Goal: Transaction & Acquisition: Purchase product/service

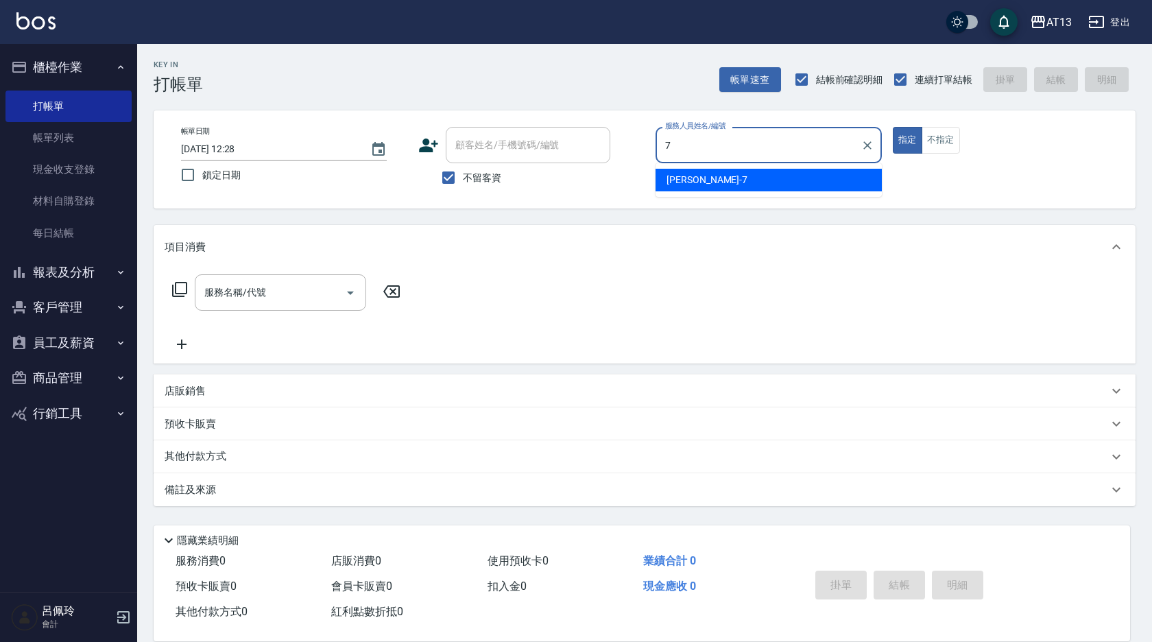
click at [723, 181] on div "[PERSON_NAME]-7" at bounding box center [769, 180] width 226 height 23
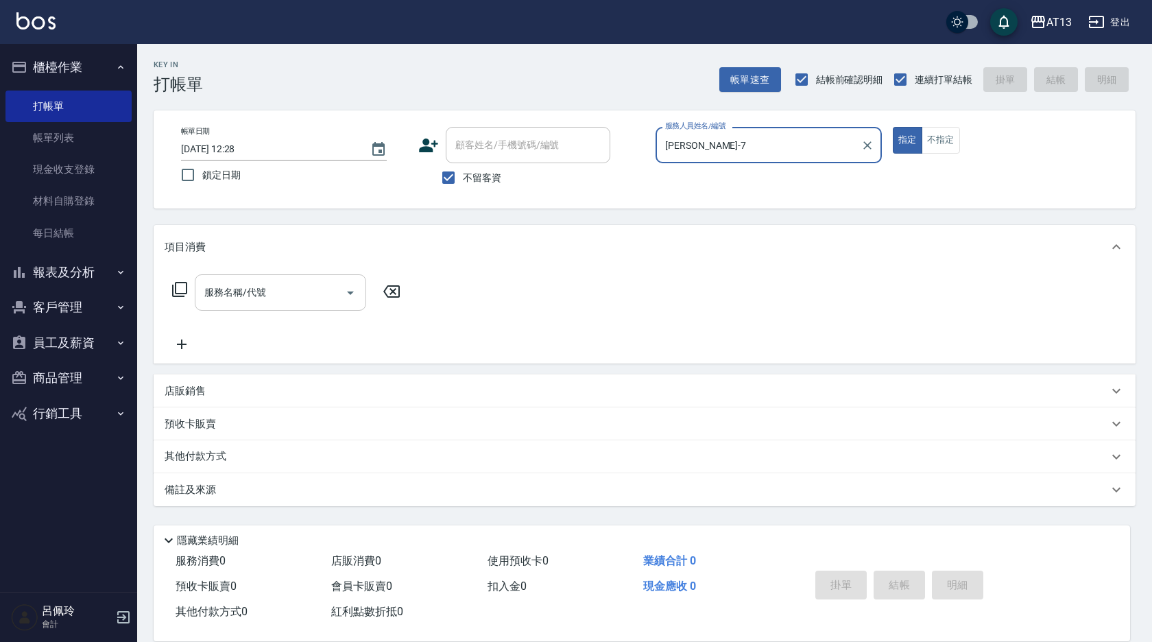
click at [307, 308] on div "服務名稱/代號" at bounding box center [280, 292] width 171 height 36
type input "[PERSON_NAME]-7"
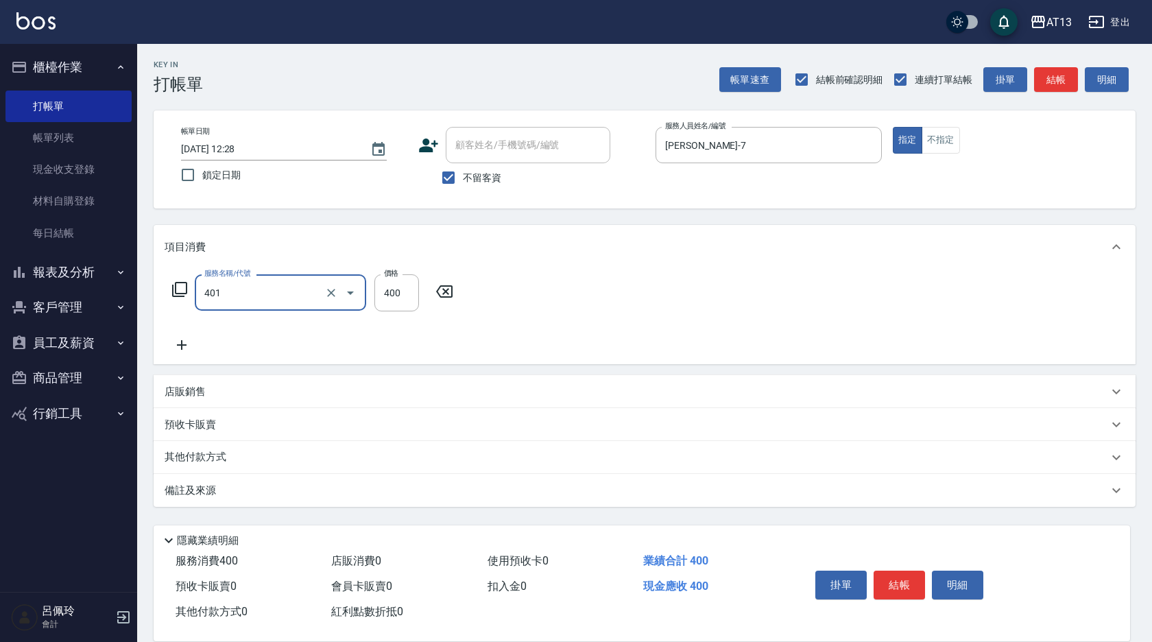
type input "剪髮(401)"
type input "200"
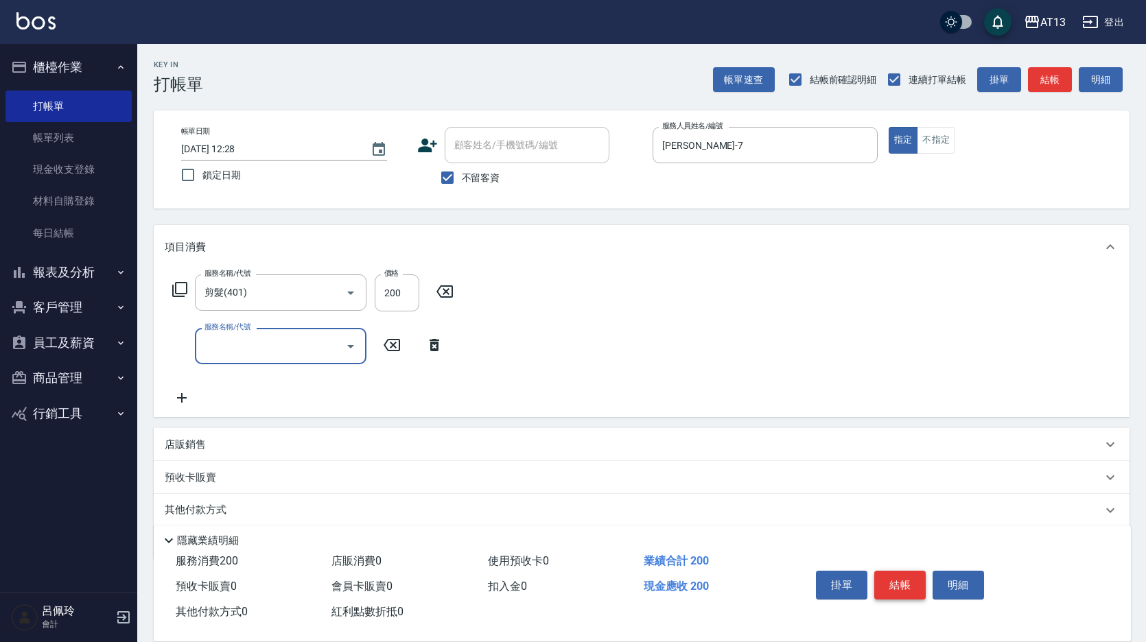
click at [909, 585] on button "結帳" at bounding box center [899, 585] width 51 height 29
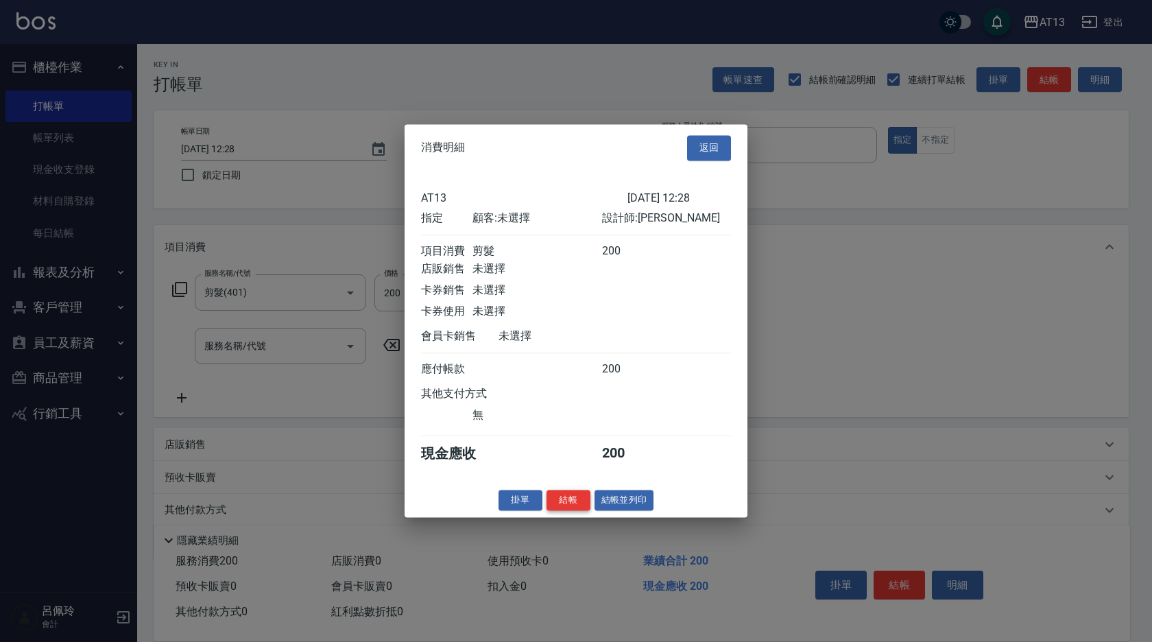
click at [570, 511] on button "結帳" at bounding box center [569, 500] width 44 height 21
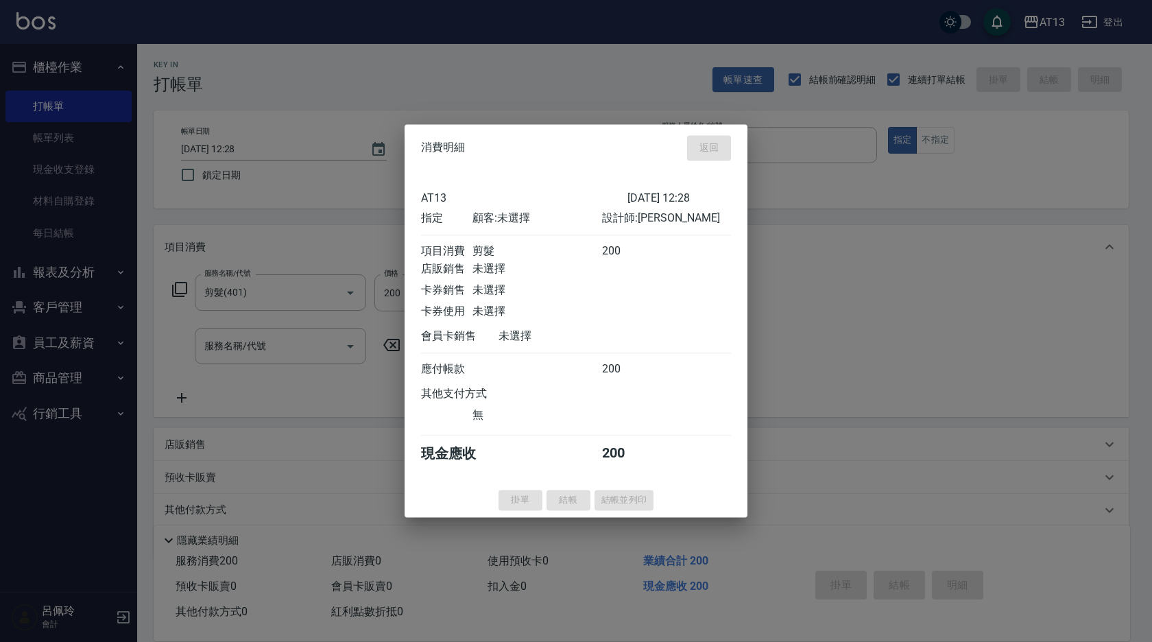
type input "[DATE] 13:44"
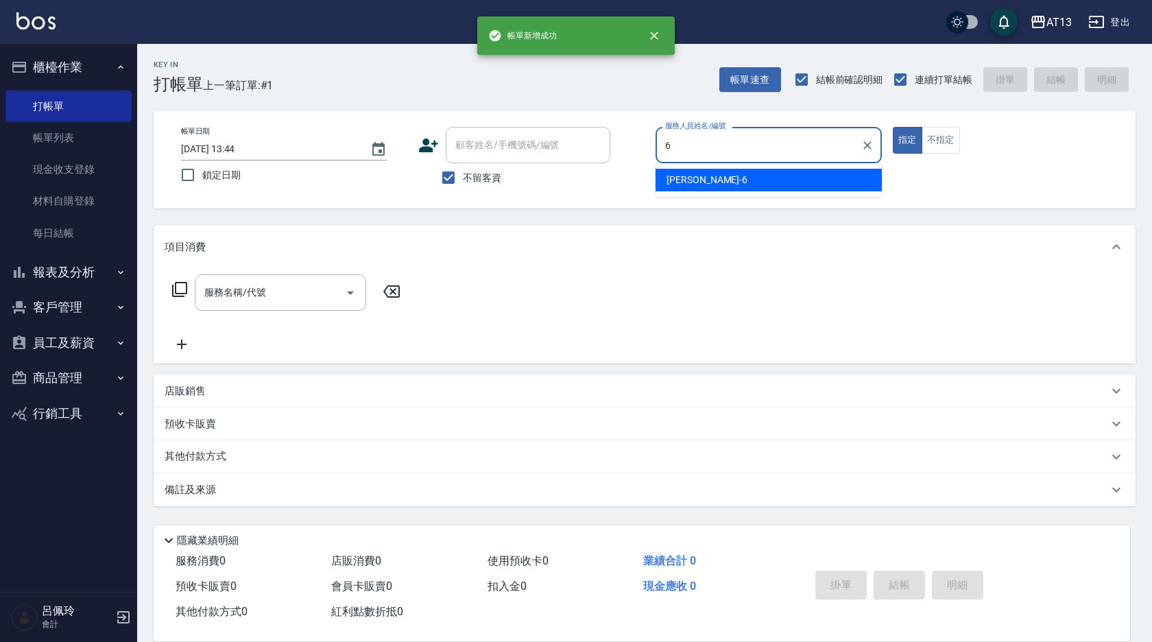
click at [698, 178] on div "亭妤 -6" at bounding box center [769, 180] width 226 height 23
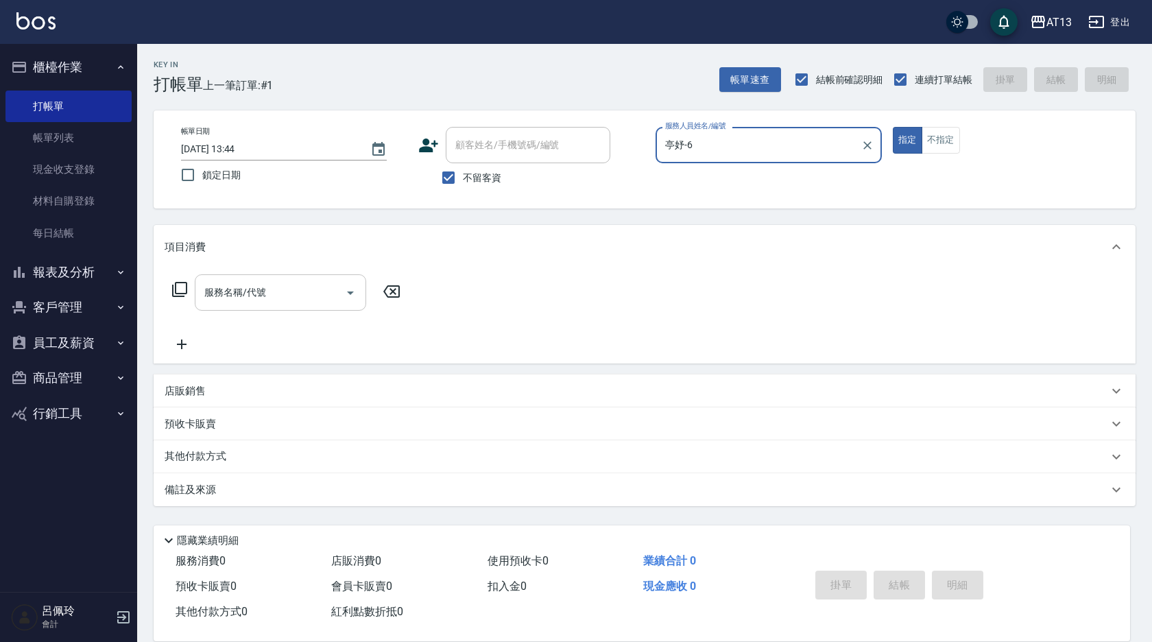
type input "亭妤-6"
click at [270, 294] on input "服務名稱/代號" at bounding box center [270, 293] width 139 height 24
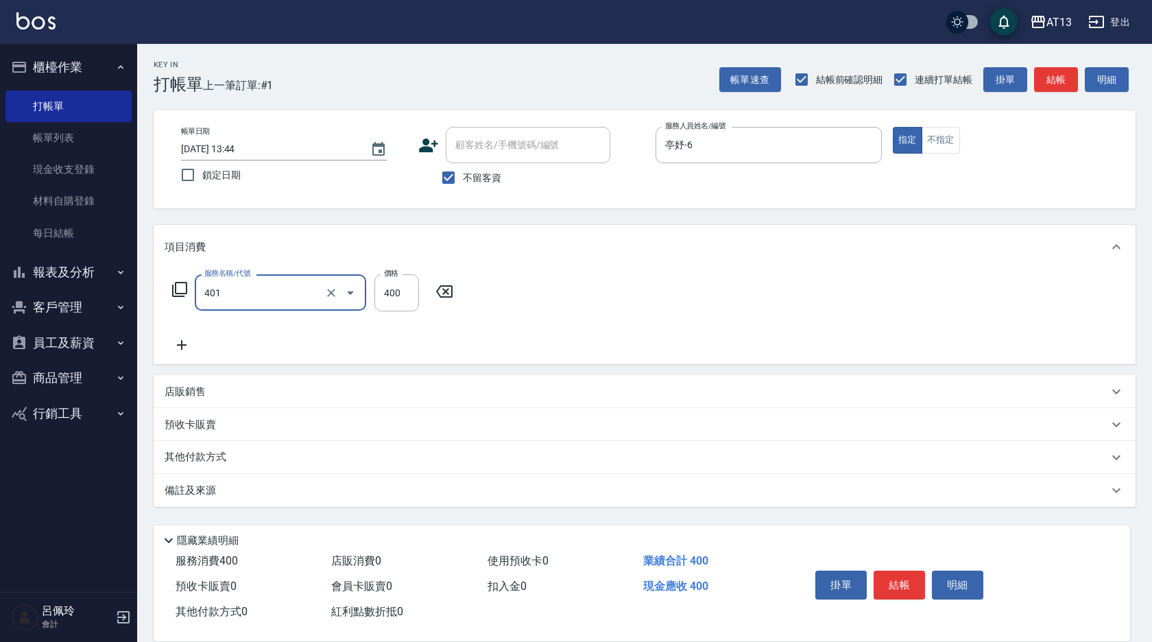
type input "剪髮(401)"
type input "350"
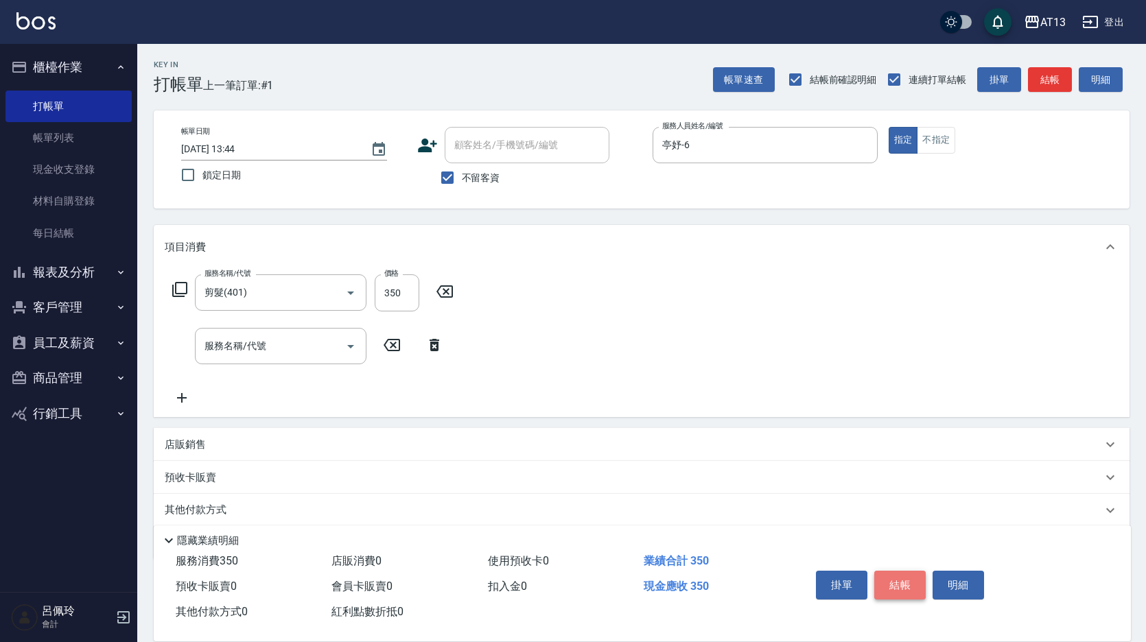
click at [900, 584] on button "結帳" at bounding box center [899, 585] width 51 height 29
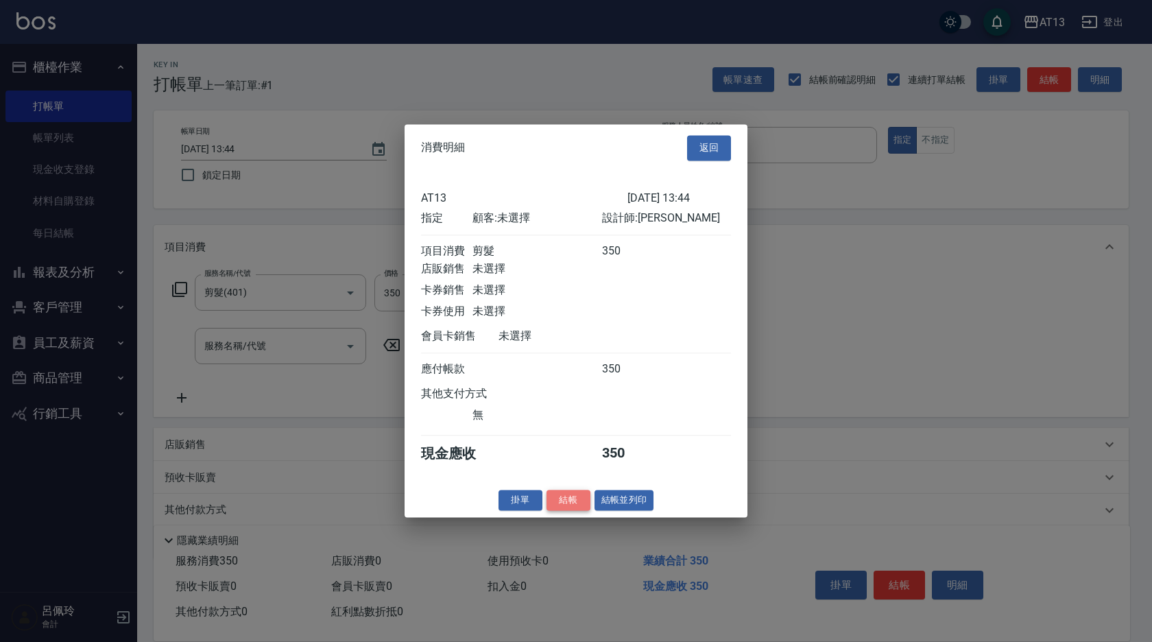
click at [567, 510] on button "結帳" at bounding box center [569, 500] width 44 height 21
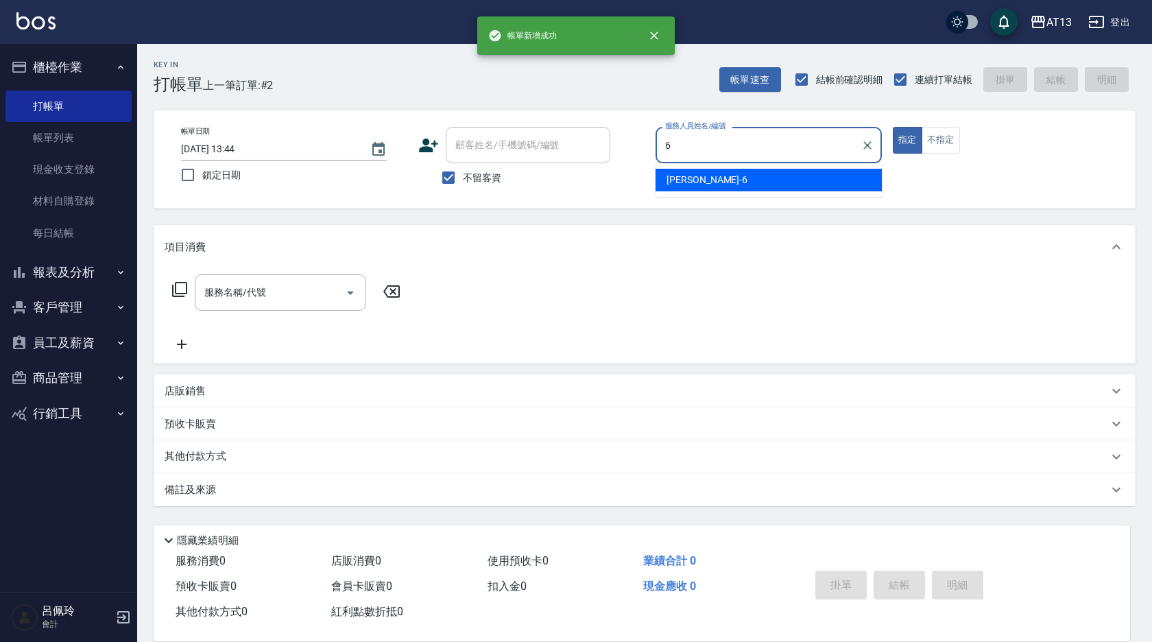
click at [737, 190] on div "亭妤 -6" at bounding box center [769, 180] width 226 height 23
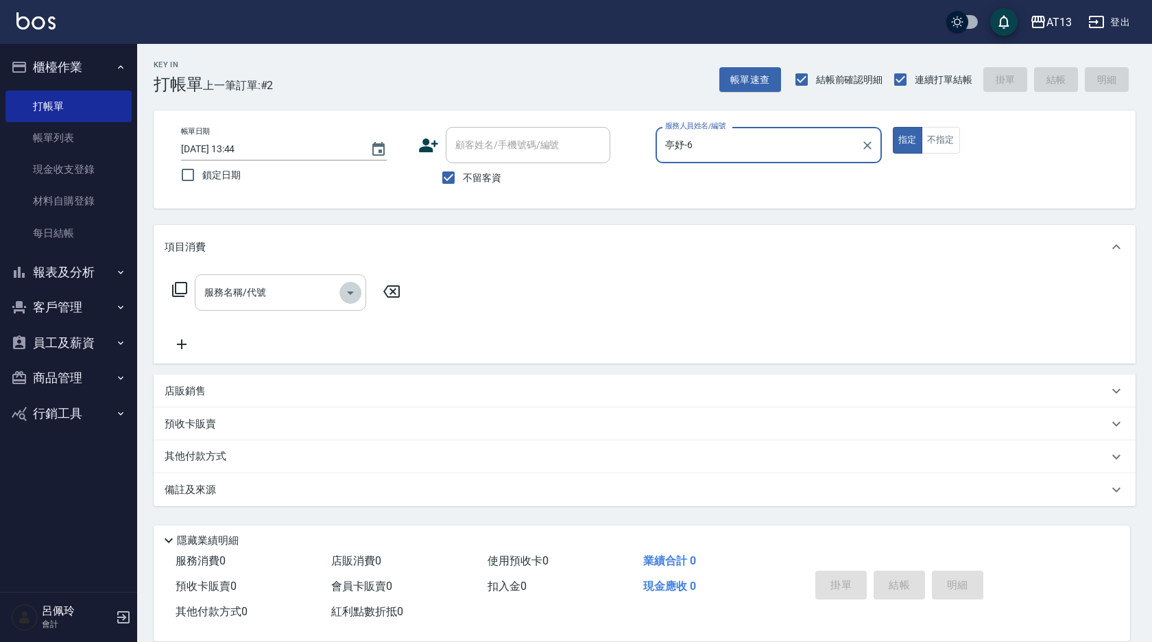
drag, startPoint x: 346, startPoint y: 290, endPoint x: 334, endPoint y: 297, distance: 13.5
click at [341, 293] on button "Open" at bounding box center [351, 293] width 22 height 22
type input "亭妤-6"
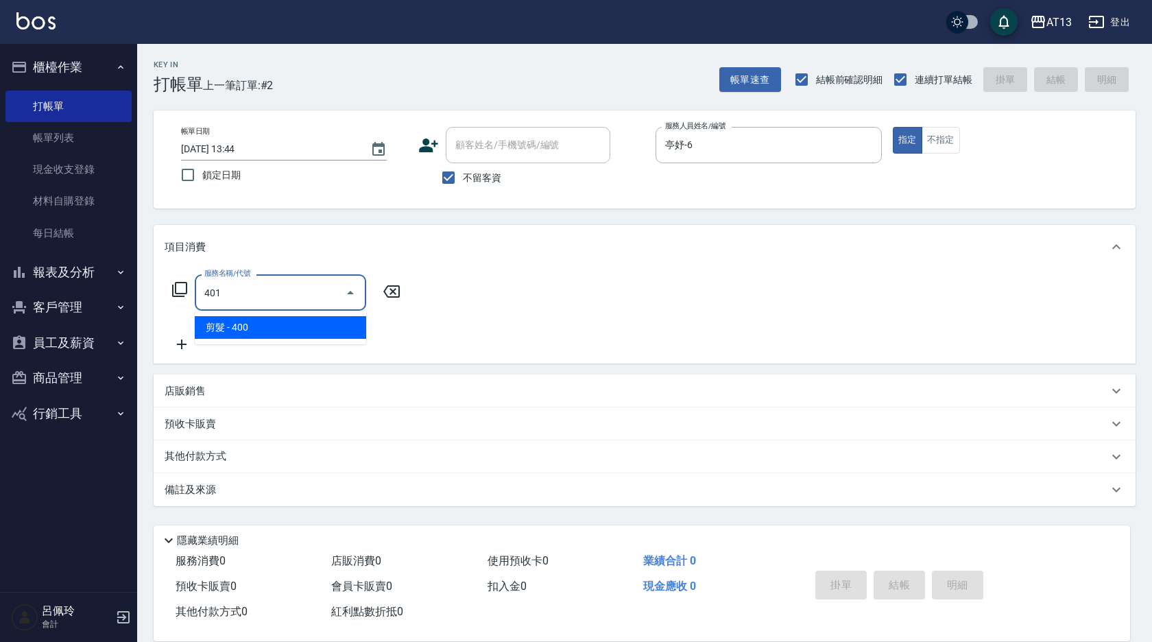
type input "剪髮(401)"
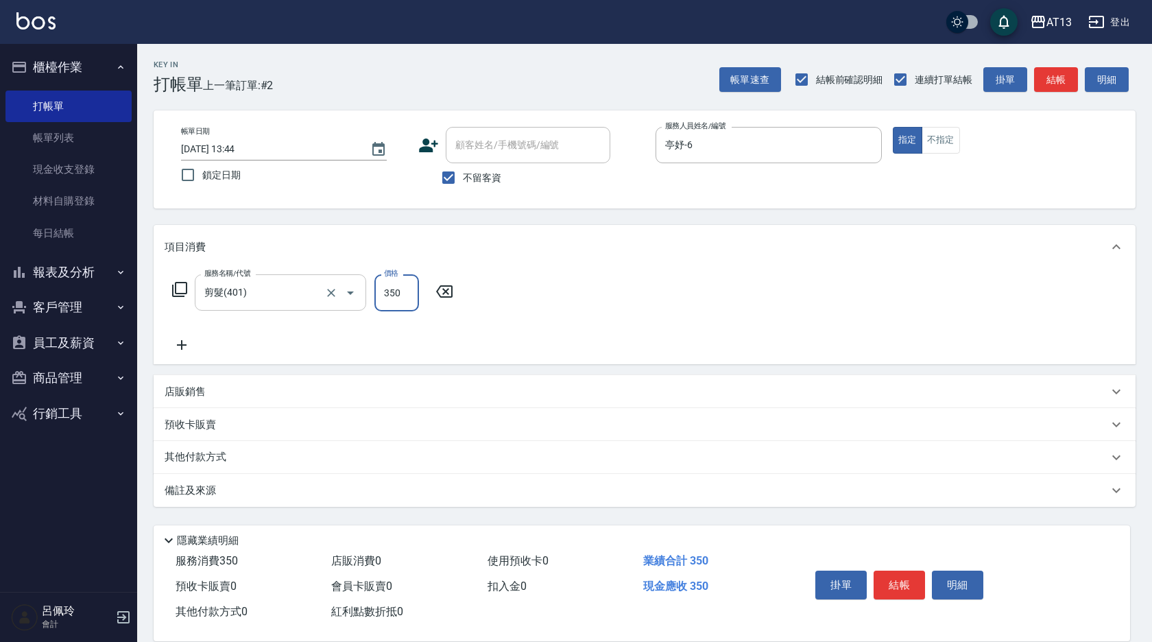
type input "350"
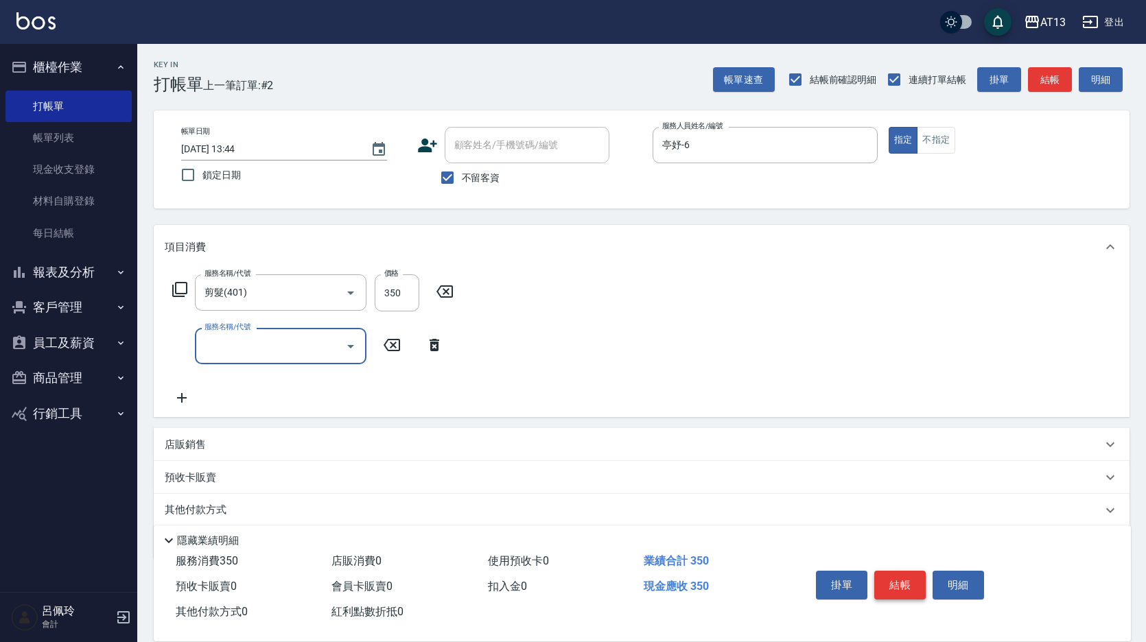
click at [905, 580] on button "結帳" at bounding box center [899, 585] width 51 height 29
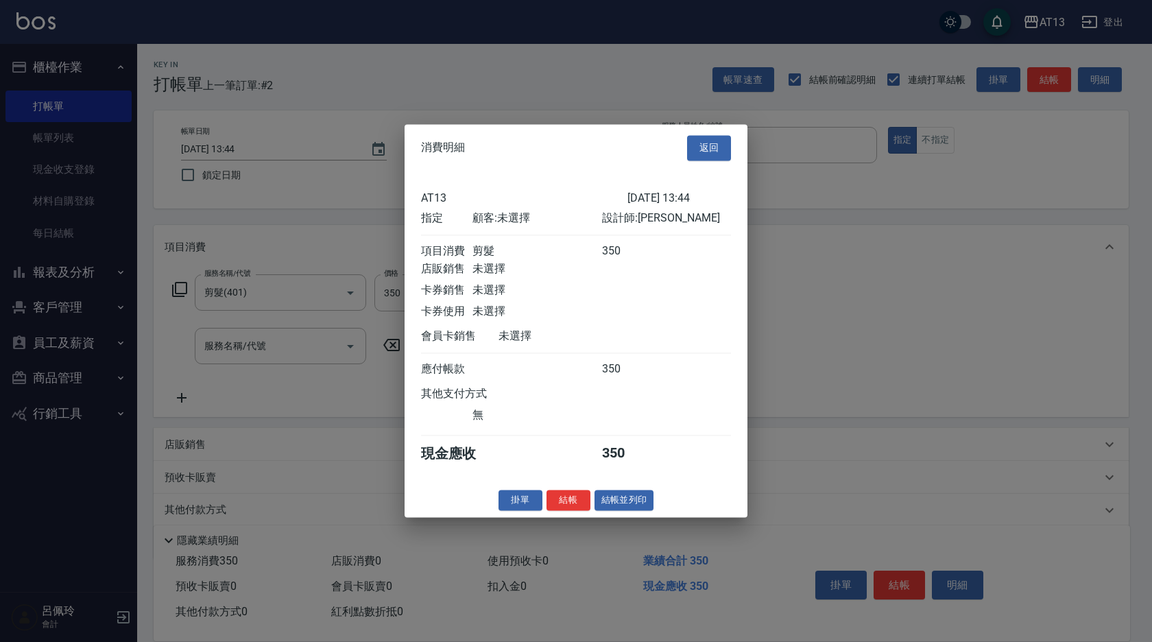
click at [576, 511] on button "結帳" at bounding box center [569, 500] width 44 height 21
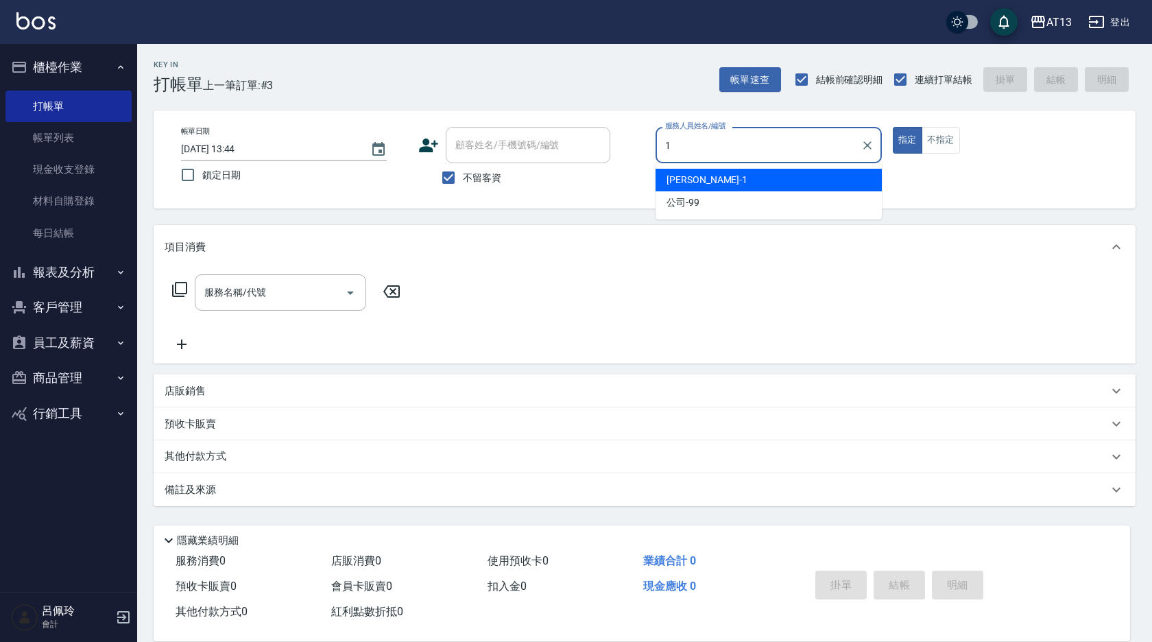
click at [689, 183] on span "[PERSON_NAME] -1" at bounding box center [707, 180] width 81 height 14
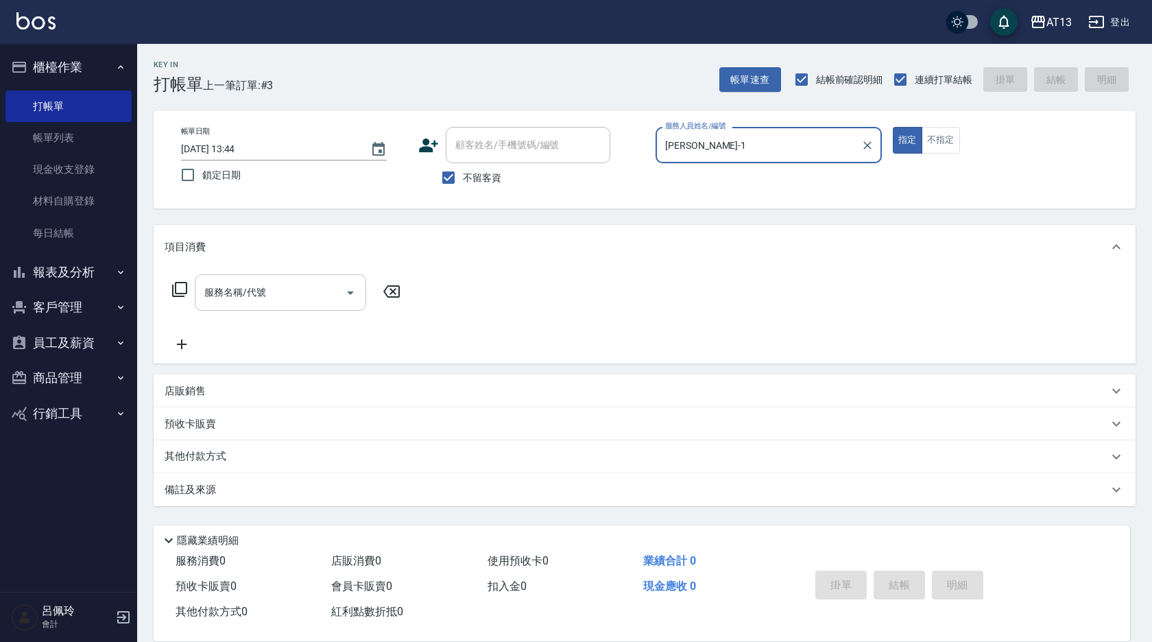
type input "[PERSON_NAME]-1"
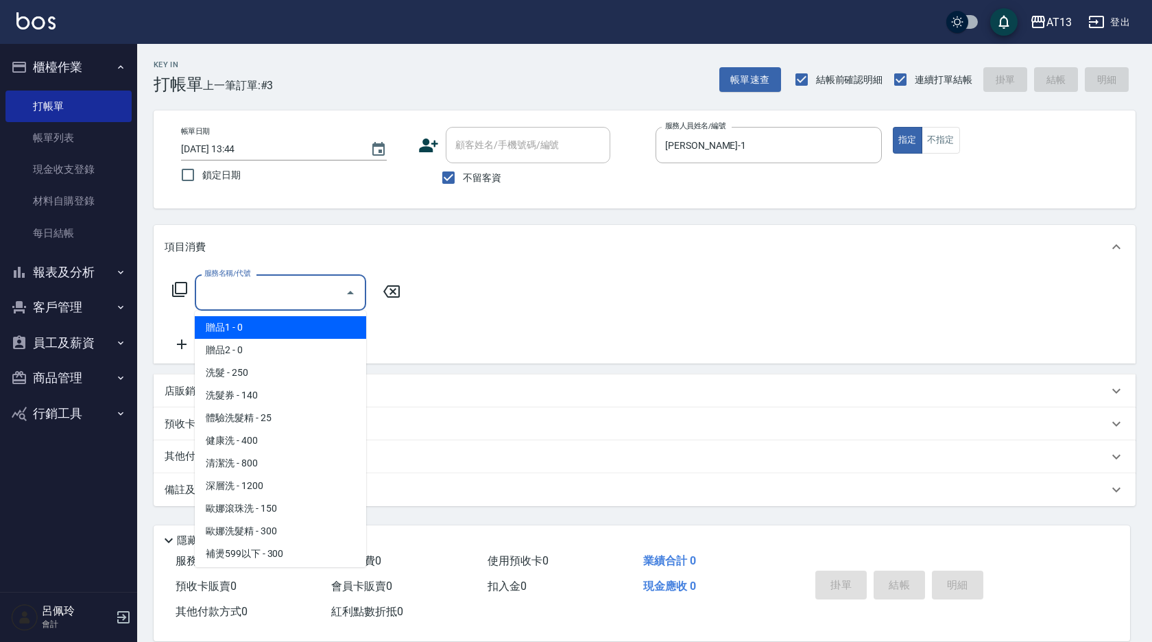
click at [280, 297] on input "服務名稱/代號" at bounding box center [270, 293] width 139 height 24
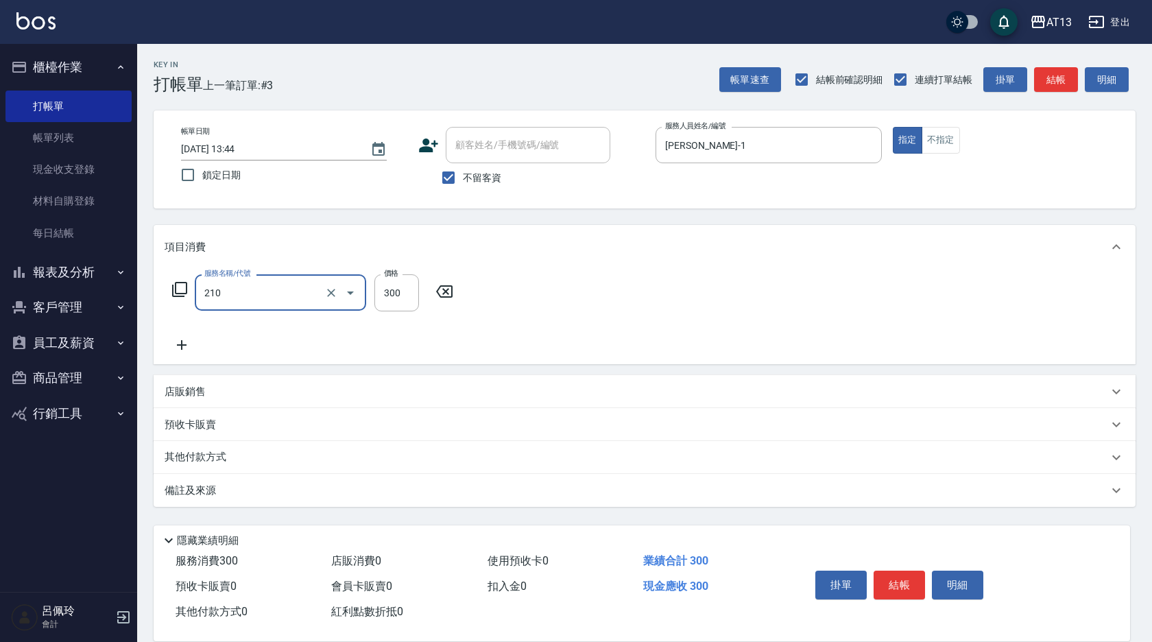
type input "[PERSON_NAME]洗髮精(210)"
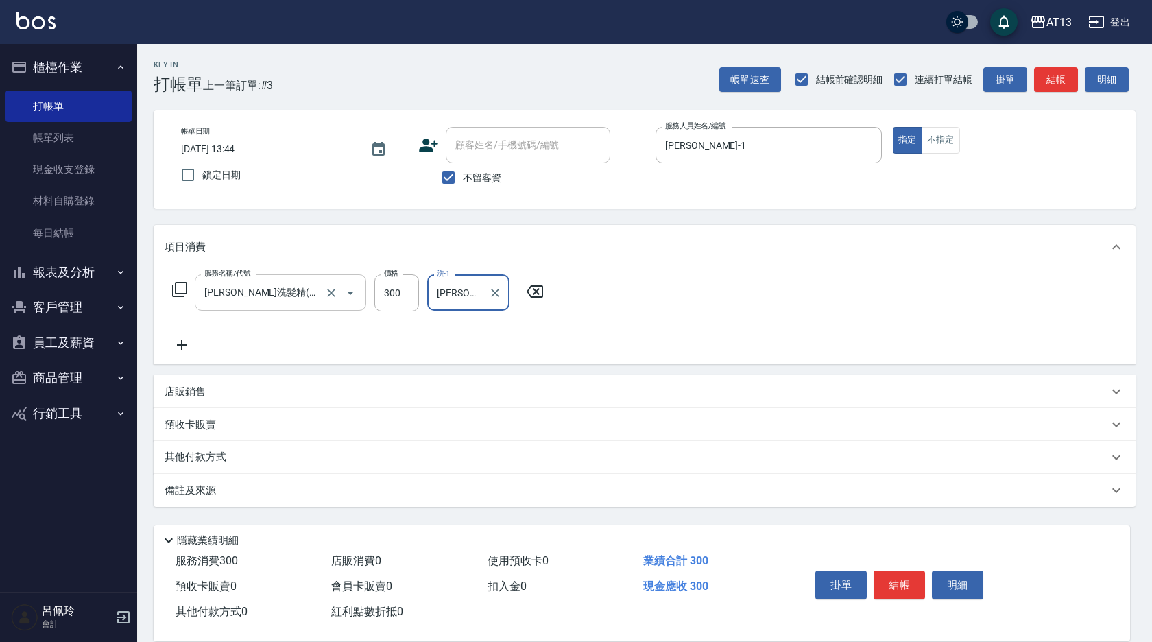
type input "[PERSON_NAME]-1"
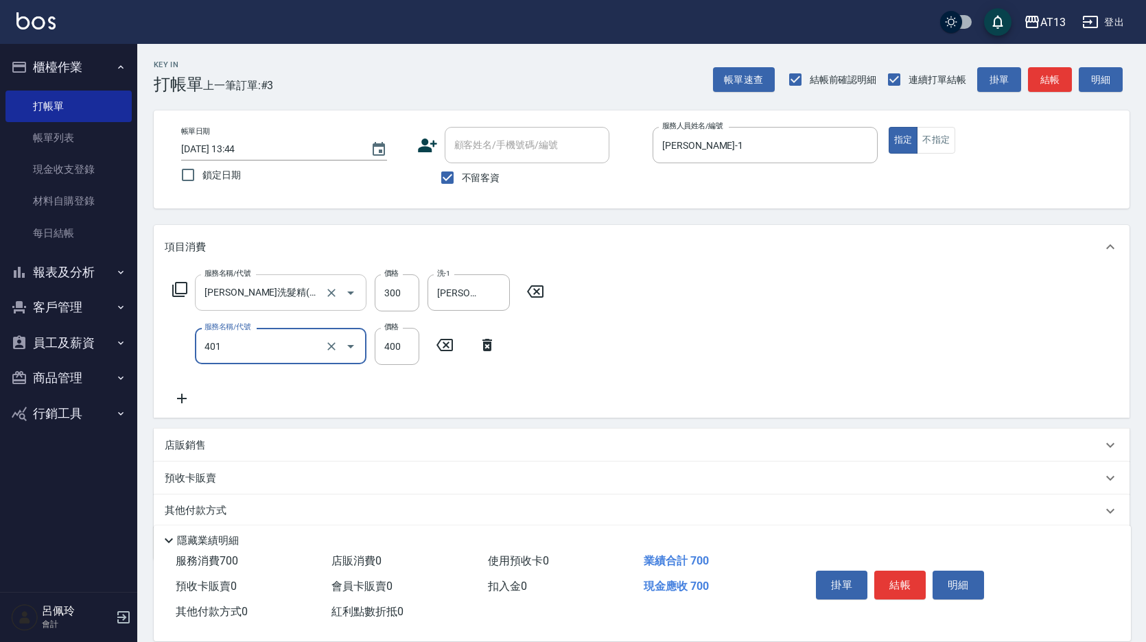
type input "剪髮(401)"
click at [656, 344] on div "服務名稱/代號 [PERSON_NAME]洗髮精(210) 服務名稱/代號 價格 300 價格 洗-1 鈞茹-1 洗-1 服務名稱/代號 剪髮(401) 服務…" at bounding box center [641, 343] width 975 height 149
click at [888, 572] on button "結帳" at bounding box center [899, 585] width 51 height 29
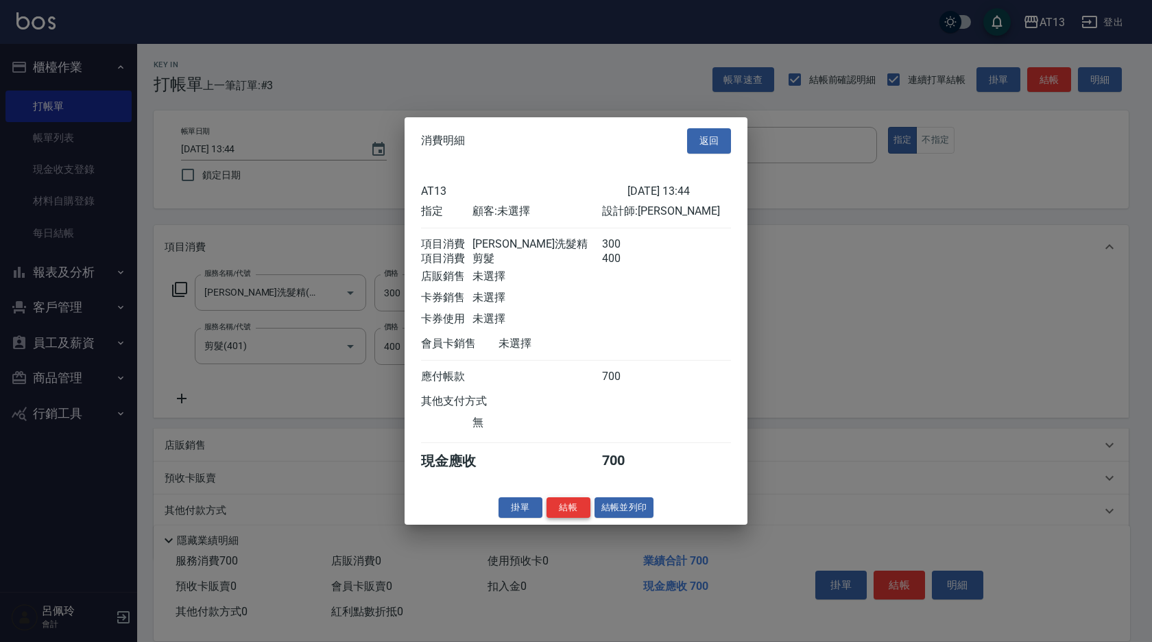
click at [564, 518] on button "結帳" at bounding box center [569, 507] width 44 height 21
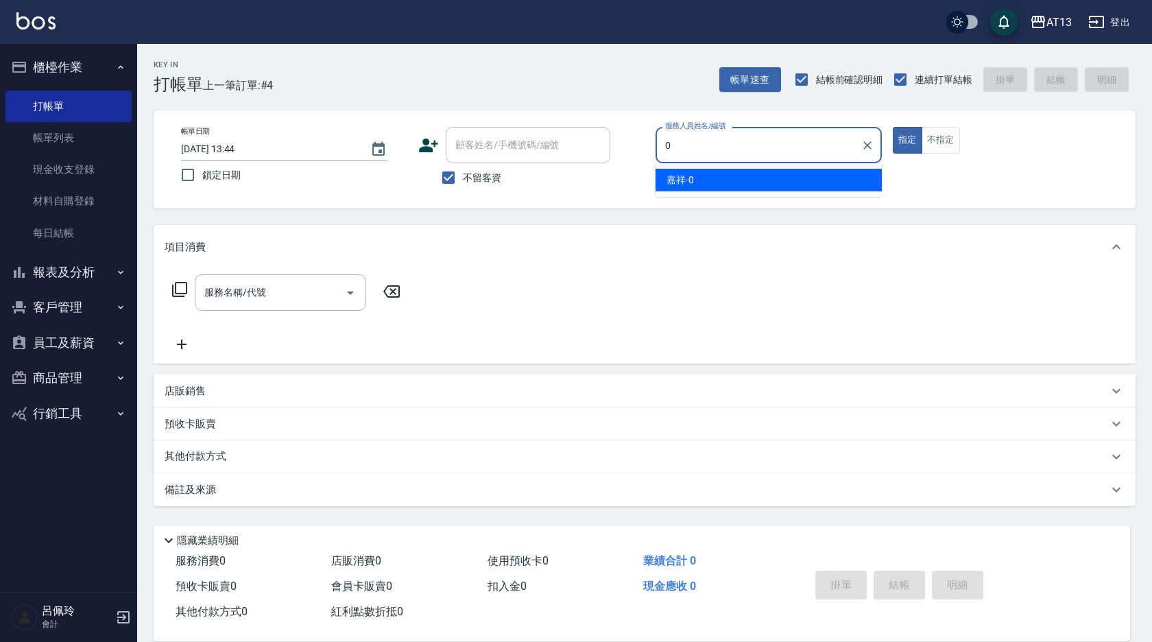
click at [695, 189] on div "嘉祥 -0" at bounding box center [769, 180] width 226 height 23
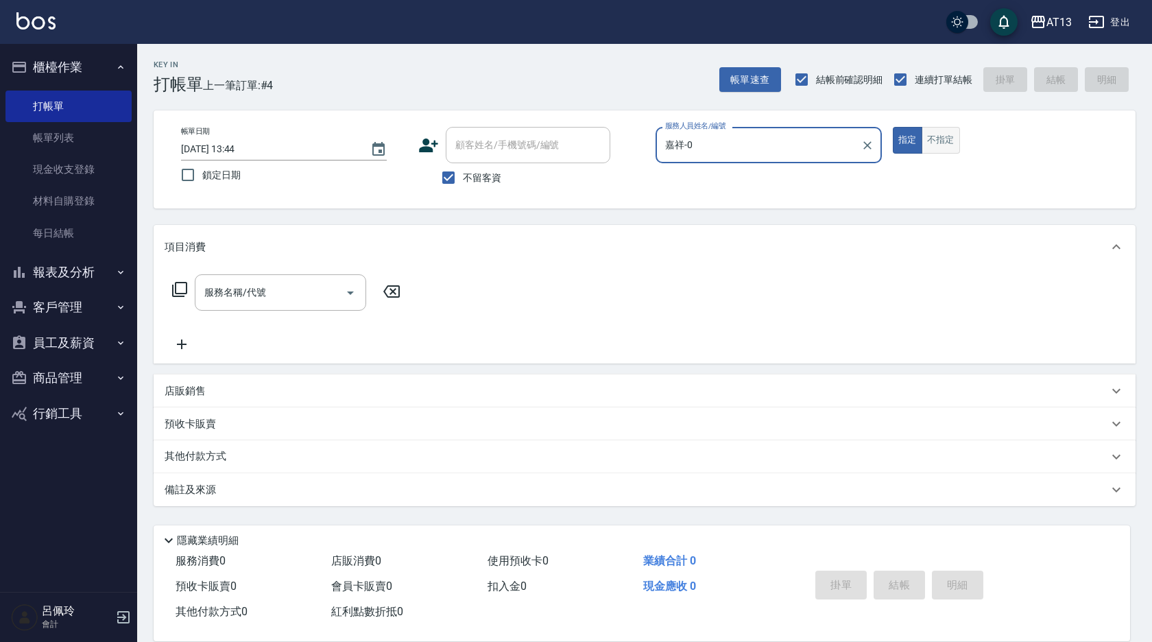
type input "嘉祥-0"
click at [929, 142] on button "不指定" at bounding box center [941, 140] width 38 height 27
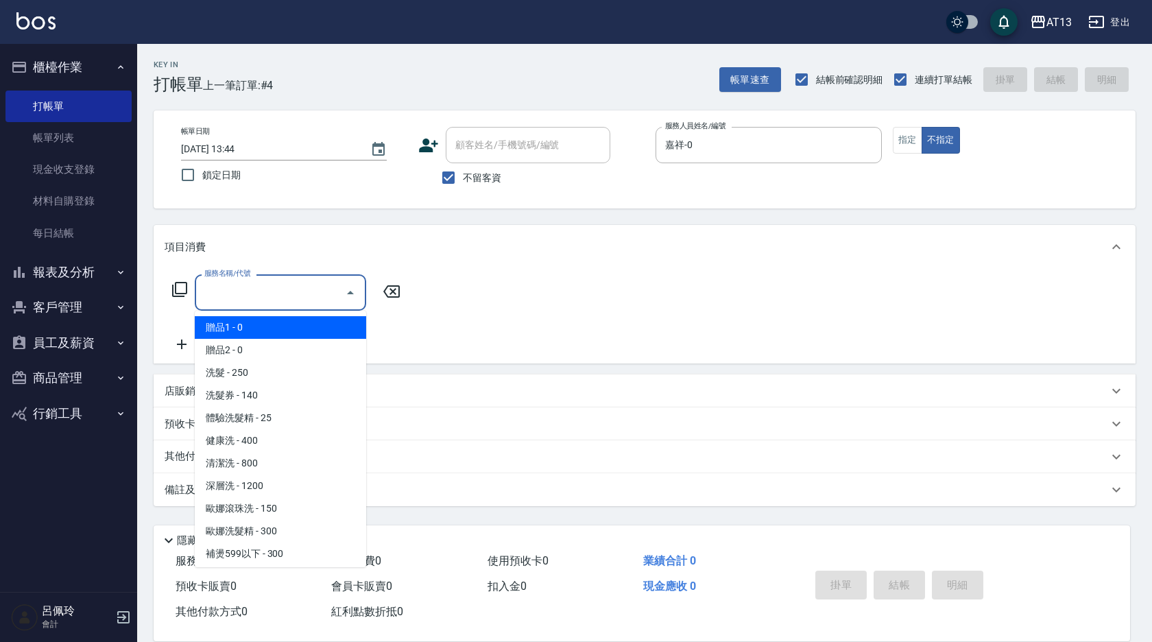
click at [308, 285] on input "服務名稱/代號" at bounding box center [270, 293] width 139 height 24
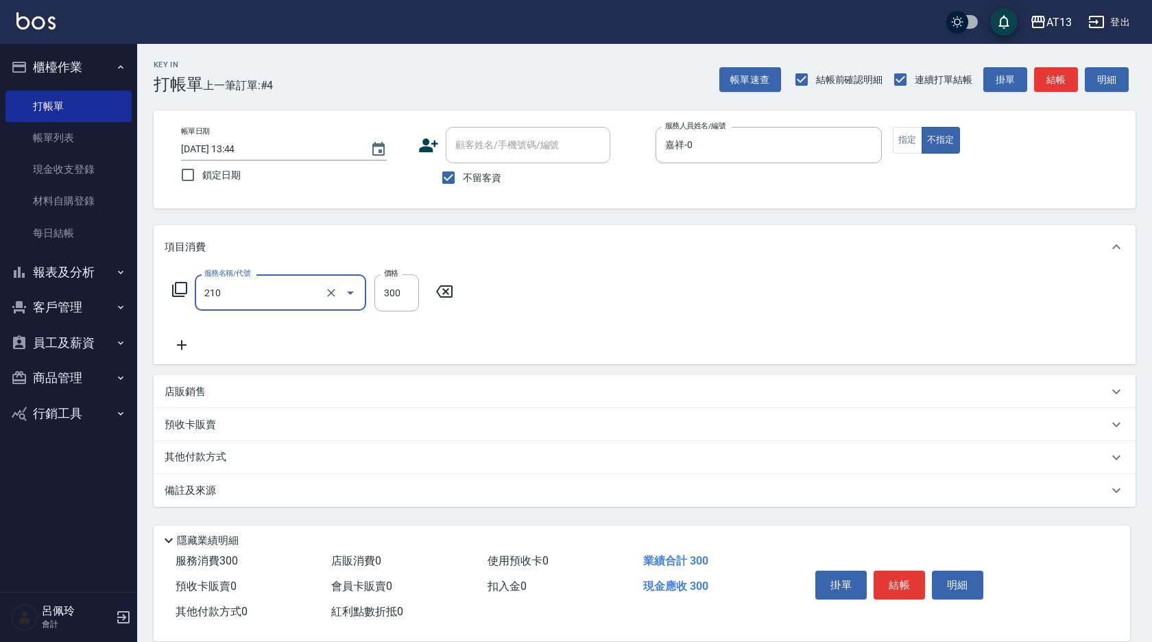
type input "[PERSON_NAME]洗髮精(210)"
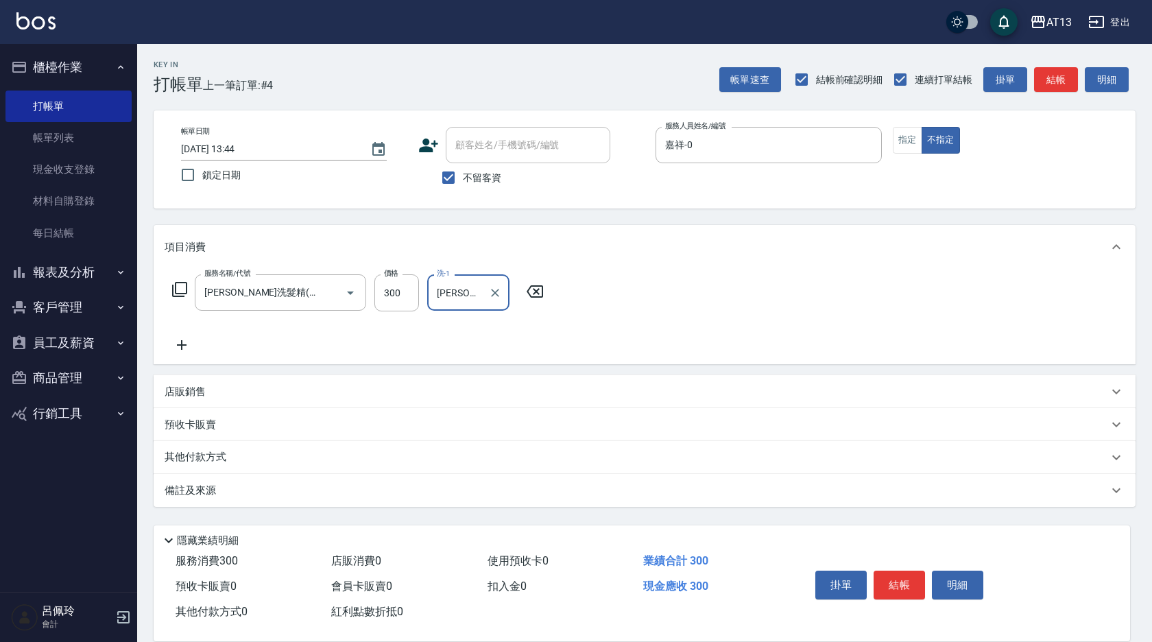
type input "[PERSON_NAME]-31"
drag, startPoint x: 876, startPoint y: 327, endPoint x: 921, endPoint y: 463, distance: 143.6
click at [882, 340] on div "服務名稱/代號 [PERSON_NAME]洗髮精(210) 服務名稱/代號 價格 300 價格 洗-1 [PERSON_NAME]-31 洗-1" at bounding box center [645, 316] width 982 height 95
click at [907, 584] on button "結帳" at bounding box center [899, 585] width 51 height 29
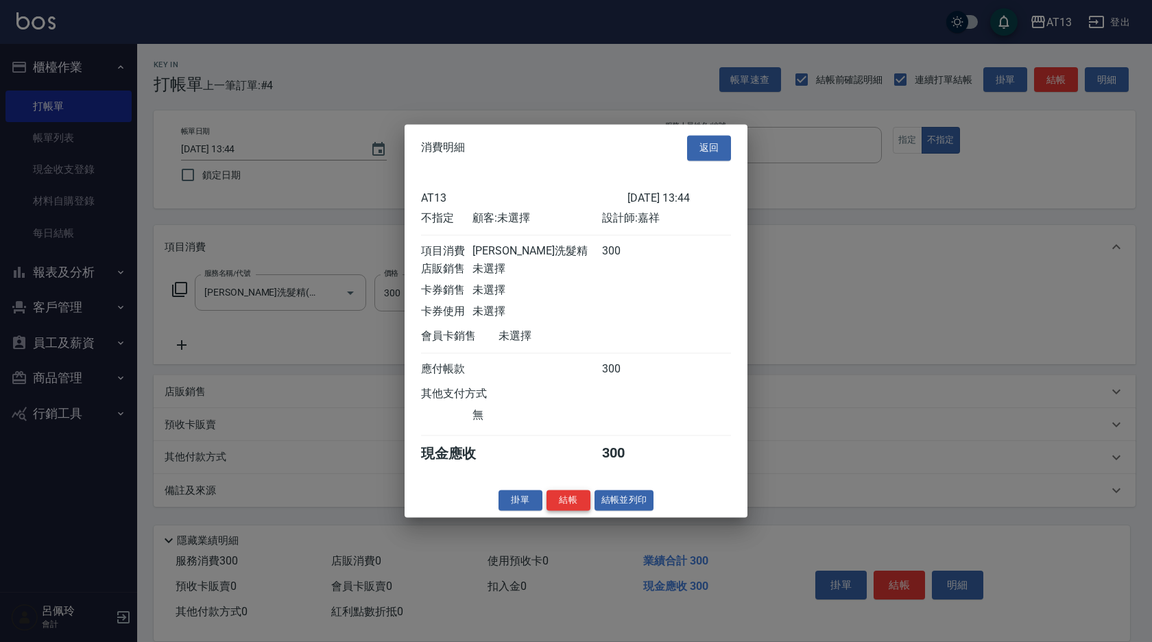
click at [562, 511] on button "結帳" at bounding box center [569, 500] width 44 height 21
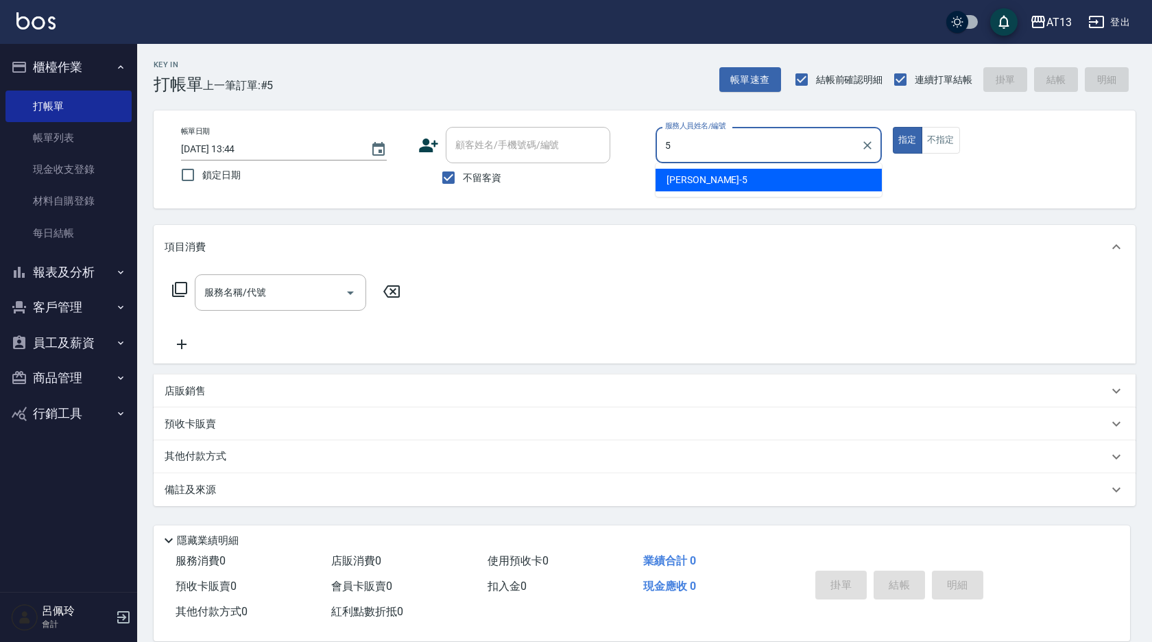
click at [693, 185] on span "[PERSON_NAME] -5" at bounding box center [707, 180] width 81 height 14
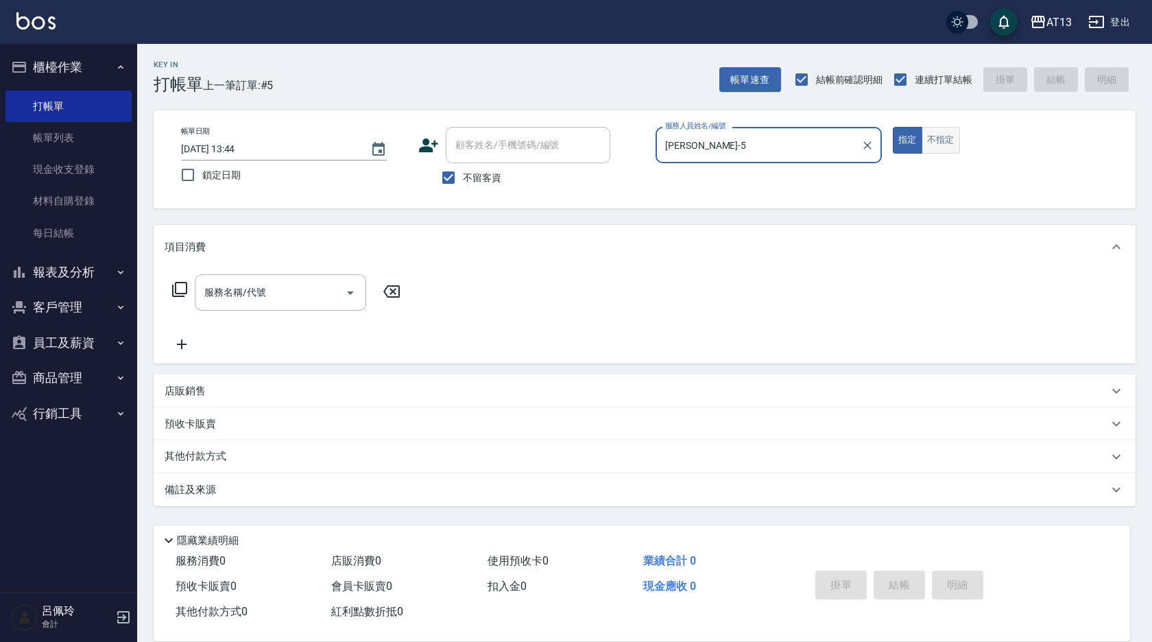
type input "[PERSON_NAME]-5"
click at [929, 143] on button "不指定" at bounding box center [941, 140] width 38 height 27
click at [276, 298] on input "服務名稱/代號" at bounding box center [270, 293] width 139 height 24
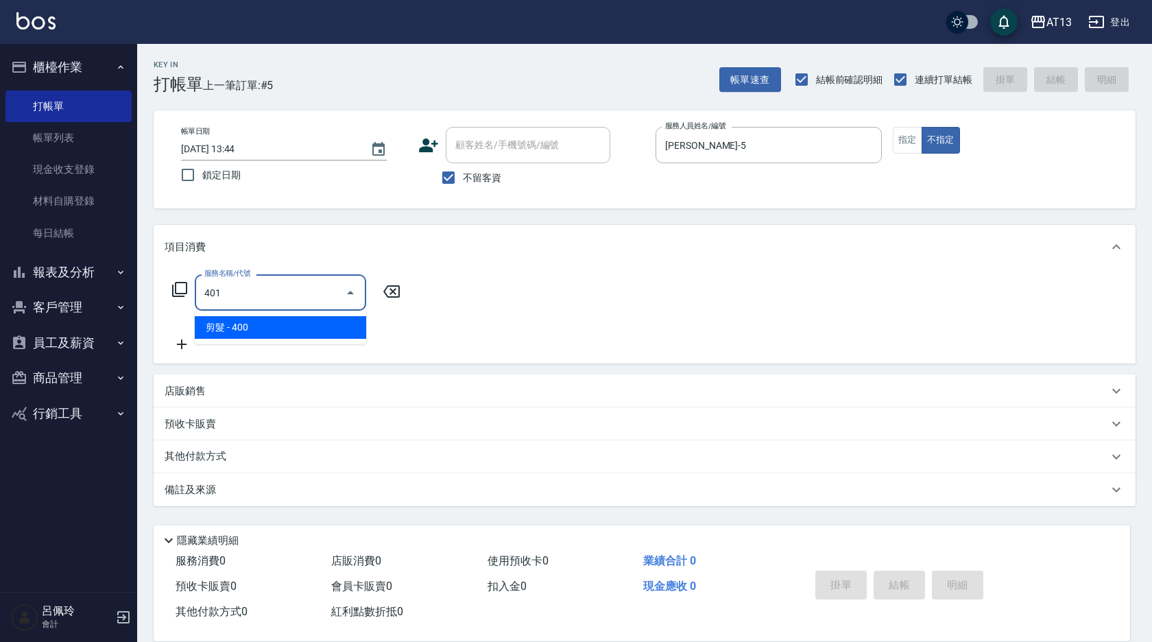
type input "剪髮(401)"
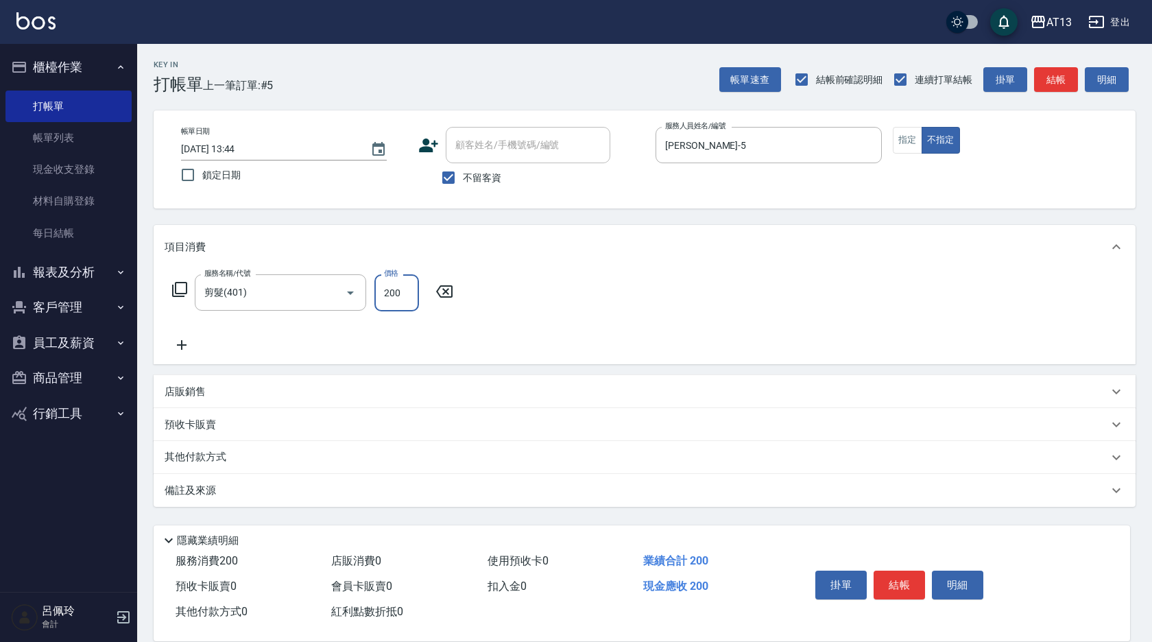
type input "200"
click at [677, 298] on div "服務名稱/代號 剪髮(401) 服務名稱/代號 價格 200 價格" at bounding box center [645, 316] width 982 height 95
click at [903, 581] on button "結帳" at bounding box center [899, 585] width 51 height 29
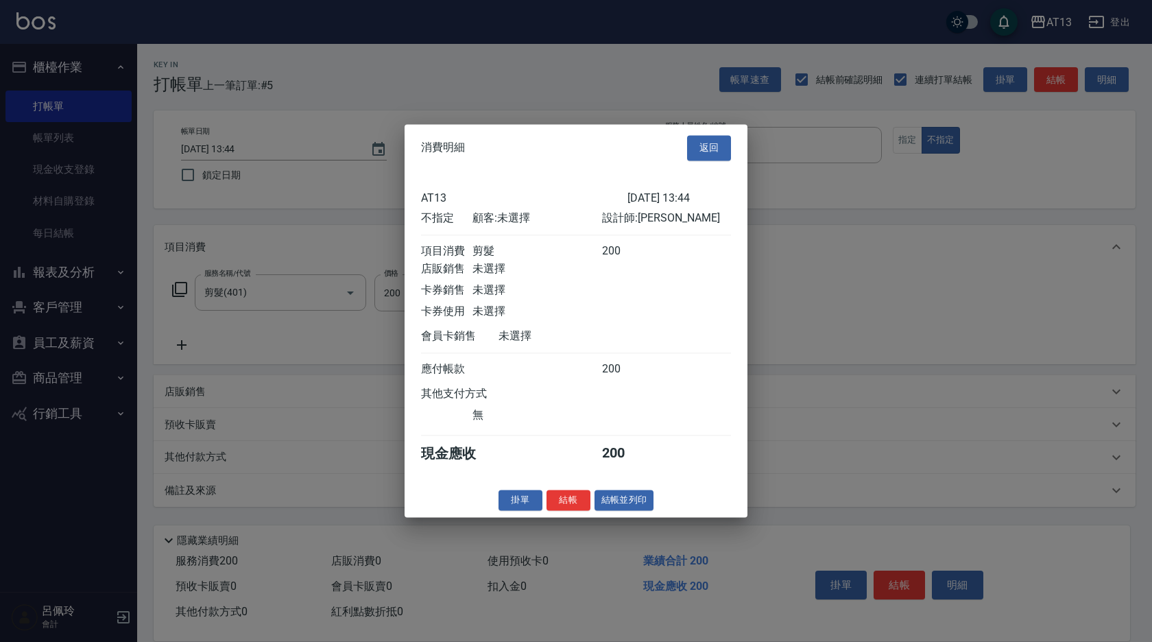
click at [556, 498] on div "消費明細 返回 AT13 [DATE] 13:44 不指定 顧客: 未選擇 設計師: [PERSON_NAME] 項目消費 剪髮 200 店販銷售 未選擇 卡…" at bounding box center [576, 320] width 343 height 393
click at [556, 508] on button "結帳" at bounding box center [569, 500] width 44 height 21
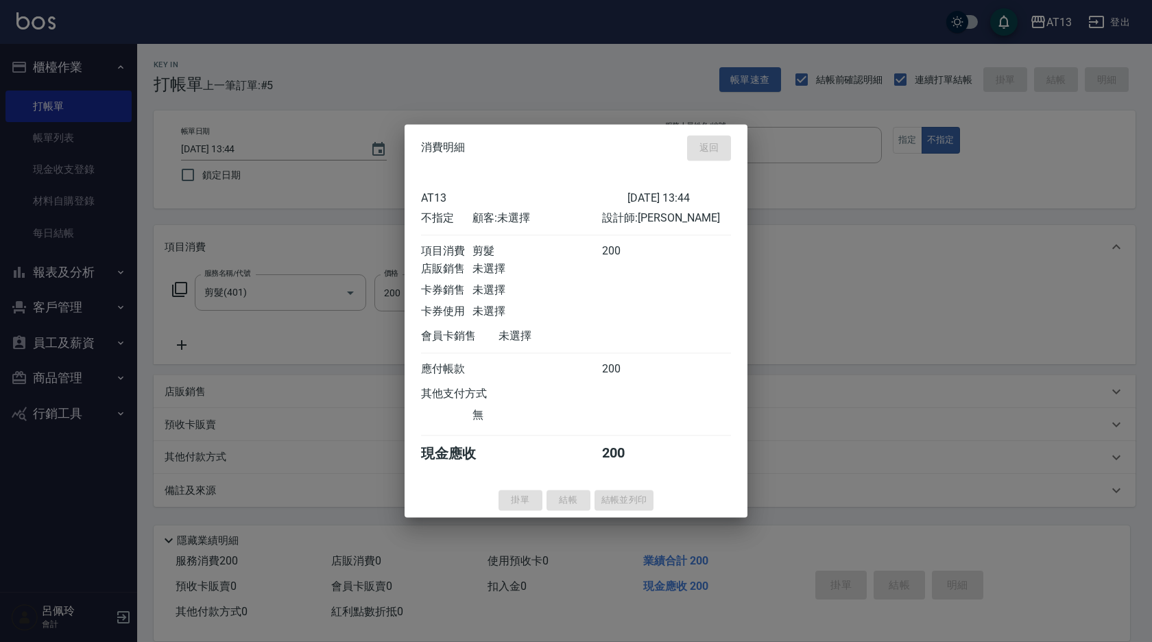
type input "[DATE] 13:45"
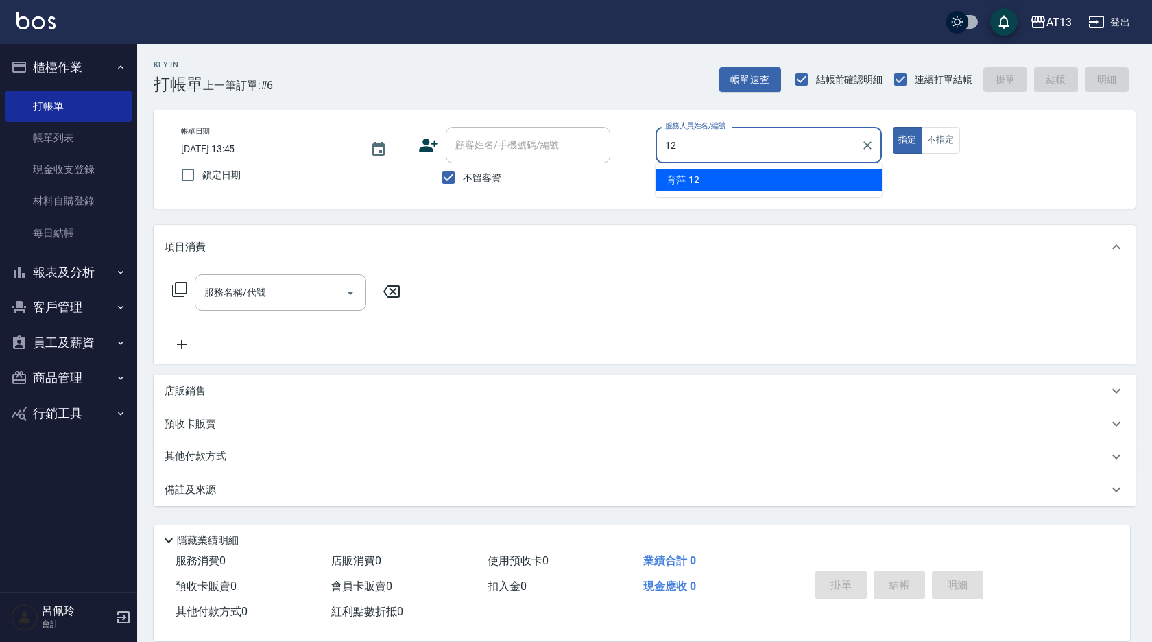
drag, startPoint x: 717, startPoint y: 175, endPoint x: 539, endPoint y: 234, distance: 187.2
click at [715, 176] on div "育萍 -12" at bounding box center [769, 180] width 226 height 23
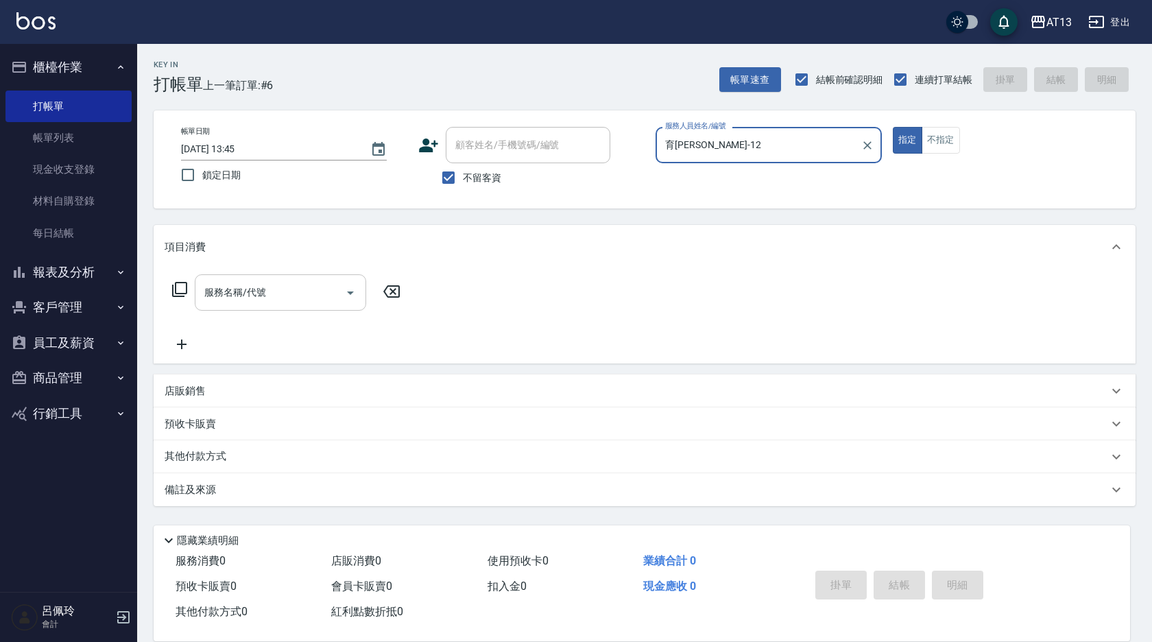
type input "育[PERSON_NAME]-12"
click at [297, 292] on input "服務名稱/代號" at bounding box center [270, 293] width 139 height 24
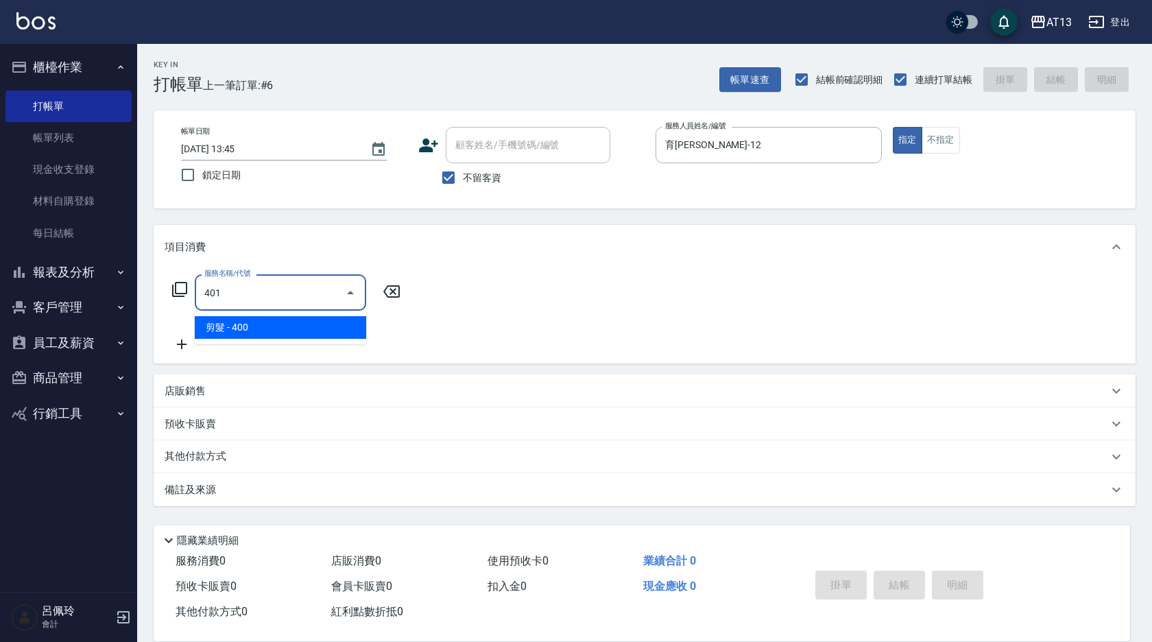
type input "剪髮(401)"
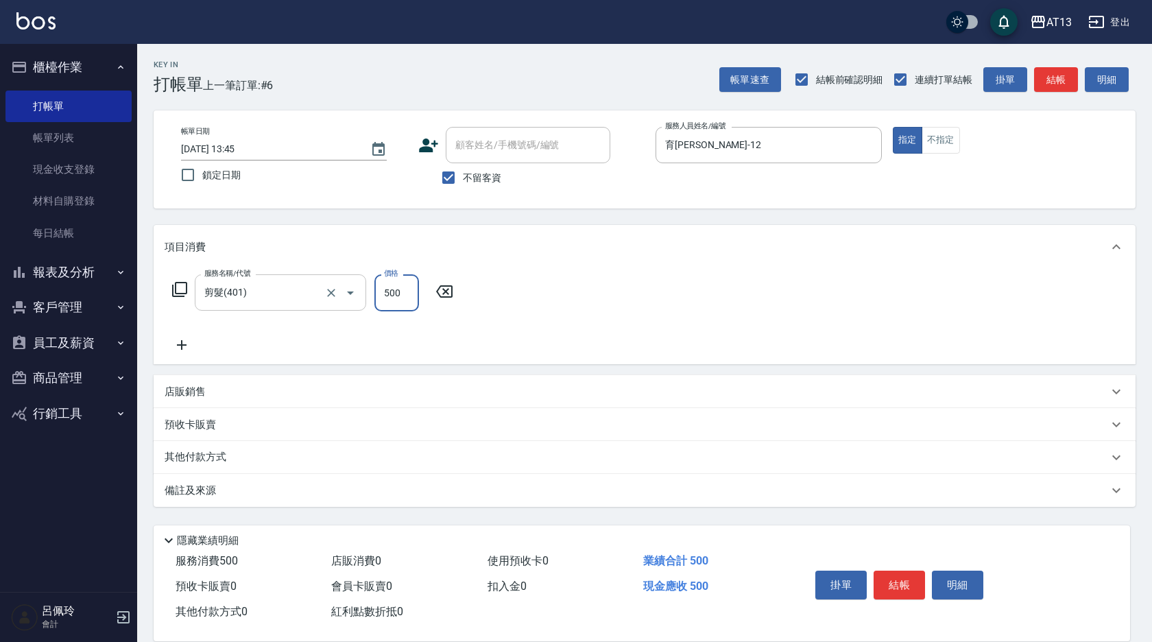
type input "500"
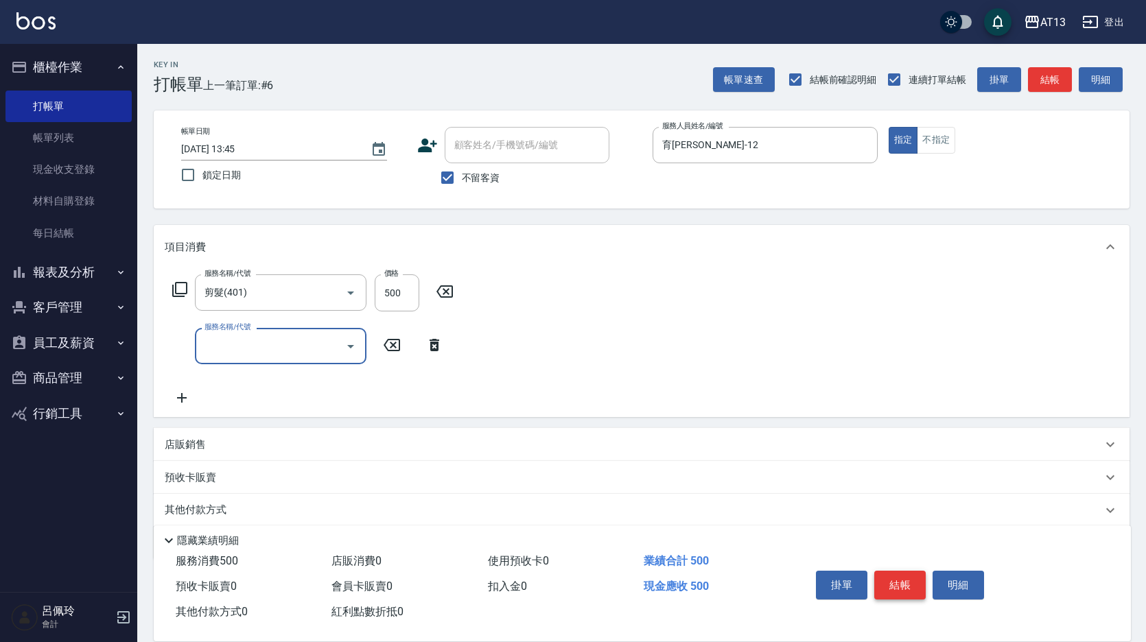
click at [892, 571] on button "結帳" at bounding box center [899, 585] width 51 height 29
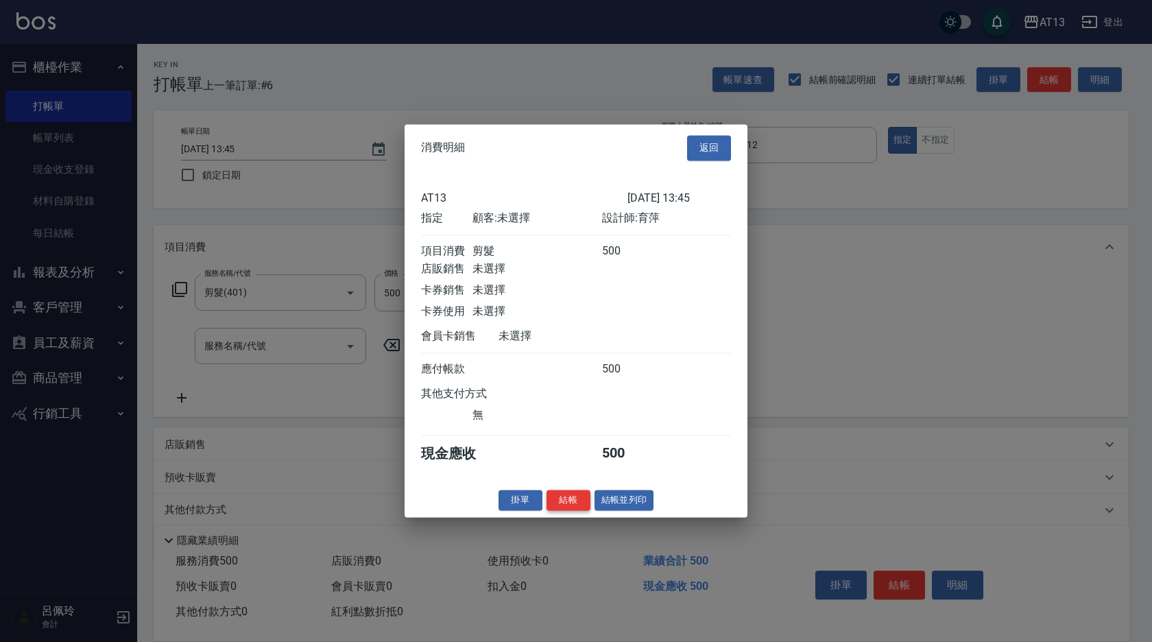
click at [565, 510] on button "結帳" at bounding box center [569, 500] width 44 height 21
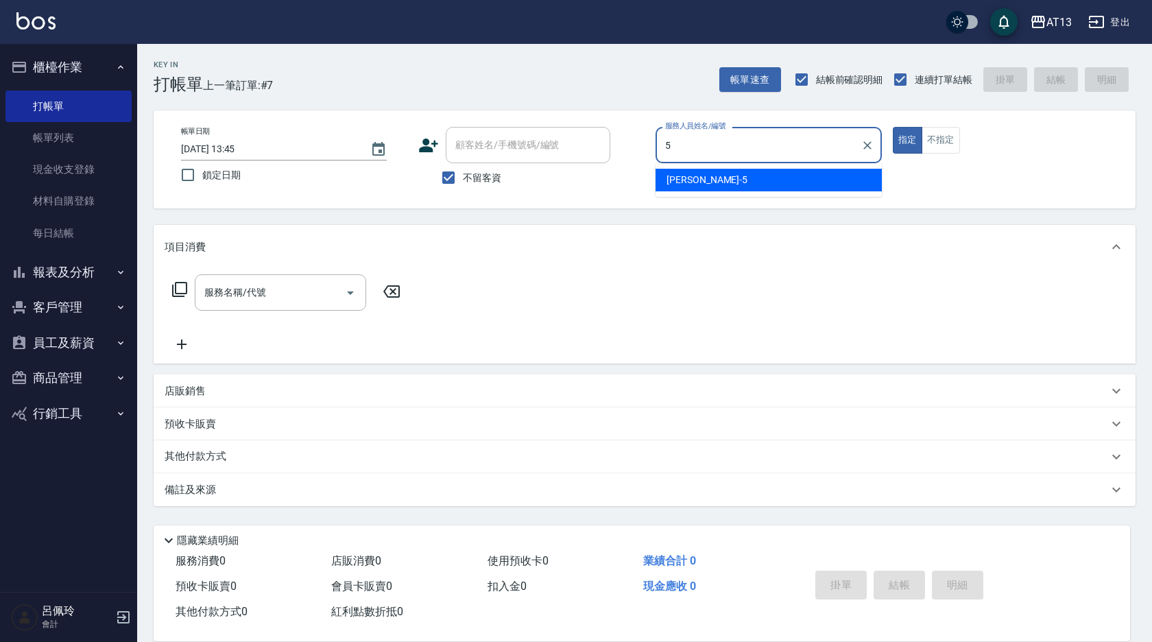
click at [698, 182] on span "[PERSON_NAME] -5" at bounding box center [707, 180] width 81 height 14
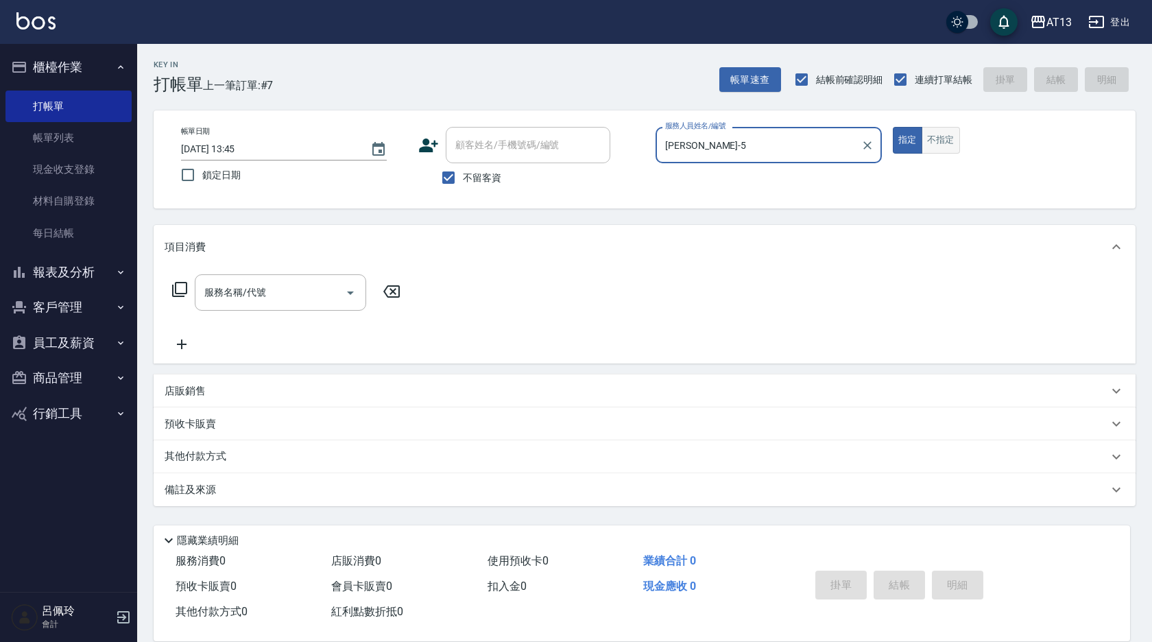
type input "[PERSON_NAME]-5"
click at [947, 141] on button "不指定" at bounding box center [941, 140] width 38 height 27
click at [298, 294] on input "服務名稱/代號" at bounding box center [270, 293] width 139 height 24
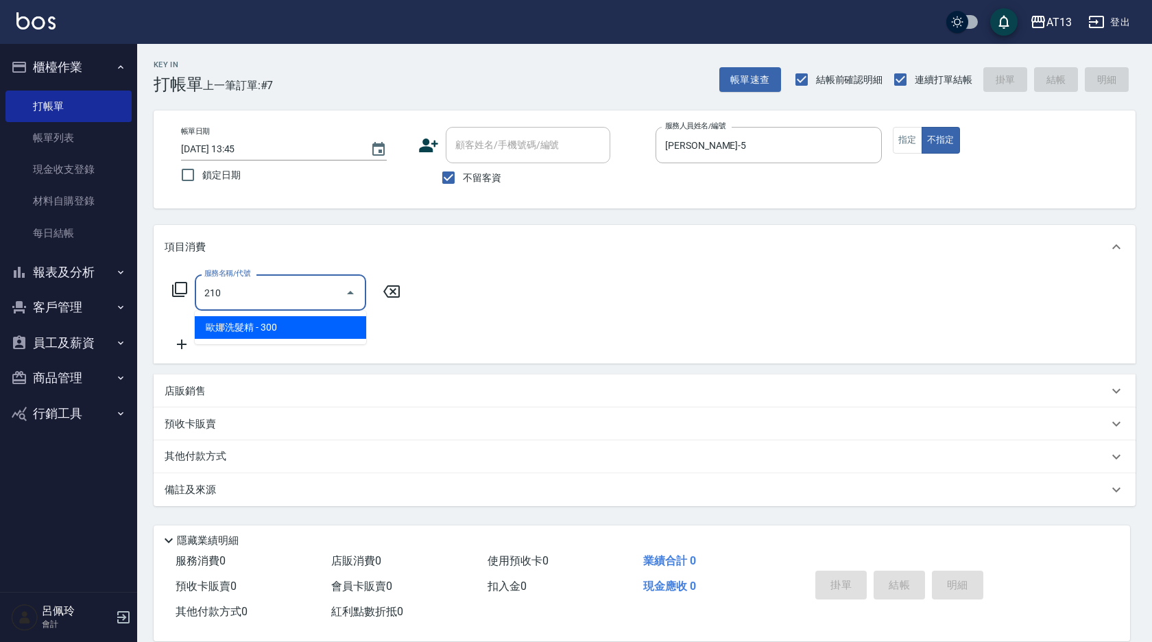
type input "[PERSON_NAME]洗髮精(210)"
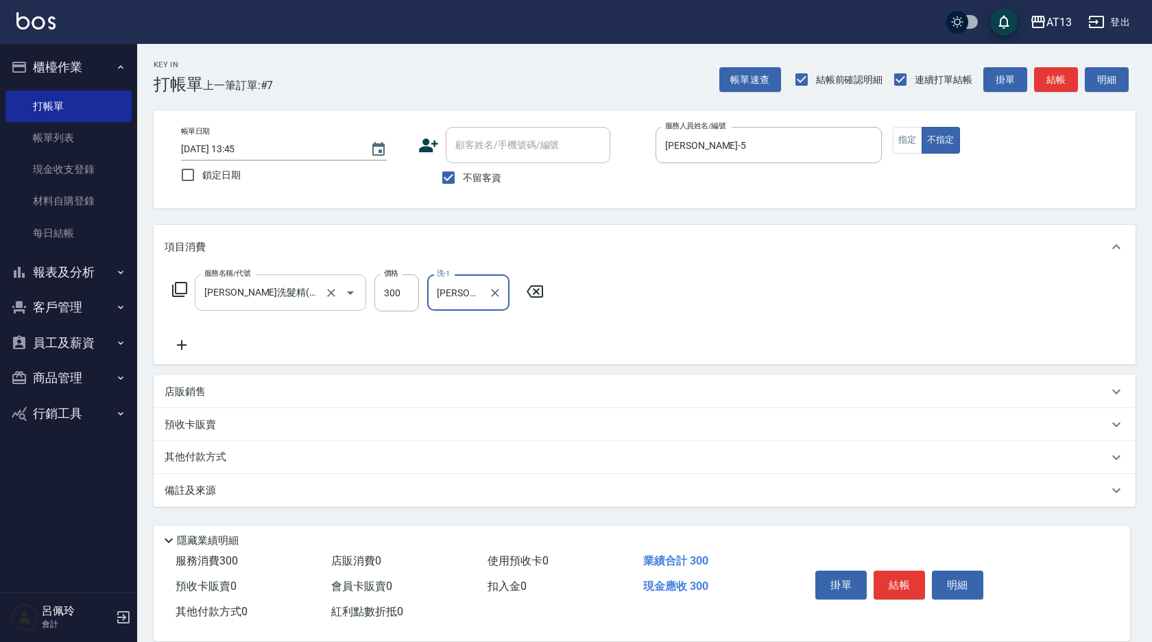
type input "[PERSON_NAME]-24"
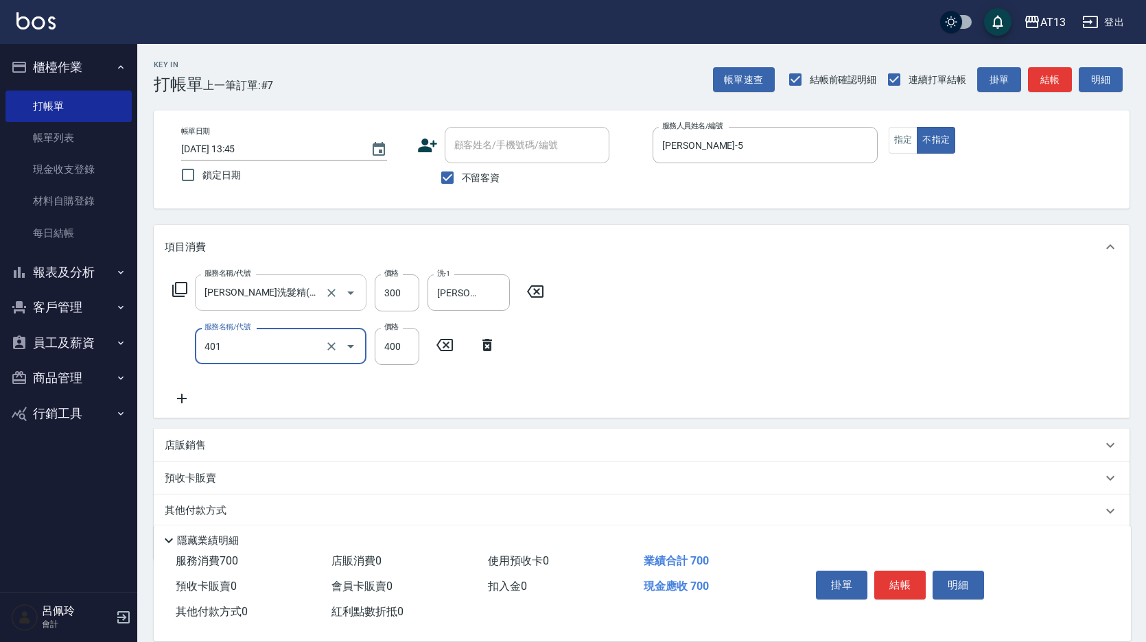
type input "剪髮(401)"
type input "200"
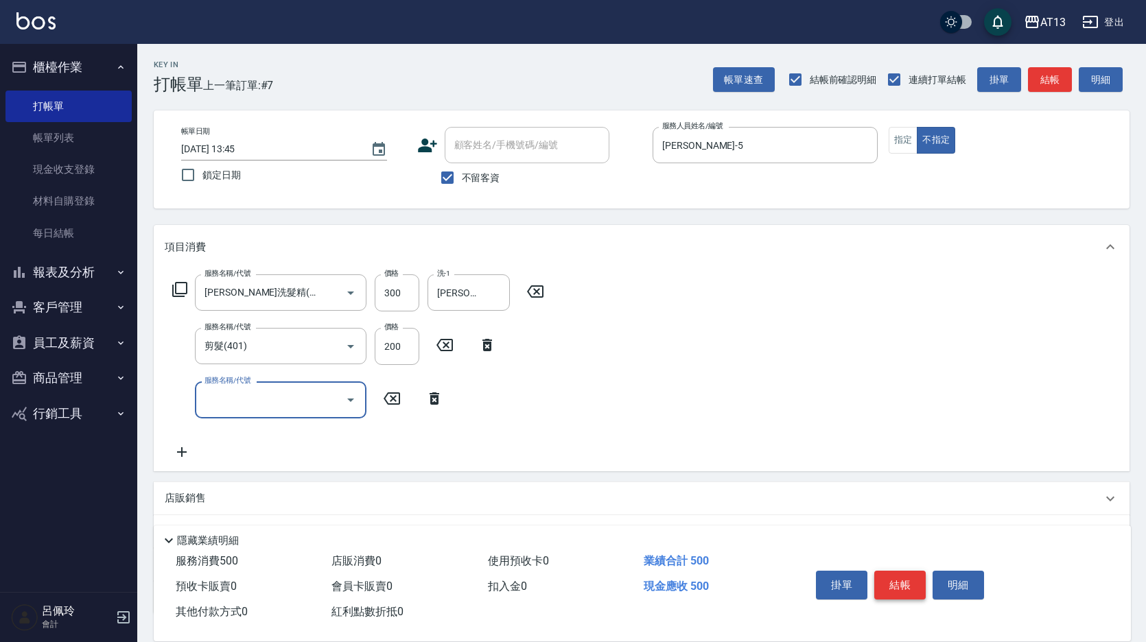
click at [902, 575] on button "結帳" at bounding box center [899, 585] width 51 height 29
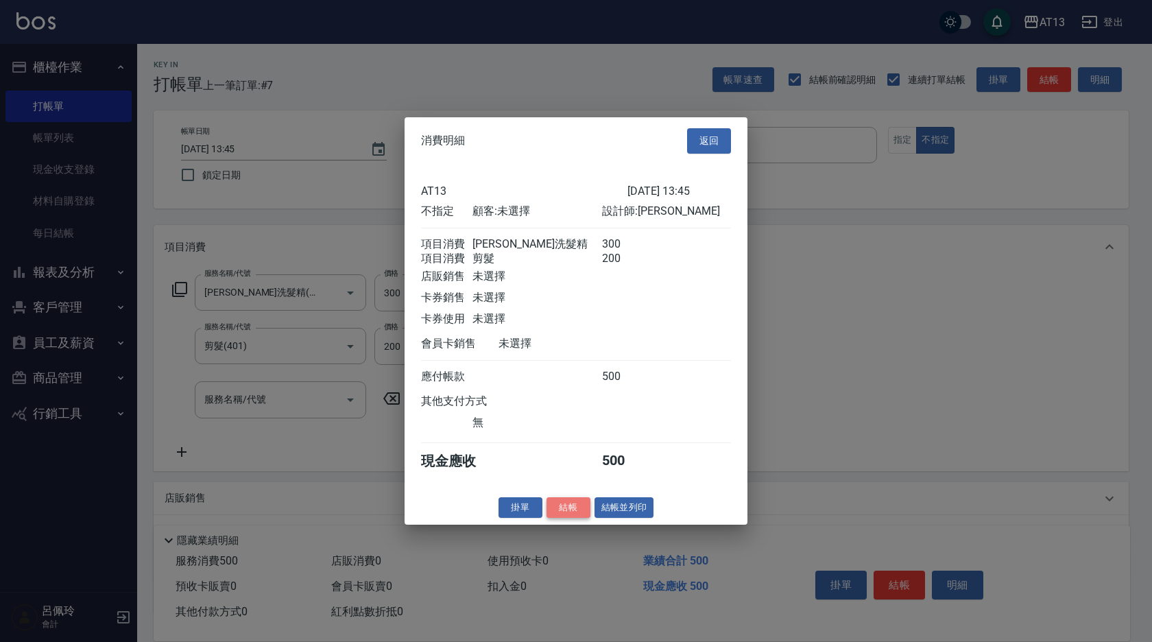
click at [569, 518] on button "結帳" at bounding box center [569, 507] width 44 height 21
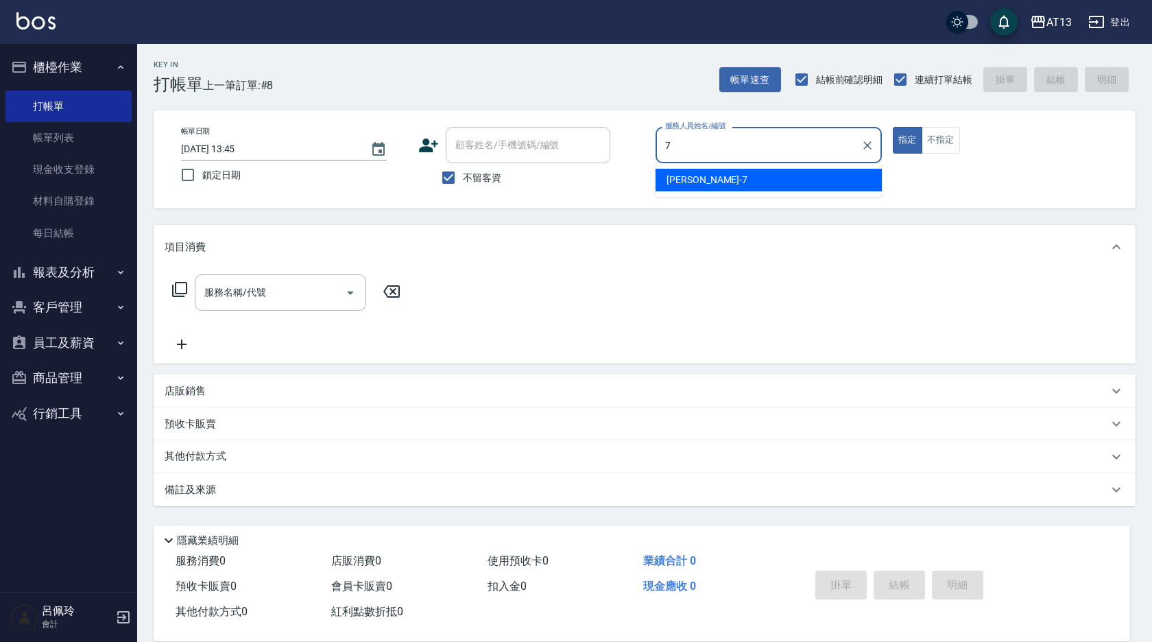
click at [693, 180] on span "[PERSON_NAME]-7" at bounding box center [707, 180] width 81 height 14
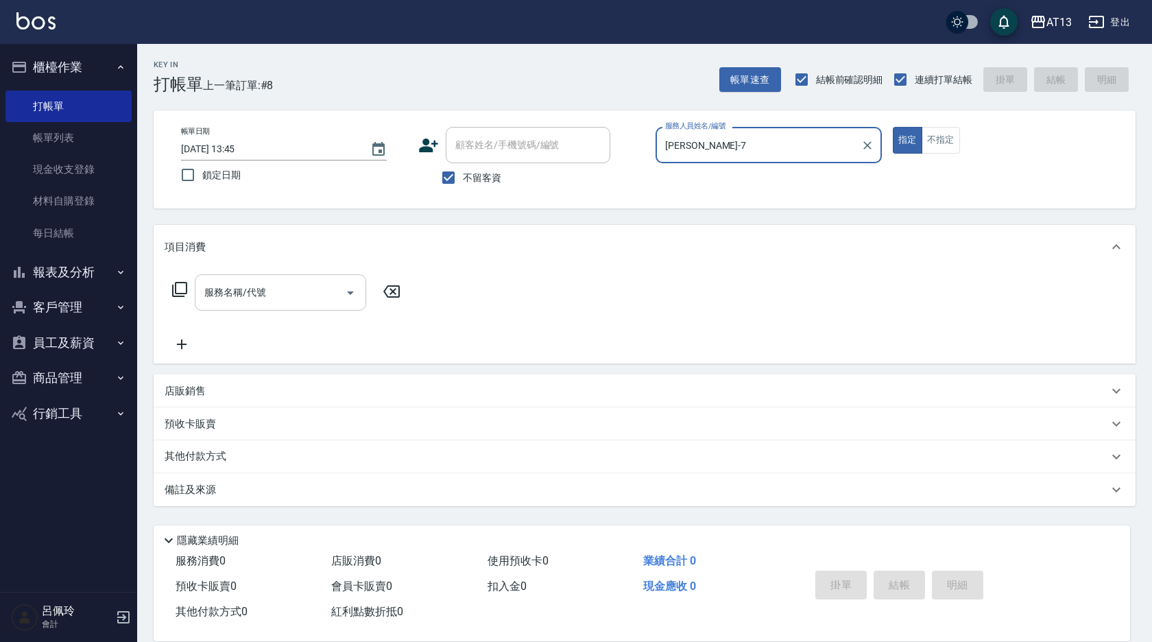
type input "[PERSON_NAME]-7"
click at [228, 285] on input "服務名稱/代號" at bounding box center [270, 293] width 139 height 24
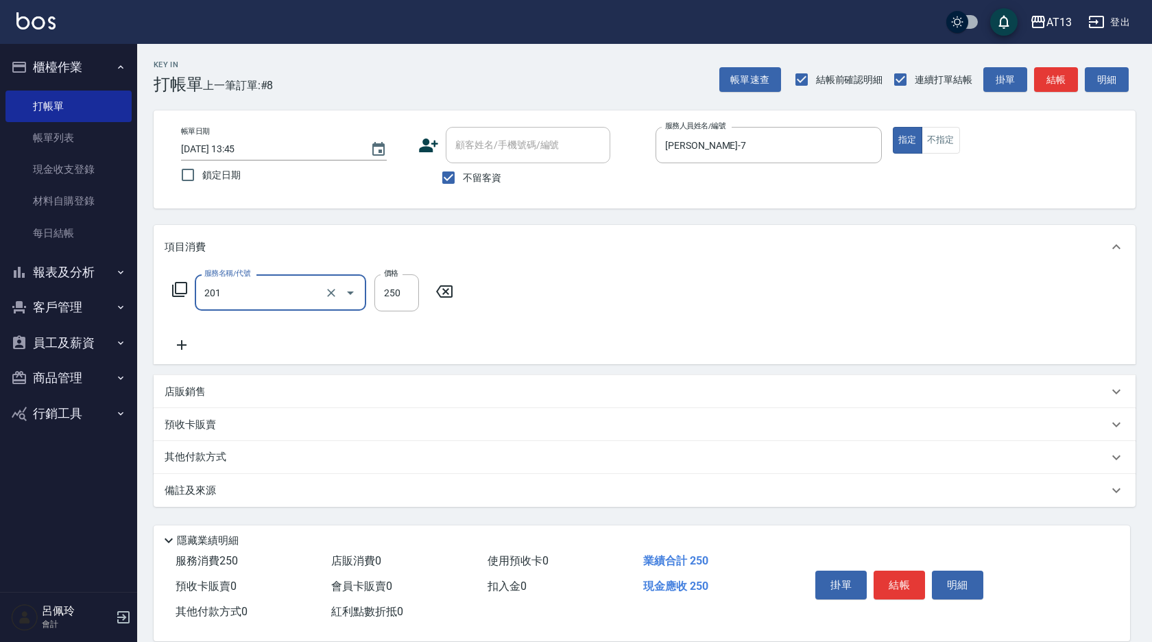
type input "洗髮(201)"
type input "[PERSON_NAME]-7"
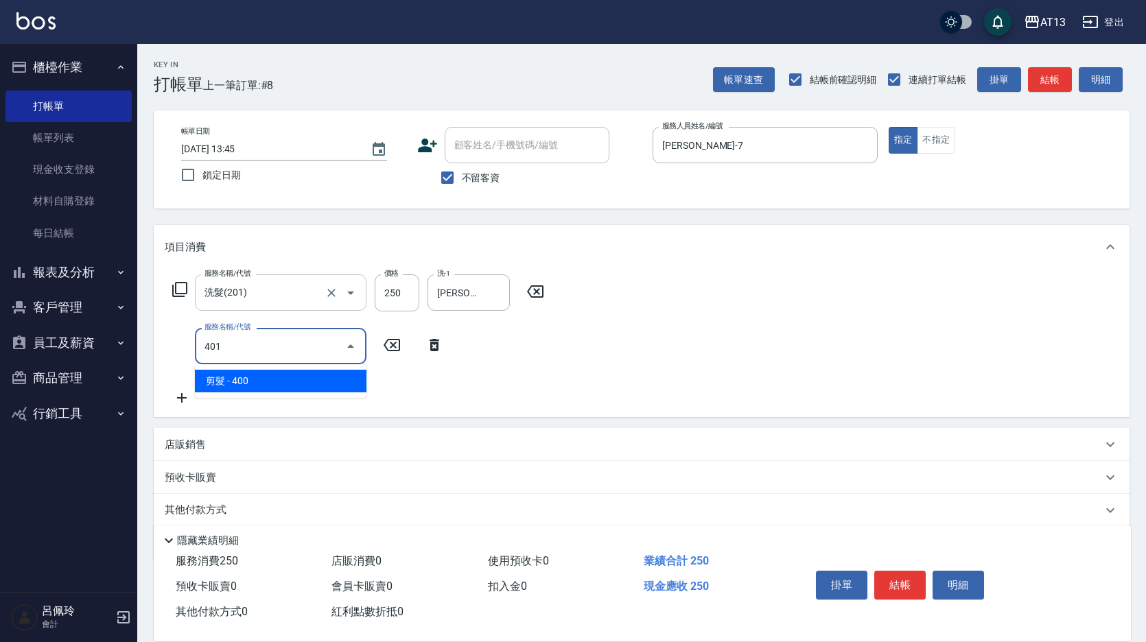
type input "剪髮(401)"
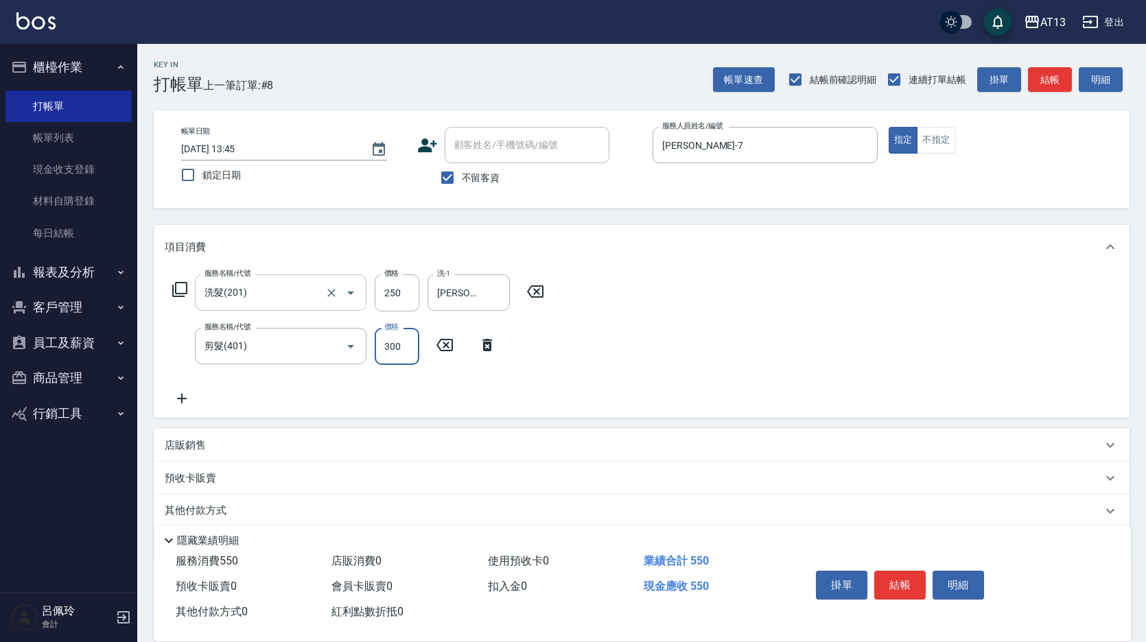
type input "300"
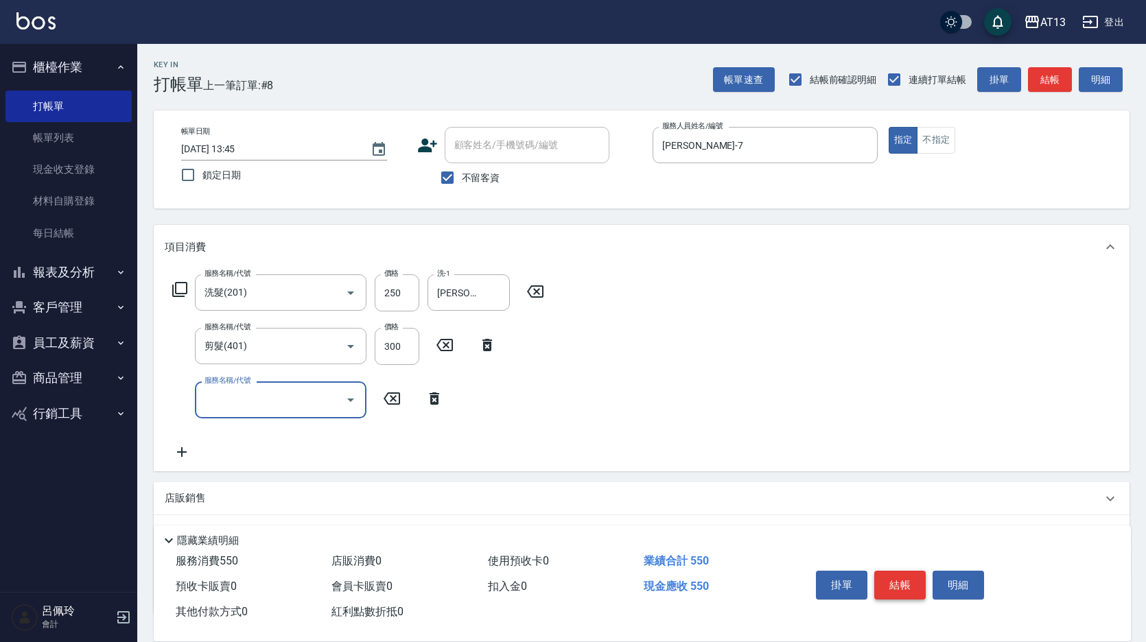
click at [900, 582] on button "結帳" at bounding box center [899, 585] width 51 height 29
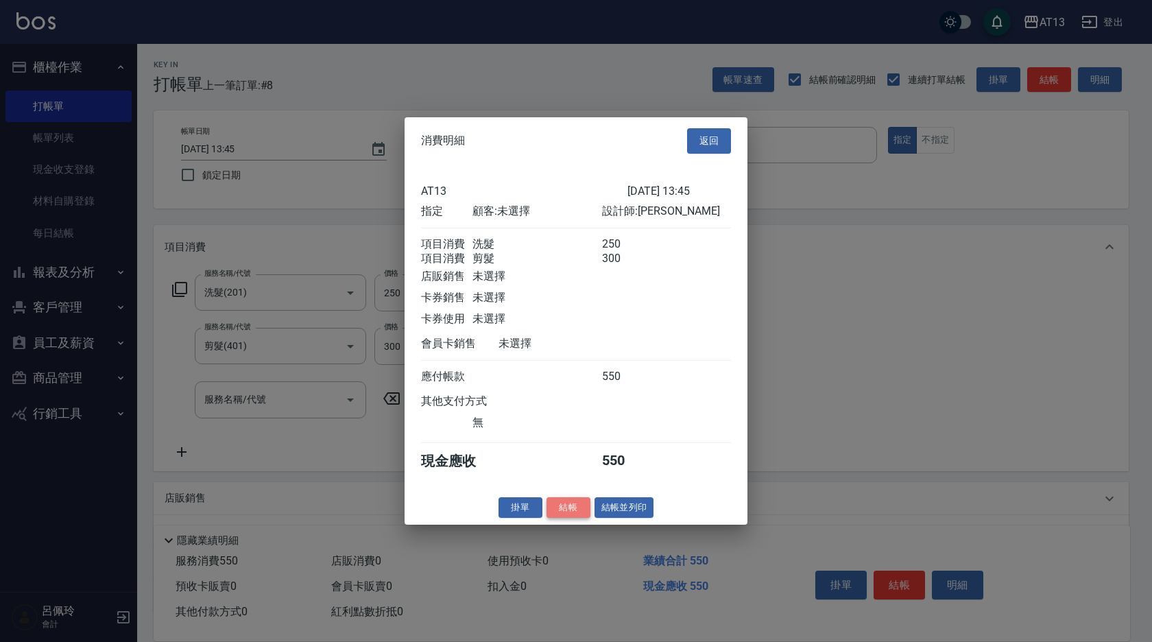
click at [560, 517] on button "結帳" at bounding box center [569, 507] width 44 height 21
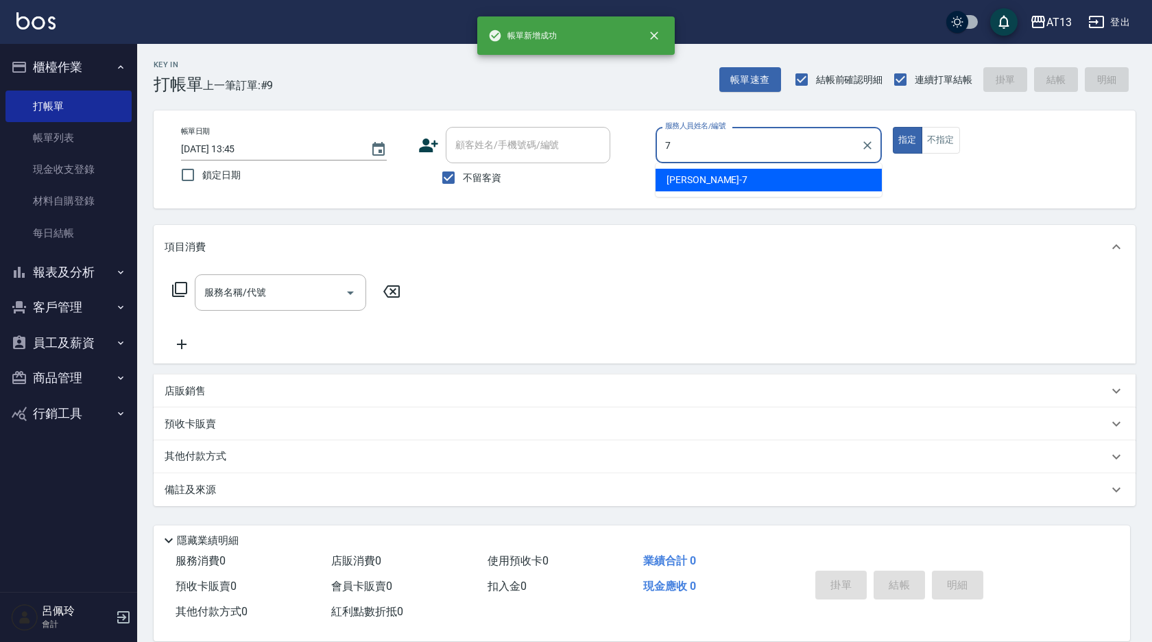
click at [800, 184] on div "[PERSON_NAME]-7" at bounding box center [769, 180] width 226 height 23
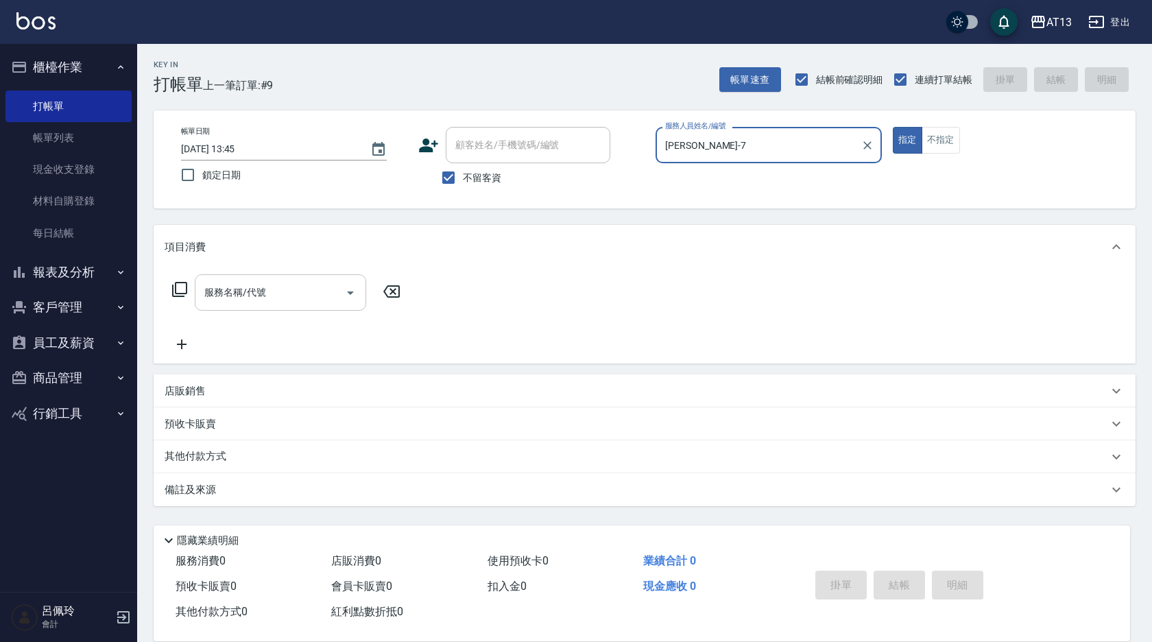
type input "[PERSON_NAME]-7"
click at [276, 290] on input "服務名稱/代號" at bounding box center [270, 293] width 139 height 24
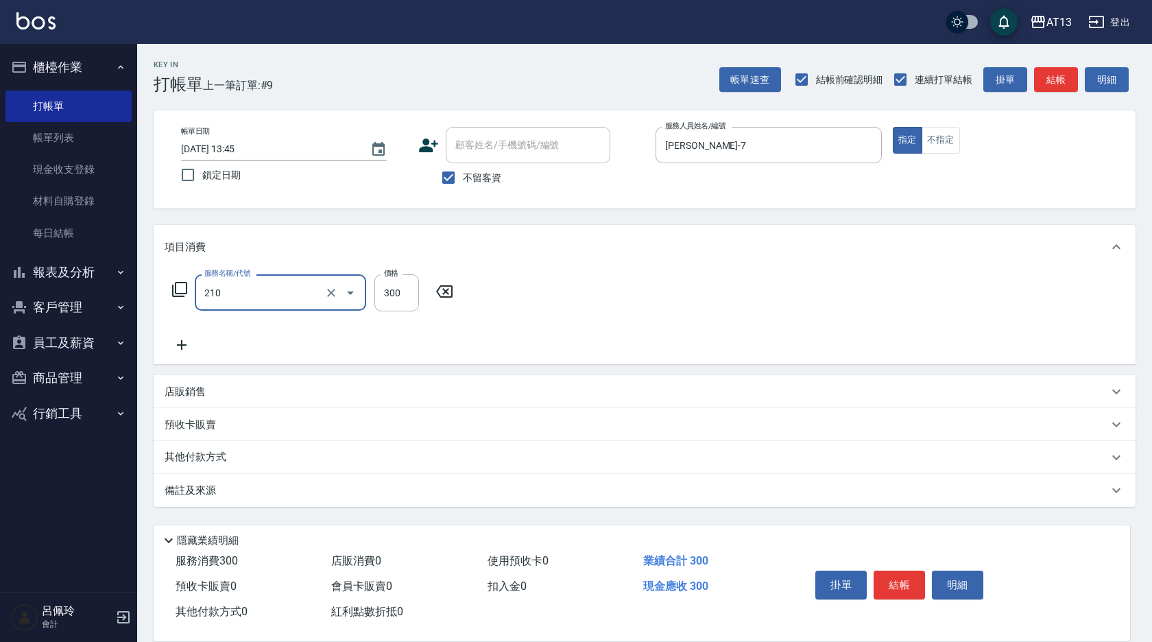
type input "[PERSON_NAME]洗髮精(210)"
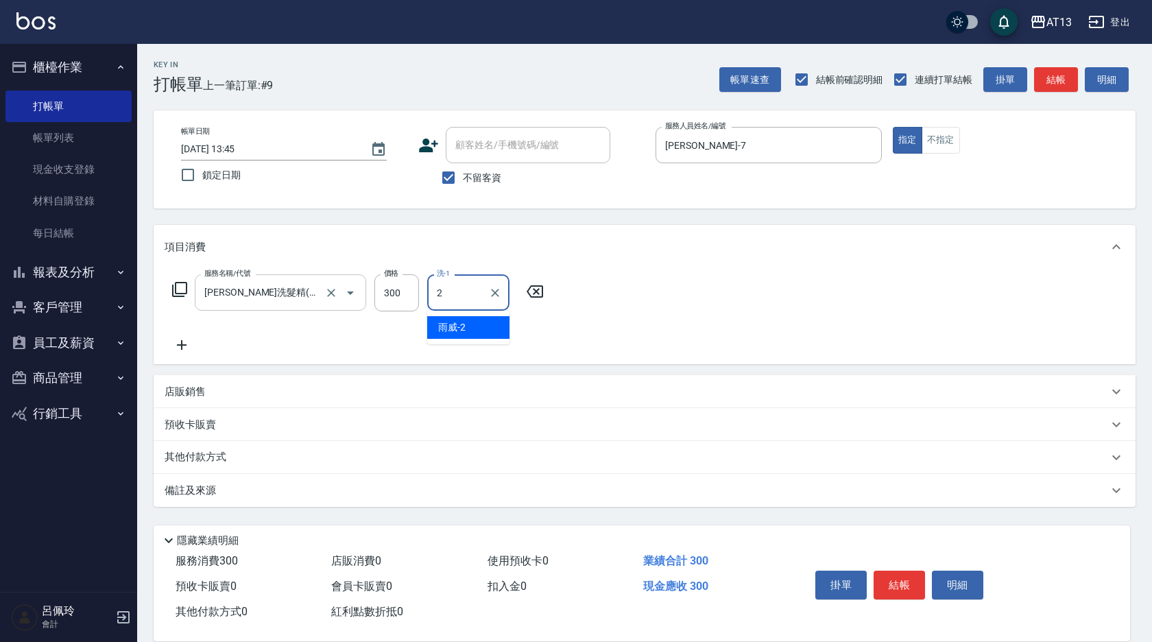
type input "雨威-2"
click at [492, 289] on icon "Clear" at bounding box center [495, 293] width 14 height 14
type input "[PERSON_NAME]-24"
click at [905, 571] on button "結帳" at bounding box center [899, 585] width 51 height 29
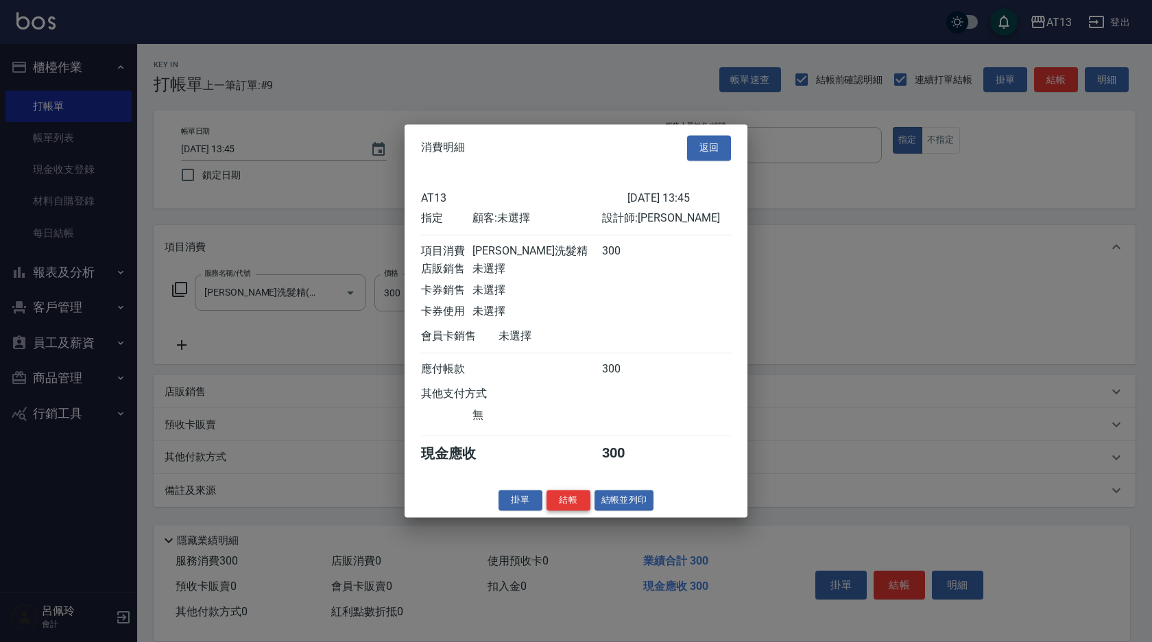
click at [575, 506] on button "結帳" at bounding box center [569, 500] width 44 height 21
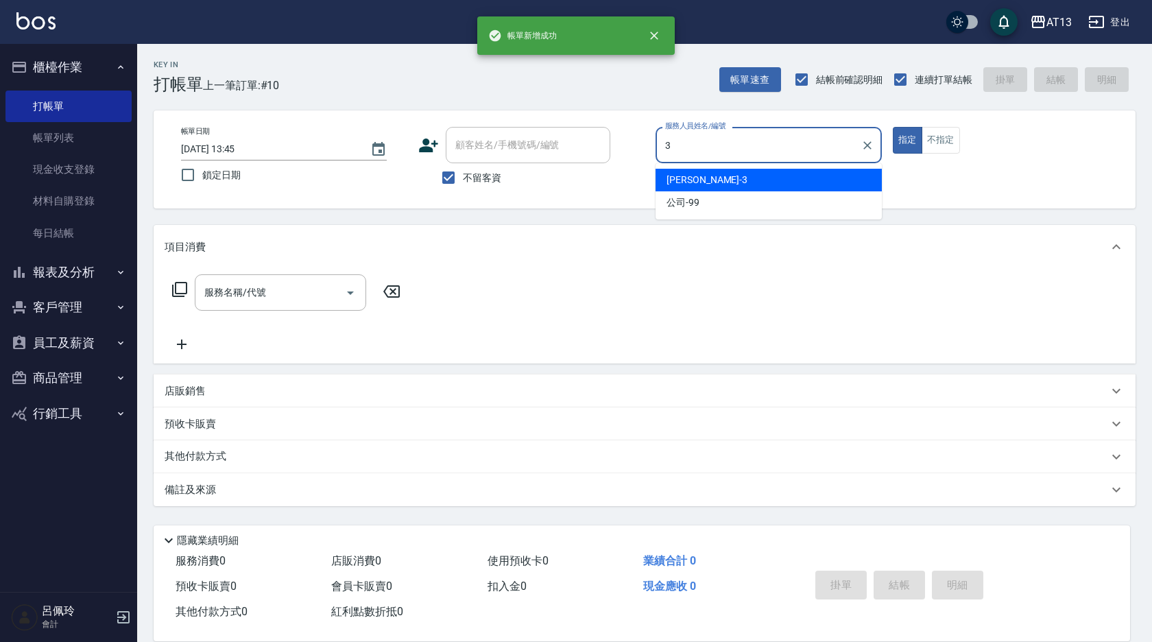
click at [683, 169] on div "[PERSON_NAME] -3" at bounding box center [769, 180] width 226 height 23
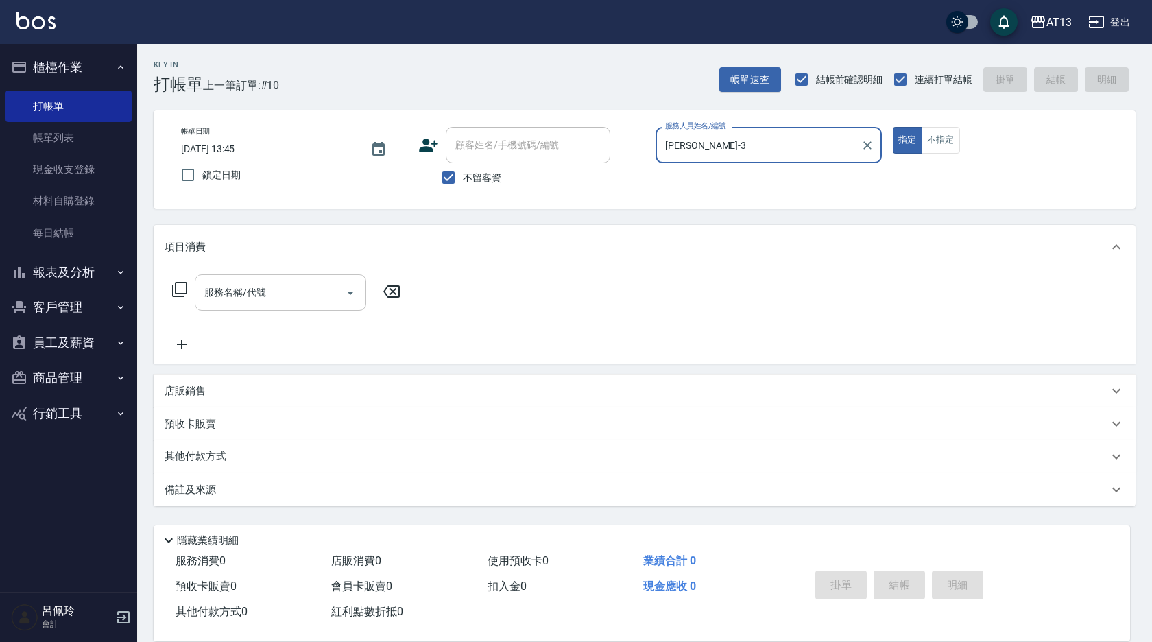
type input "[PERSON_NAME]-3"
click at [274, 298] on input "服務名稱/代號" at bounding box center [270, 293] width 139 height 24
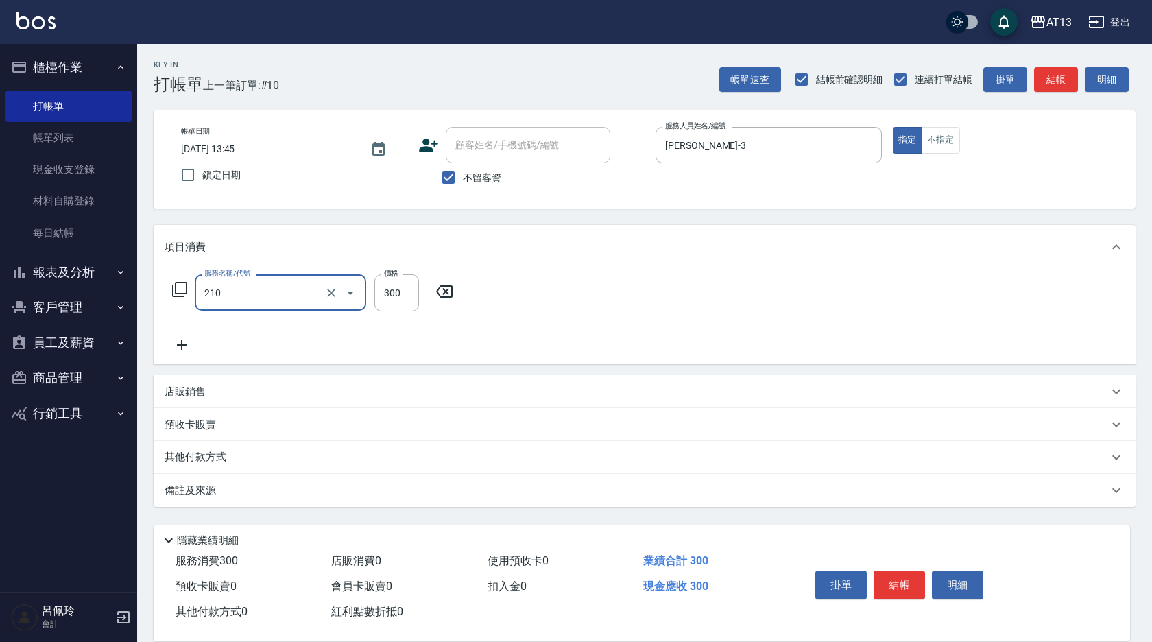
type input "[PERSON_NAME]洗髮精(210)"
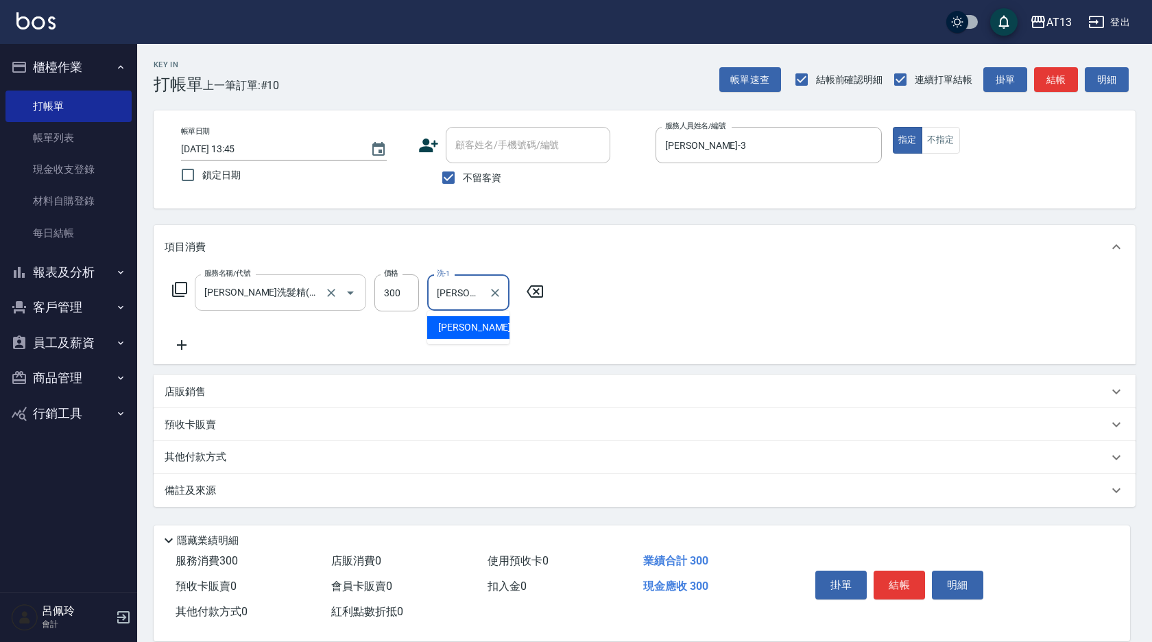
type input "[PERSON_NAME]-29"
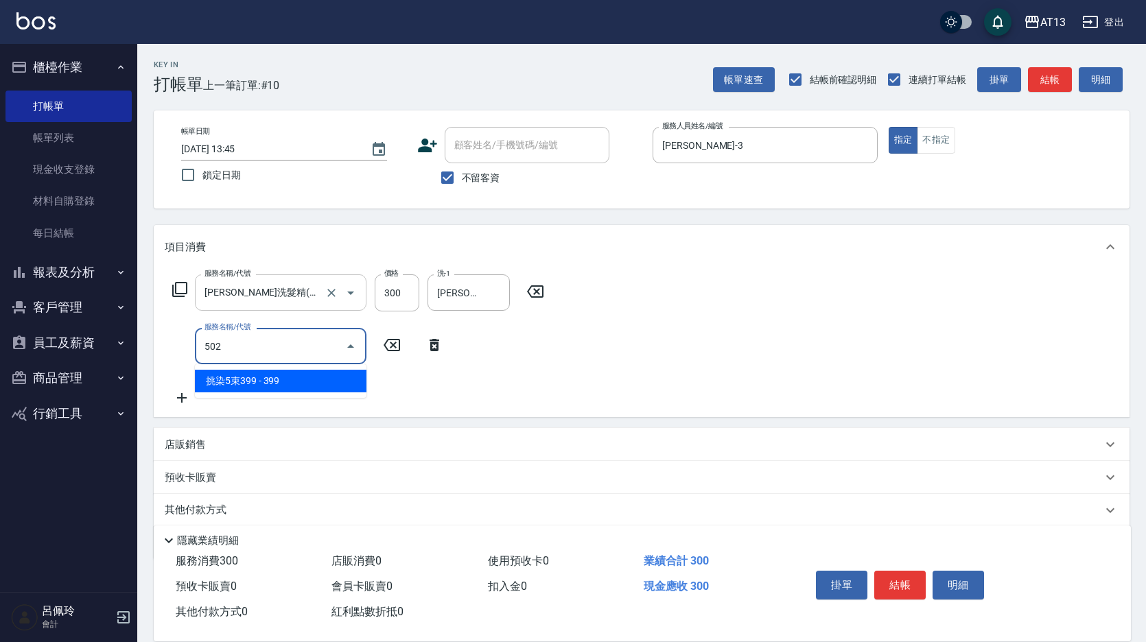
type input "挑染5束399(502)"
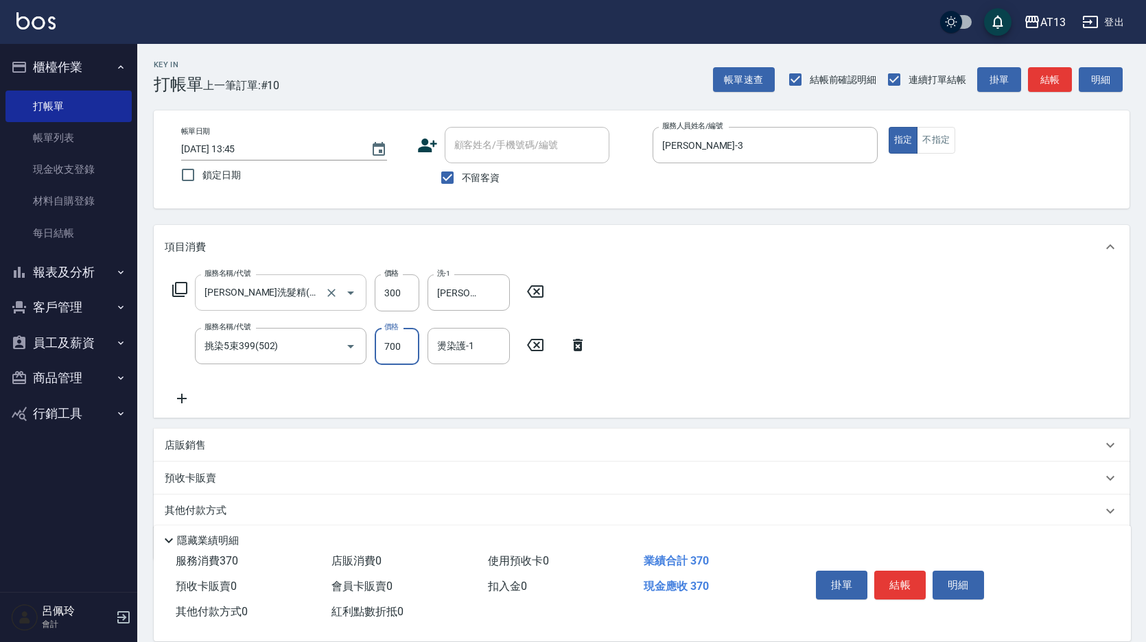
type input "700"
type input "[PERSON_NAME]-29"
click at [887, 571] on button "結帳" at bounding box center [899, 585] width 51 height 29
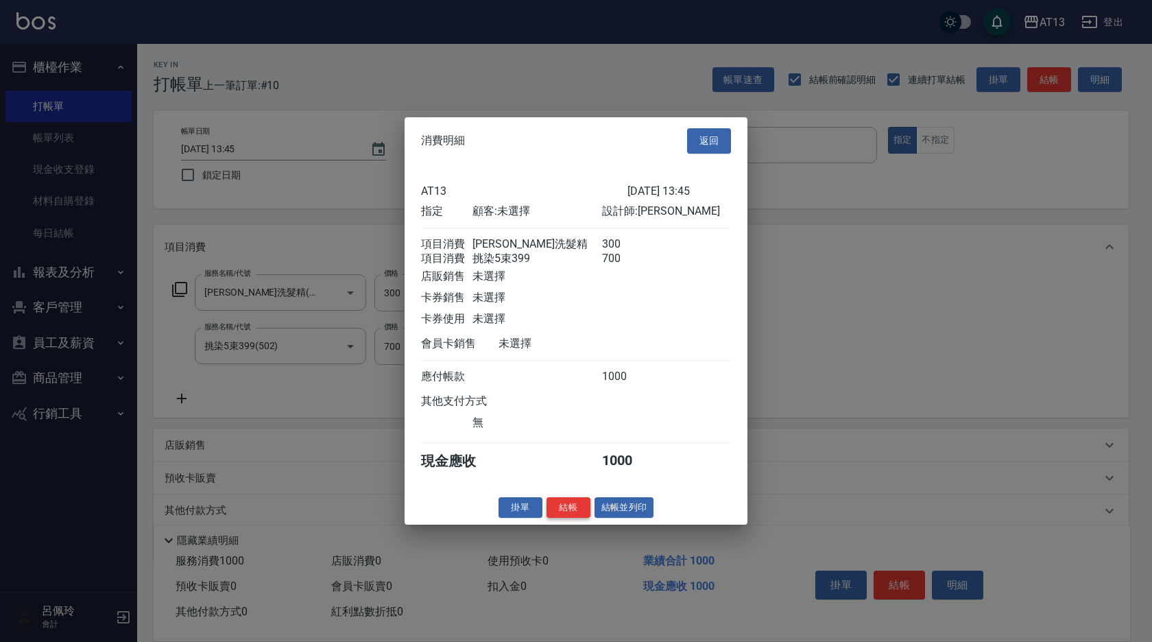
click at [574, 518] on button "結帳" at bounding box center [569, 507] width 44 height 21
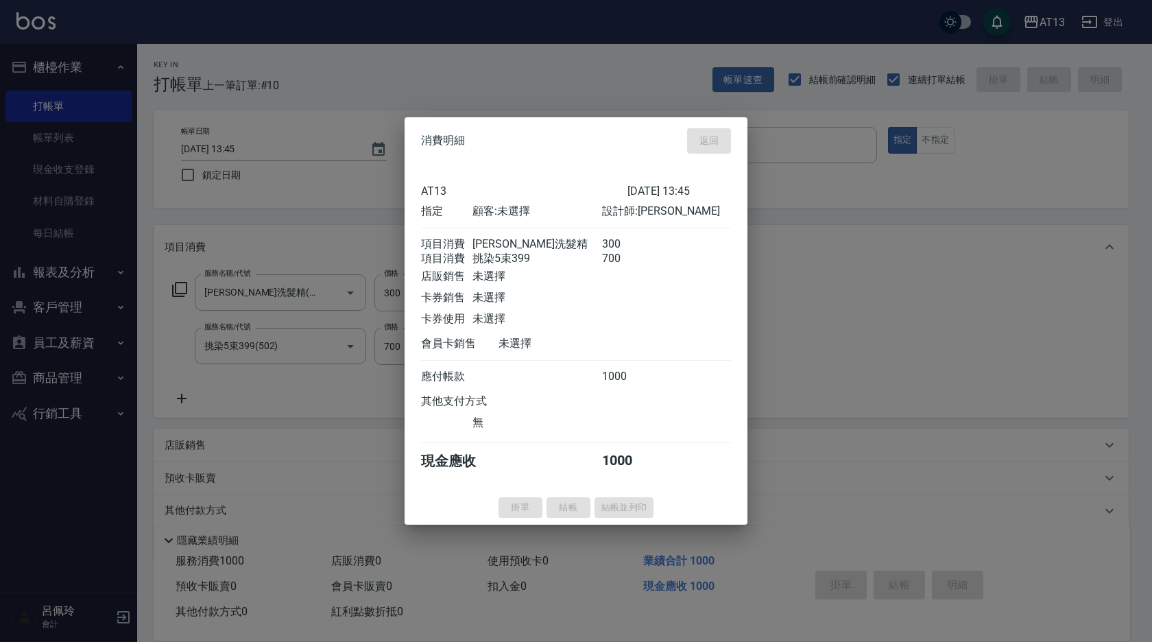
type input "[DATE] 13:46"
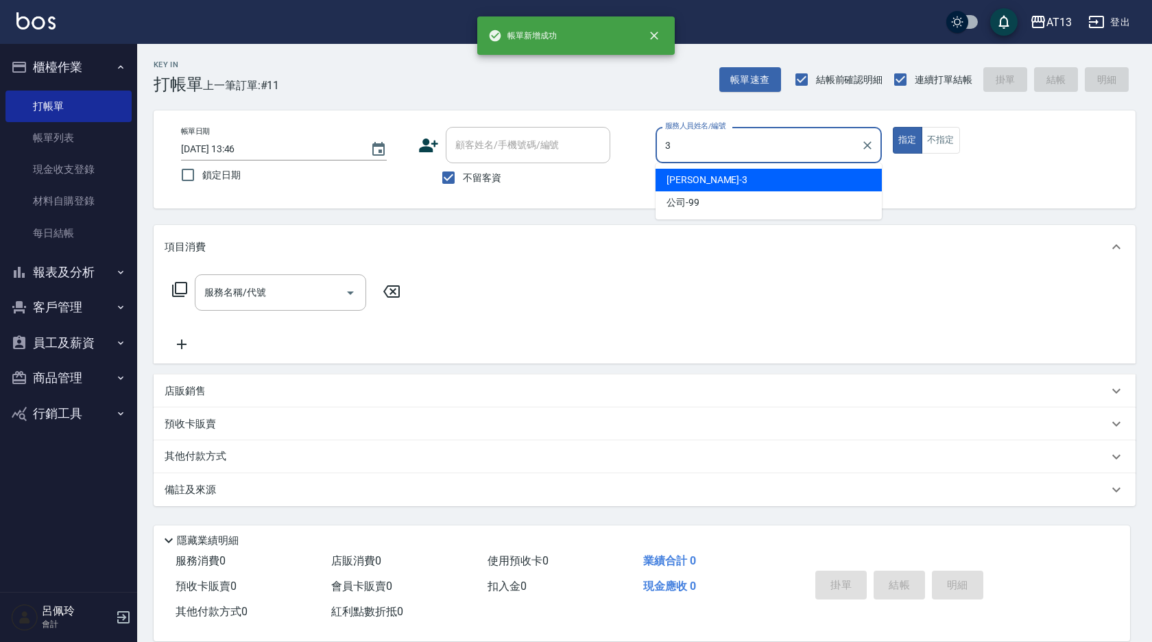
click at [717, 187] on div "[PERSON_NAME] -3" at bounding box center [769, 180] width 226 height 23
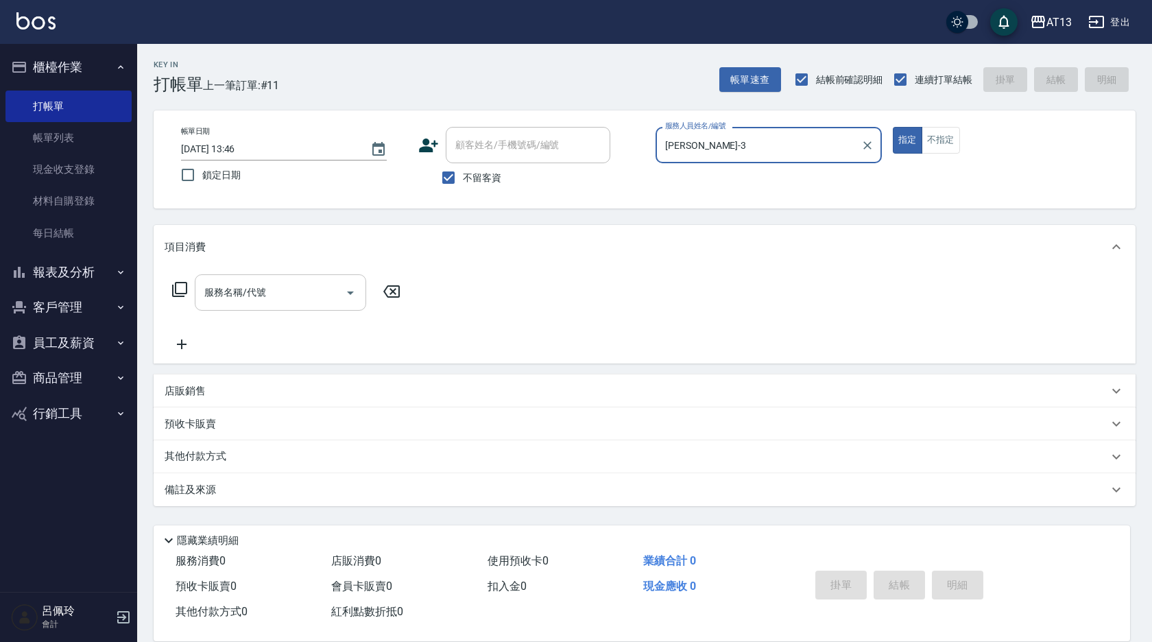
click at [251, 310] on div "服務名稱/代號" at bounding box center [280, 292] width 171 height 36
type input "[PERSON_NAME]-3"
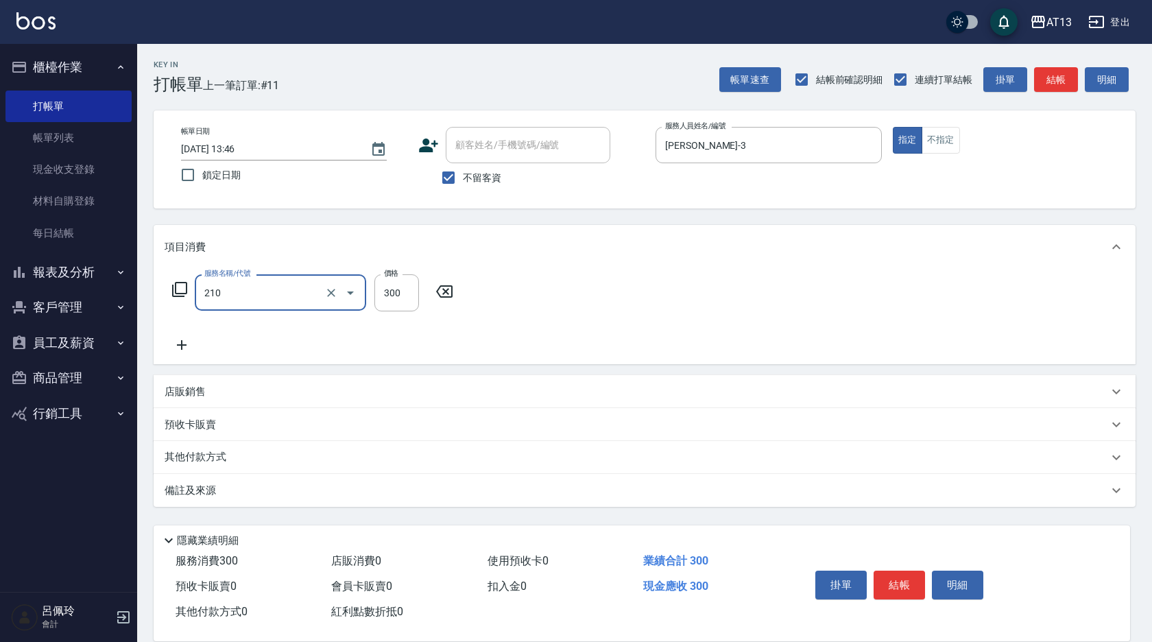
type input "[PERSON_NAME]洗髮精(210)"
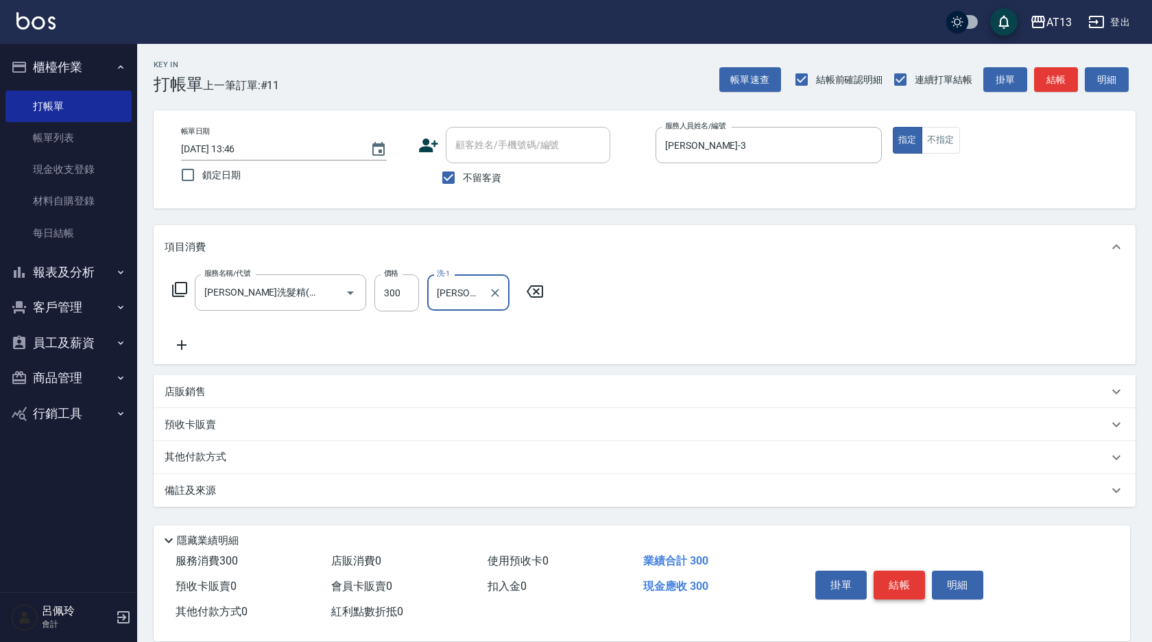
type input "[PERSON_NAME]-11"
drag, startPoint x: 891, startPoint y: 578, endPoint x: 896, endPoint y: 559, distance: 19.8
click at [892, 578] on button "結帳" at bounding box center [899, 585] width 51 height 29
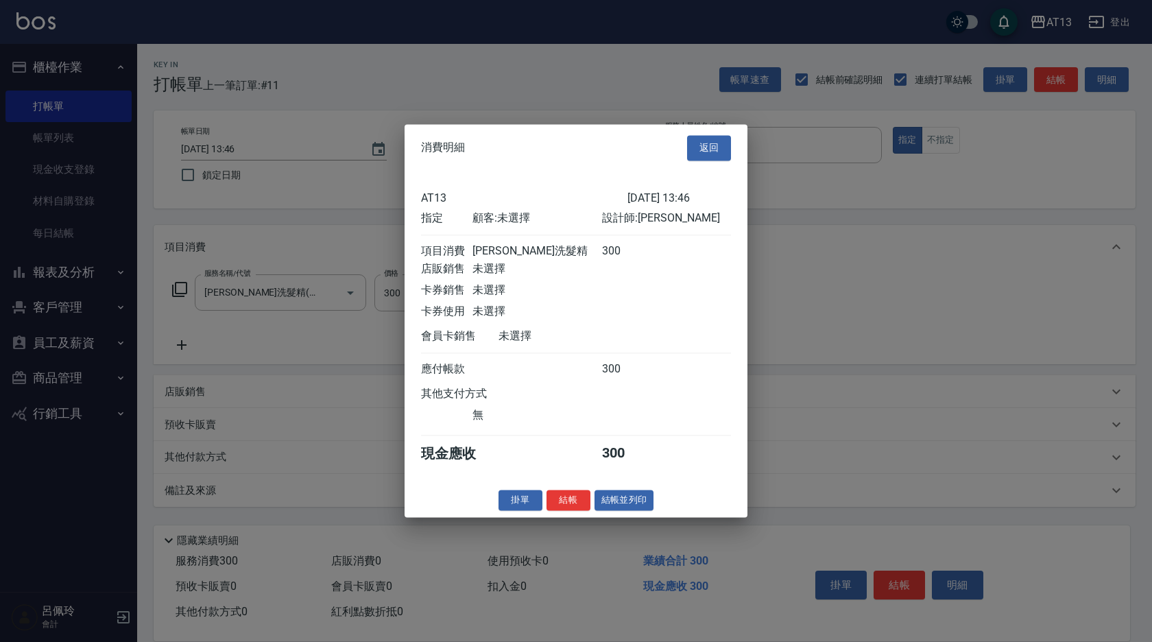
drag, startPoint x: 573, startPoint y: 508, endPoint x: 565, endPoint y: 502, distance: 9.3
click at [571, 508] on button "結帳" at bounding box center [569, 500] width 44 height 21
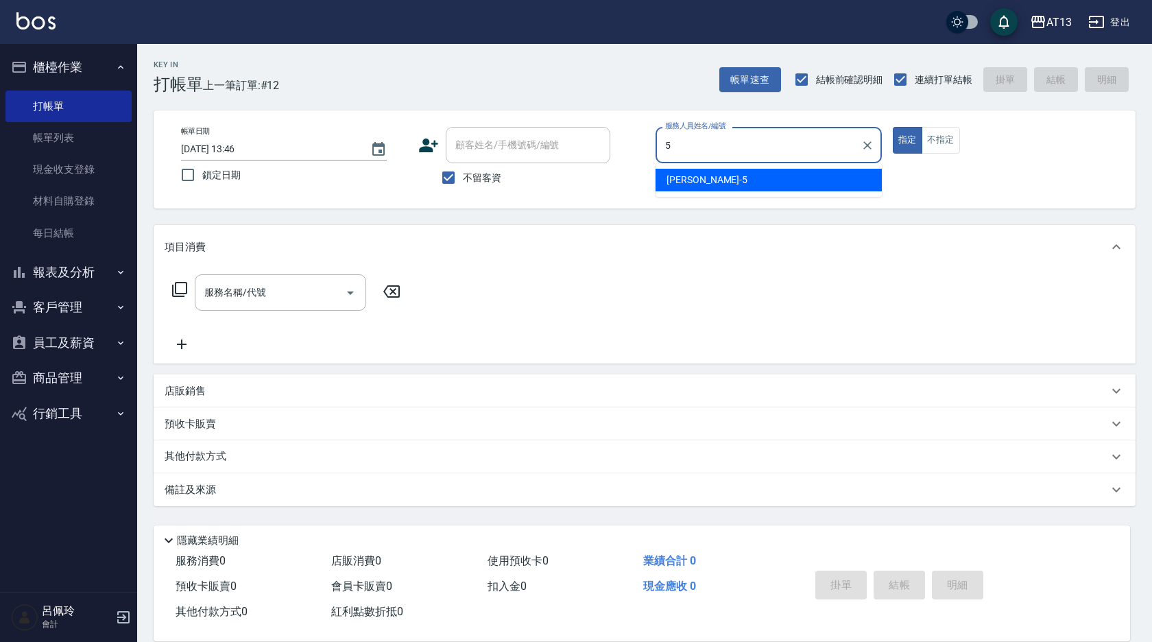
click at [700, 178] on span "[PERSON_NAME] -5" at bounding box center [707, 180] width 81 height 14
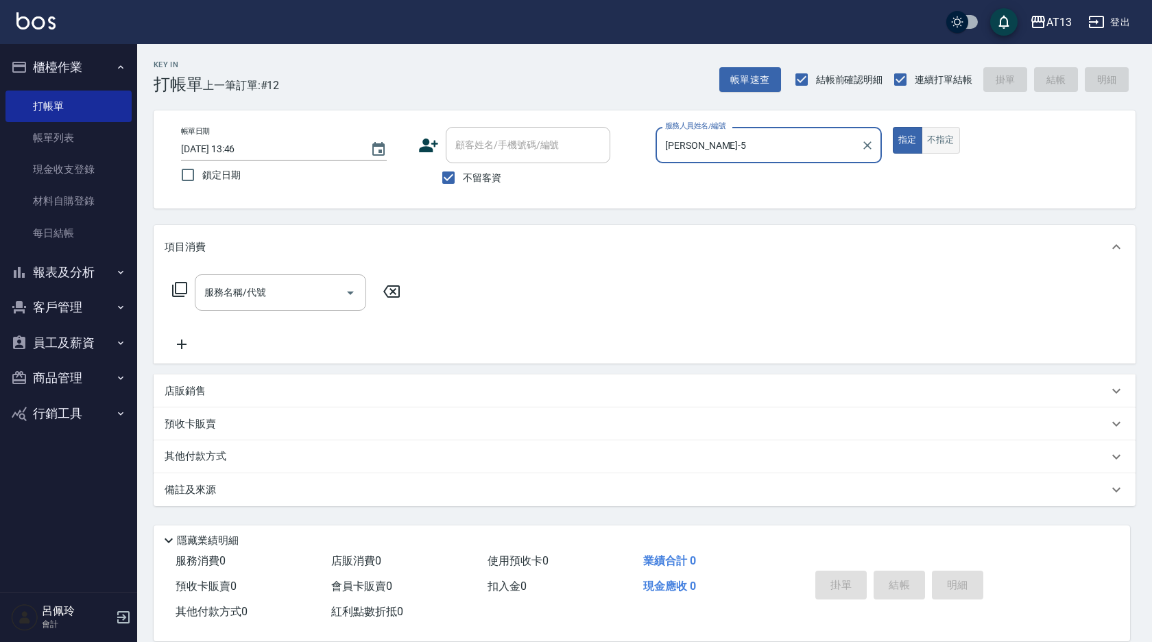
type input "[PERSON_NAME]-5"
drag, startPoint x: 927, startPoint y: 141, endPoint x: 754, endPoint y: 225, distance: 192.7
click at [928, 141] on button "不指定" at bounding box center [941, 140] width 38 height 27
click at [313, 293] on input "服務名稱/代號" at bounding box center [270, 293] width 139 height 24
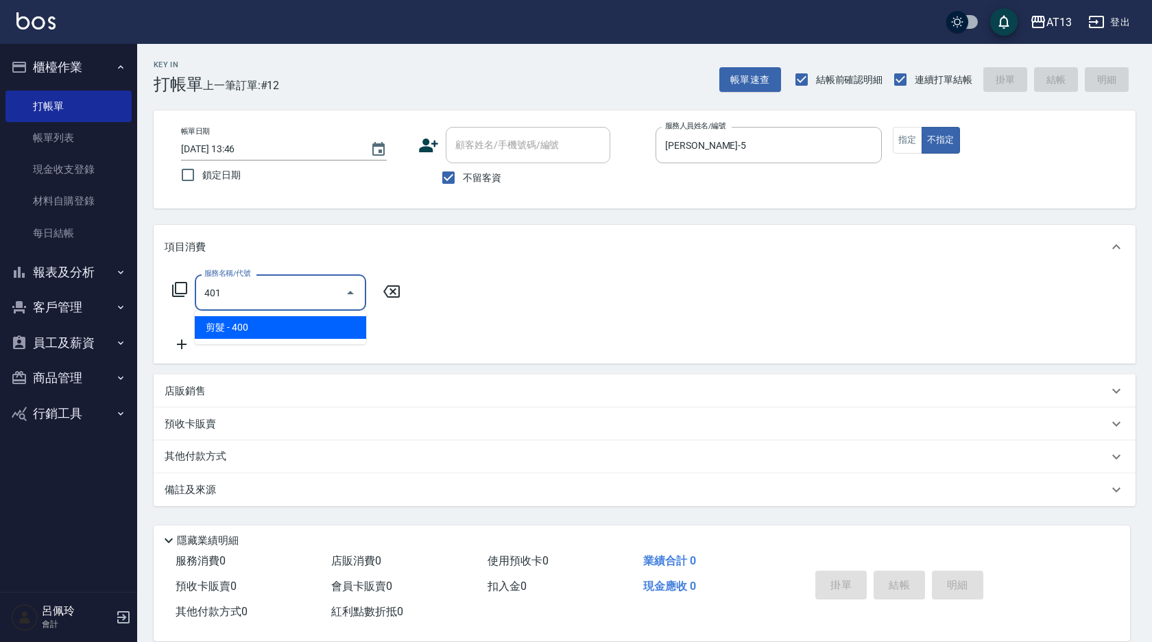
type input "剪髮(401)"
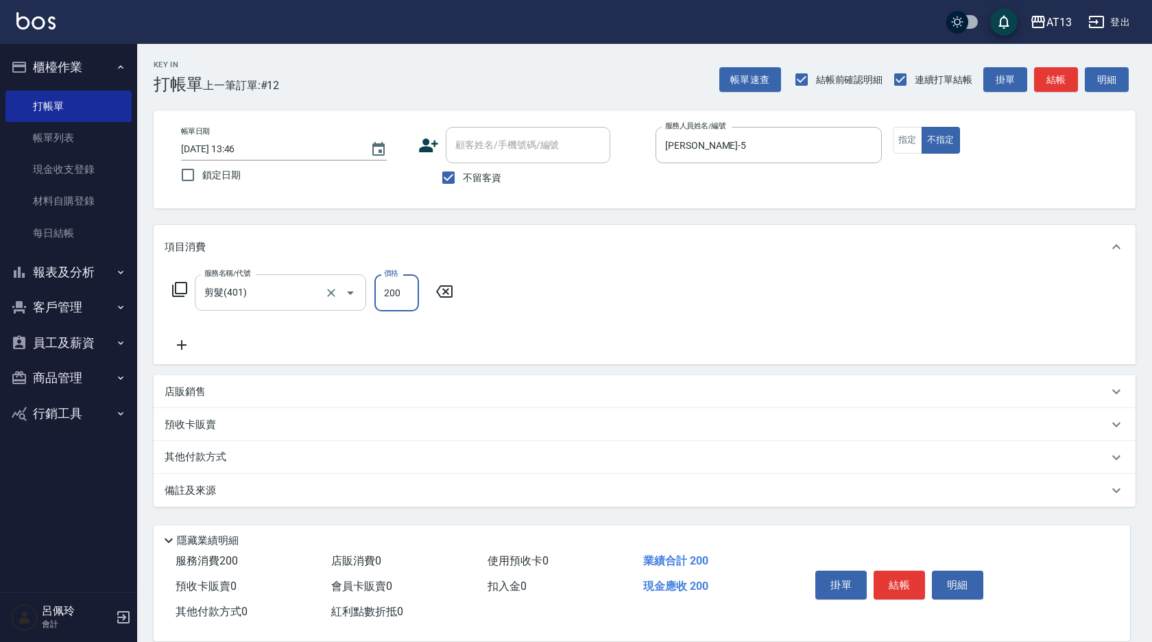
type input "200"
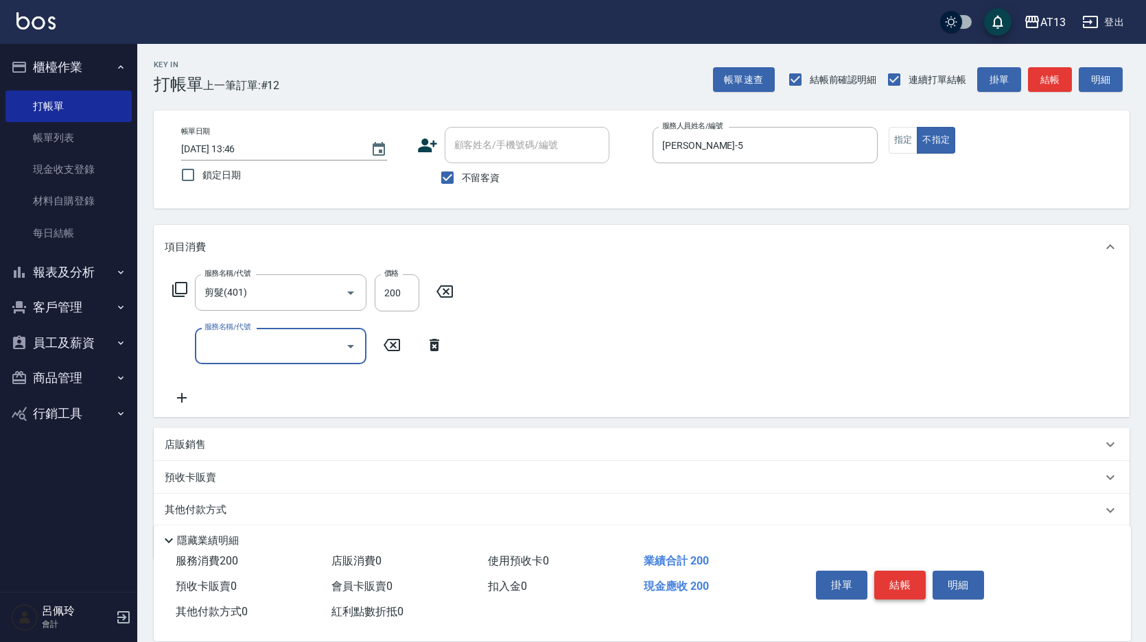
click at [897, 592] on button "結帳" at bounding box center [899, 585] width 51 height 29
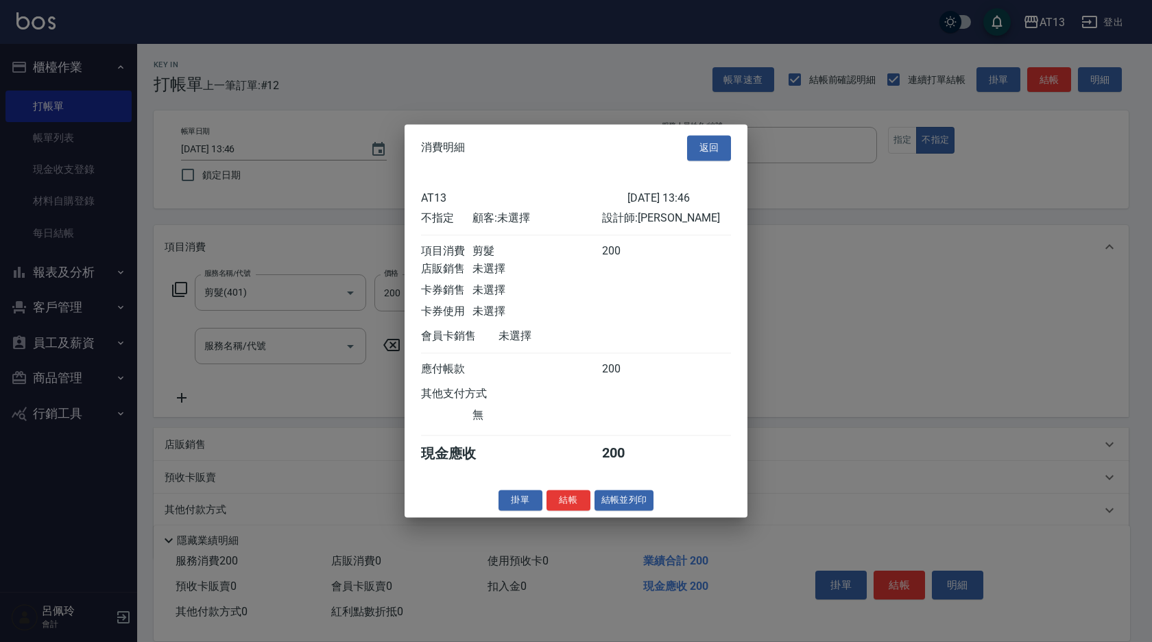
click at [573, 511] on button "結帳" at bounding box center [569, 500] width 44 height 21
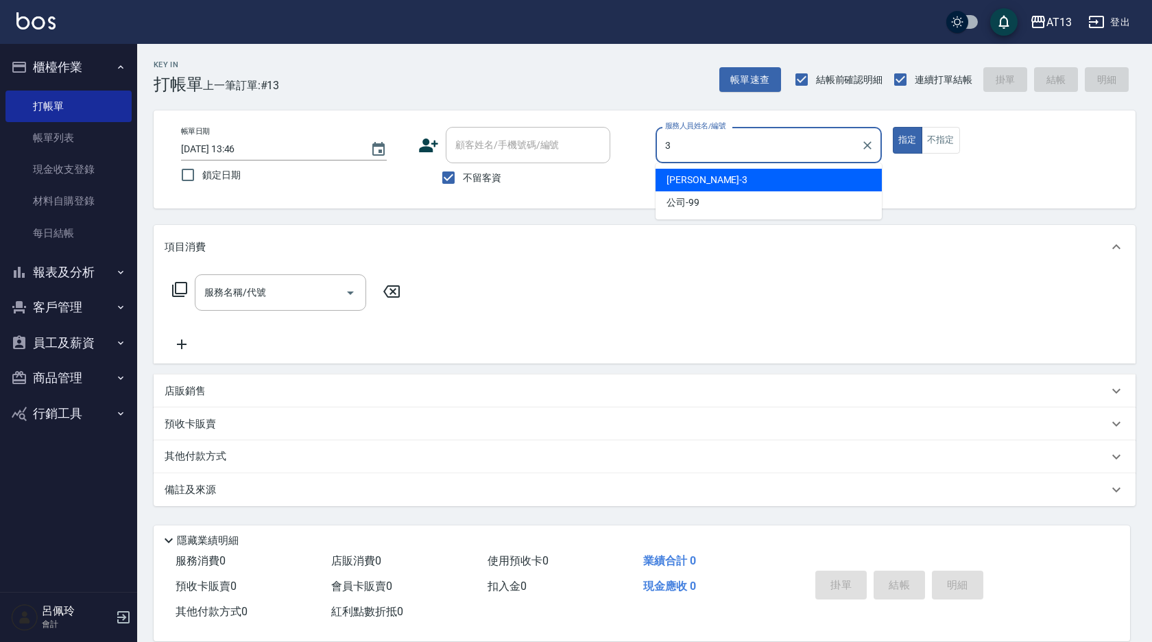
click at [725, 169] on div "[PERSON_NAME] -3" at bounding box center [769, 180] width 226 height 23
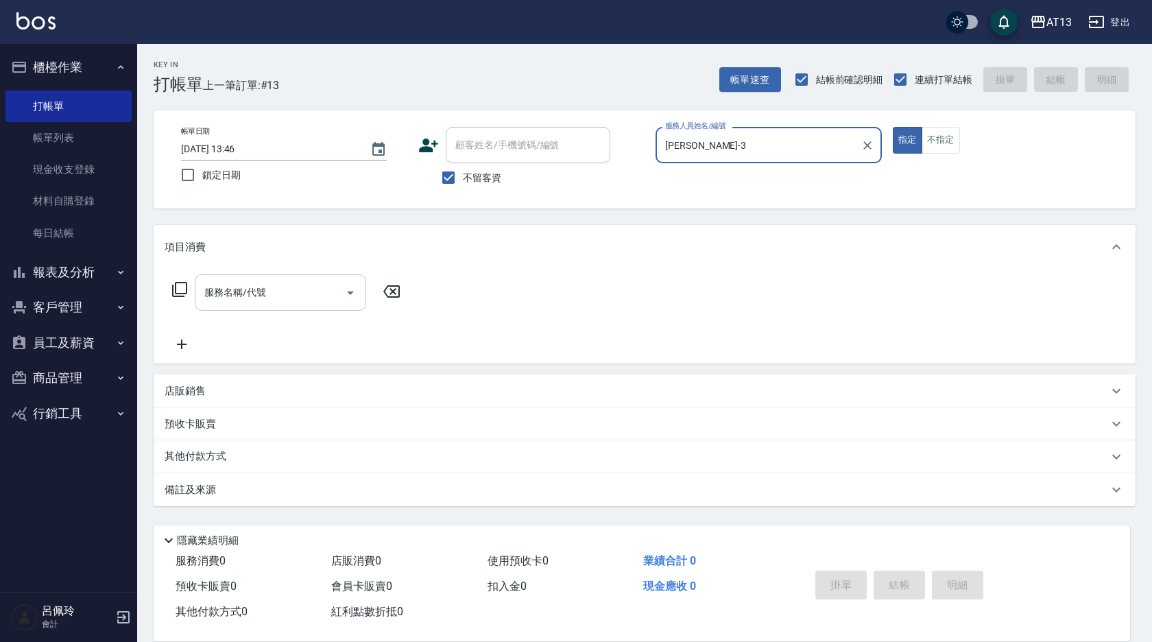
click at [357, 288] on icon "Open" at bounding box center [350, 293] width 16 height 16
type input "[PERSON_NAME]-3"
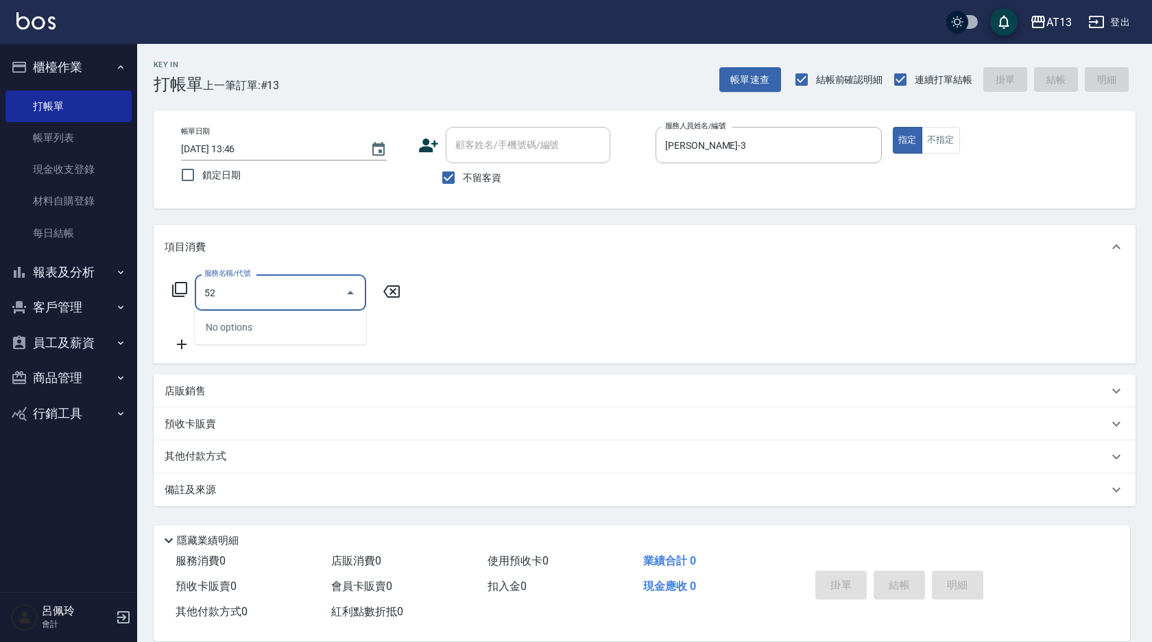
type input "5"
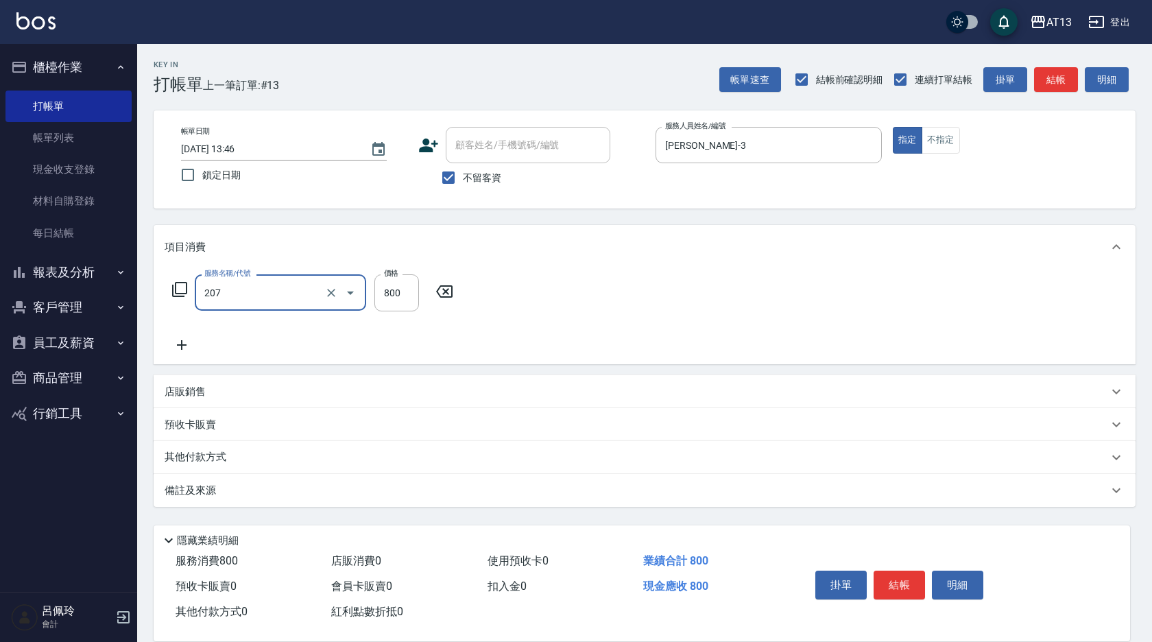
type input "清潔洗(207)"
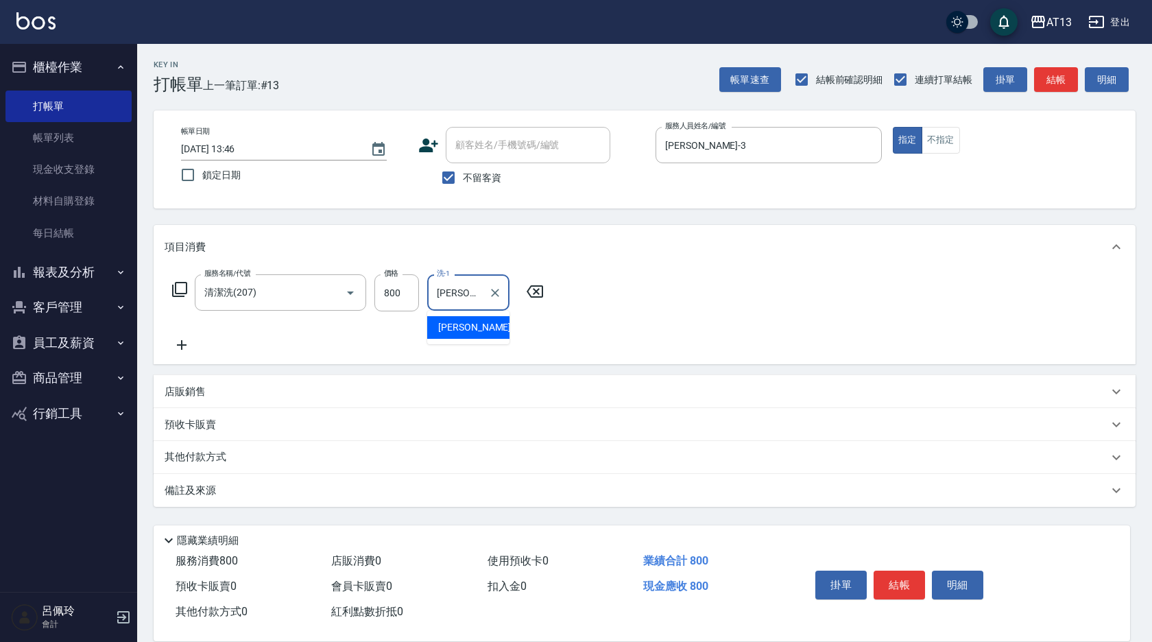
type input "[PERSON_NAME]-29"
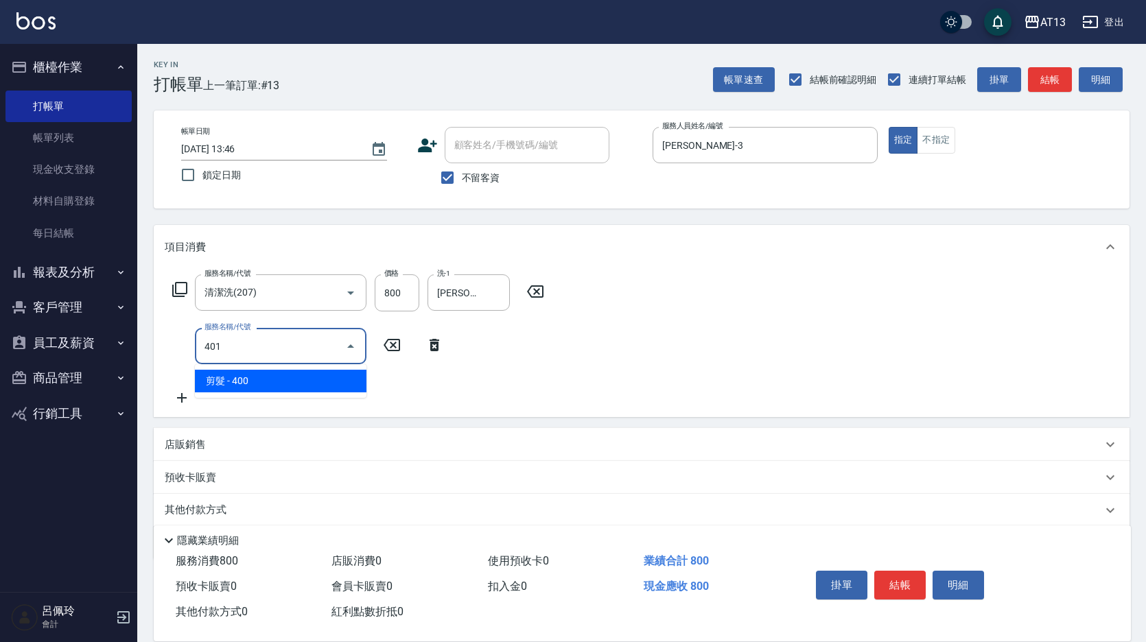
type input "剪髮(401)"
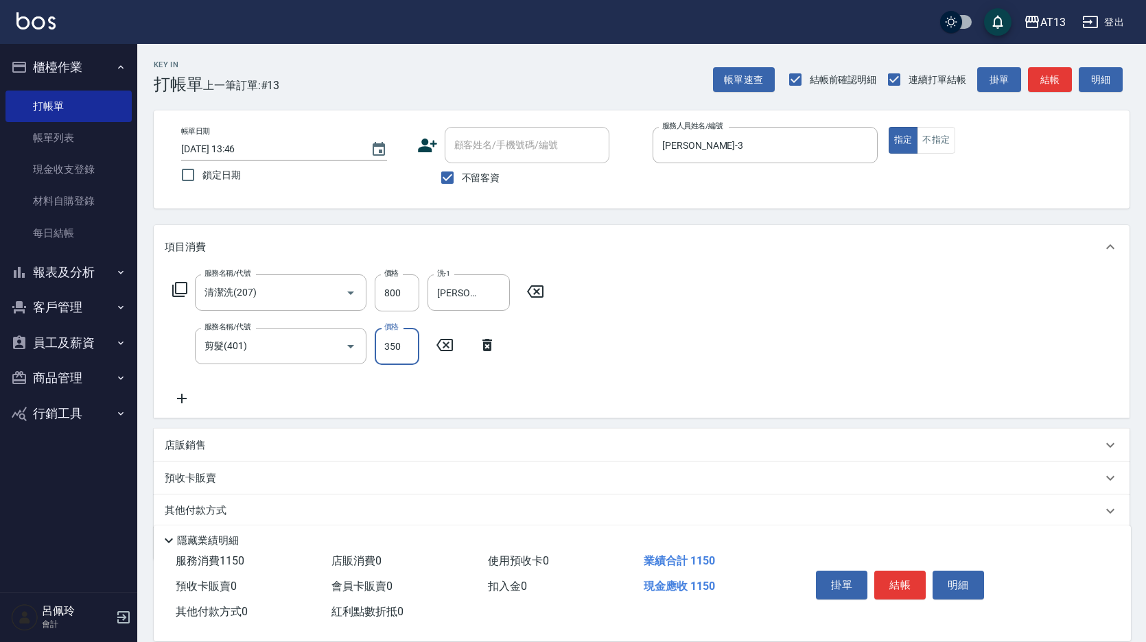
type input "350"
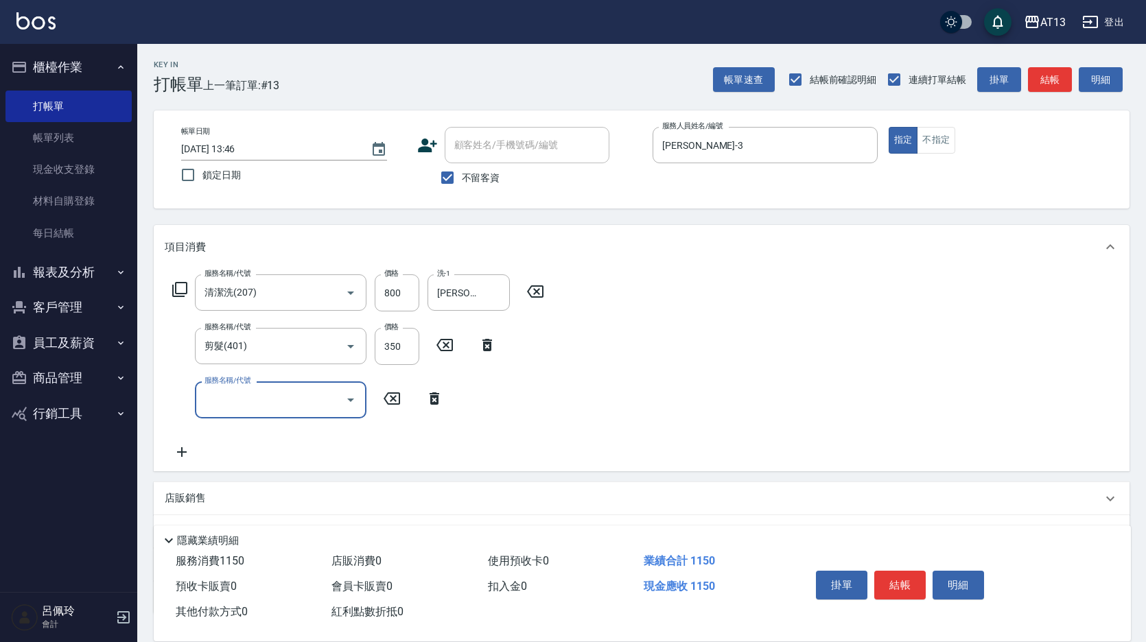
drag, startPoint x: 924, startPoint y: 340, endPoint x: 912, endPoint y: 495, distance: 154.8
click at [922, 348] on div "服務名稱/代號 [PERSON_NAME](207) 服務名稱/代號 價格 800 價格 洗-1 [PERSON_NAME]-29 洗-1 服務名稱/代號 剪…" at bounding box center [641, 370] width 975 height 202
click at [879, 571] on button "結帳" at bounding box center [899, 585] width 51 height 29
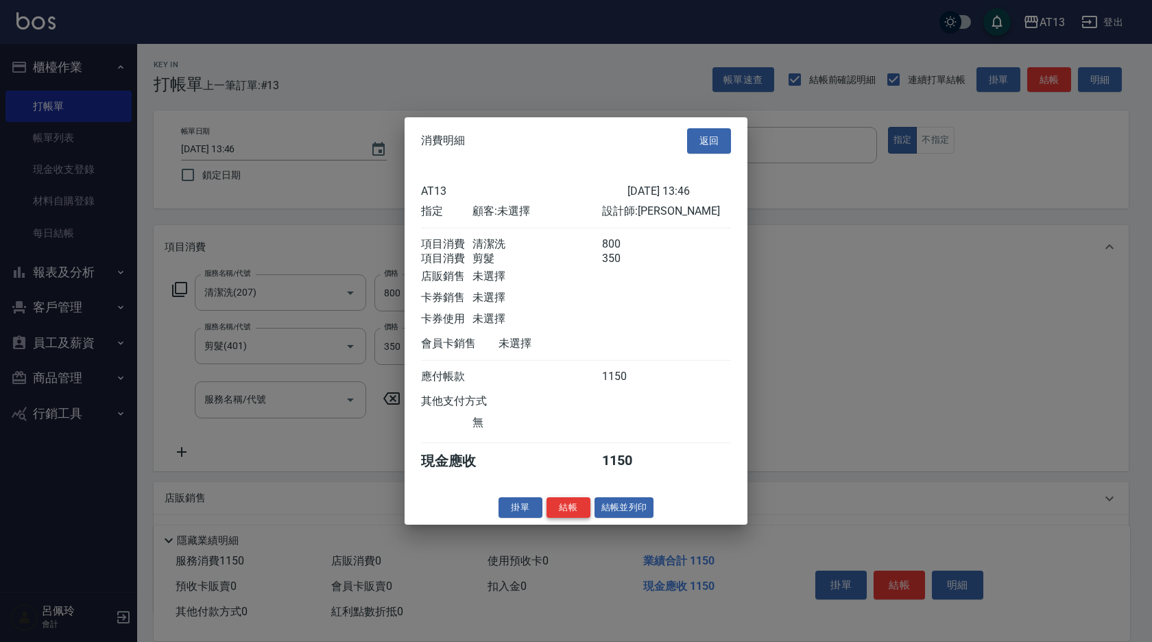
click at [568, 514] on button "結帳" at bounding box center [569, 507] width 44 height 21
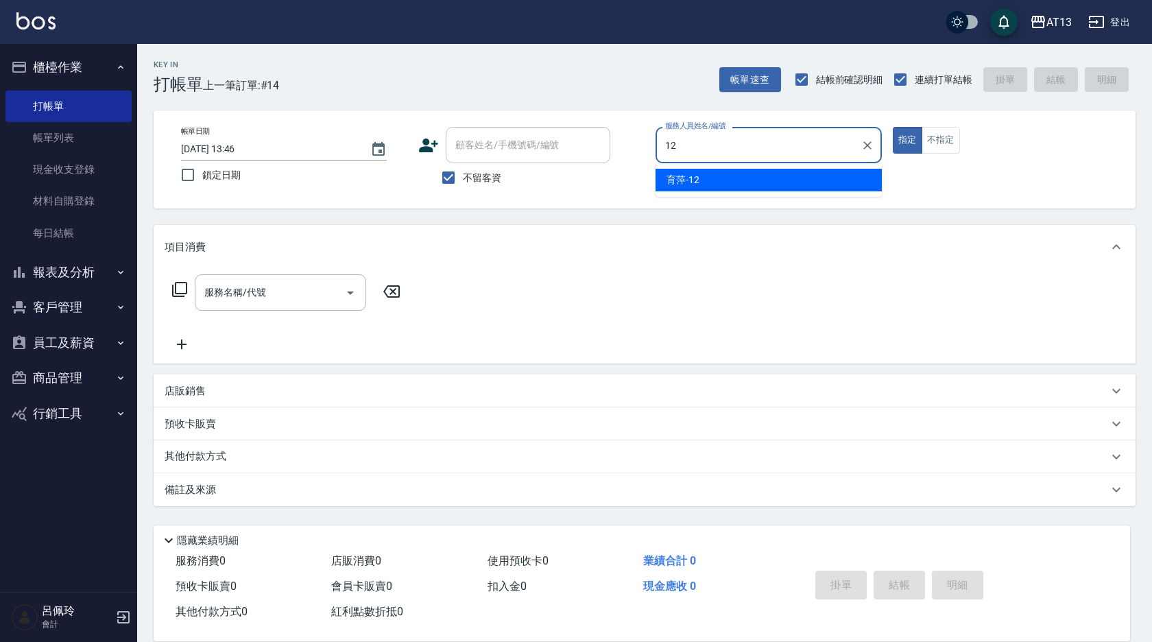
click at [809, 179] on div "育萍 -12" at bounding box center [769, 180] width 226 height 23
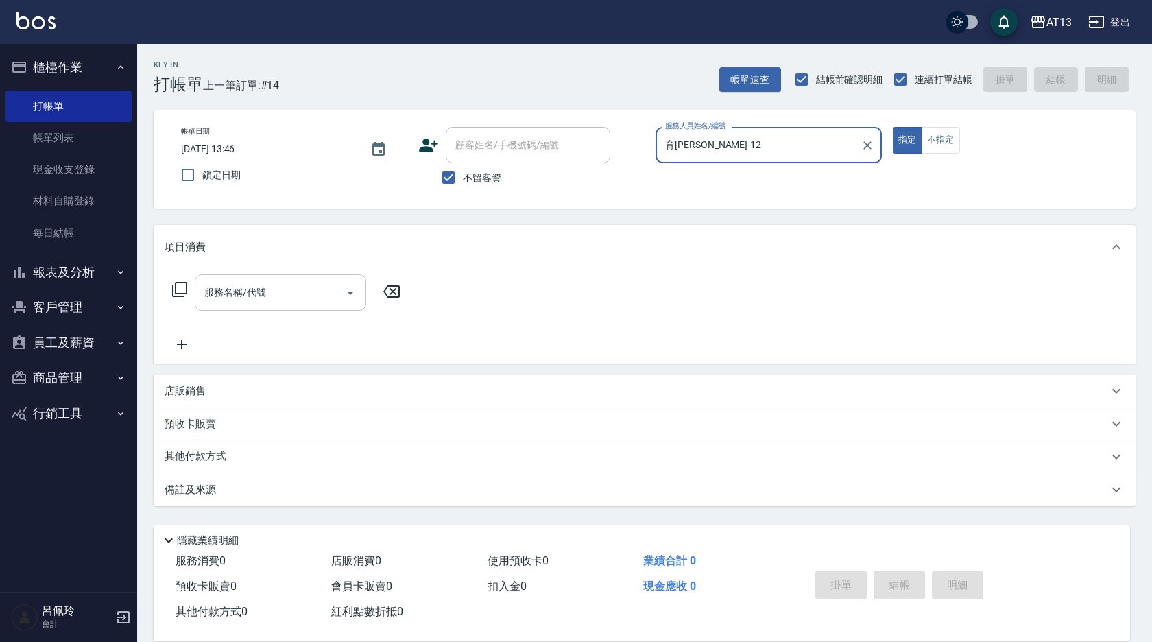
type input "育[PERSON_NAME]-12"
click at [233, 299] on input "服務名稱/代號" at bounding box center [270, 293] width 139 height 24
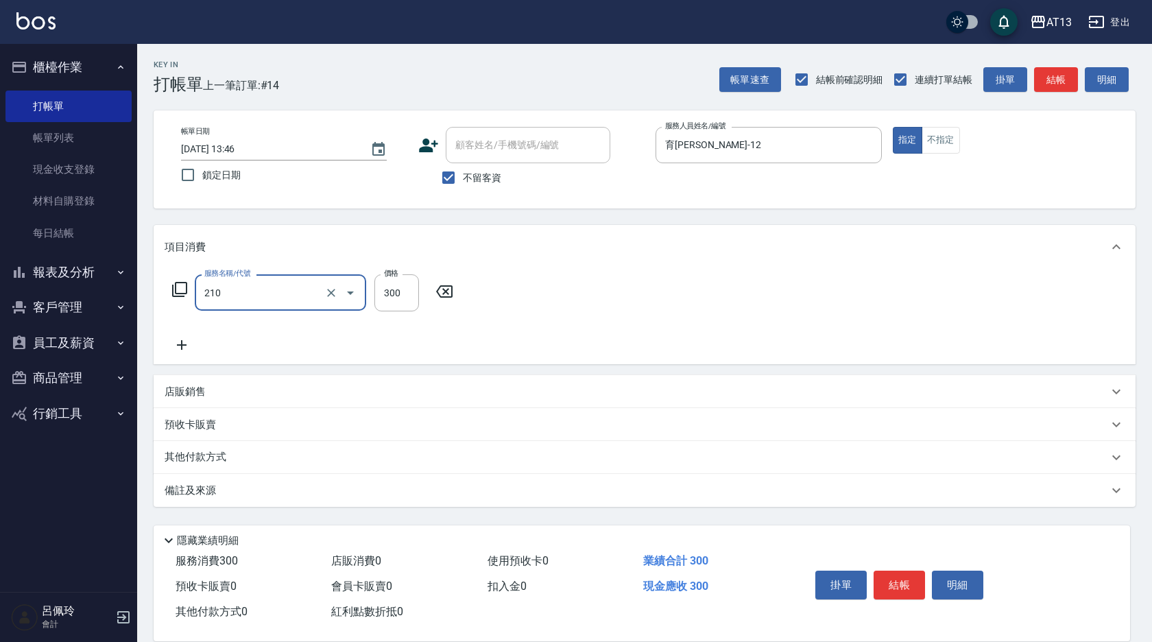
type input "[PERSON_NAME]洗髮精(210)"
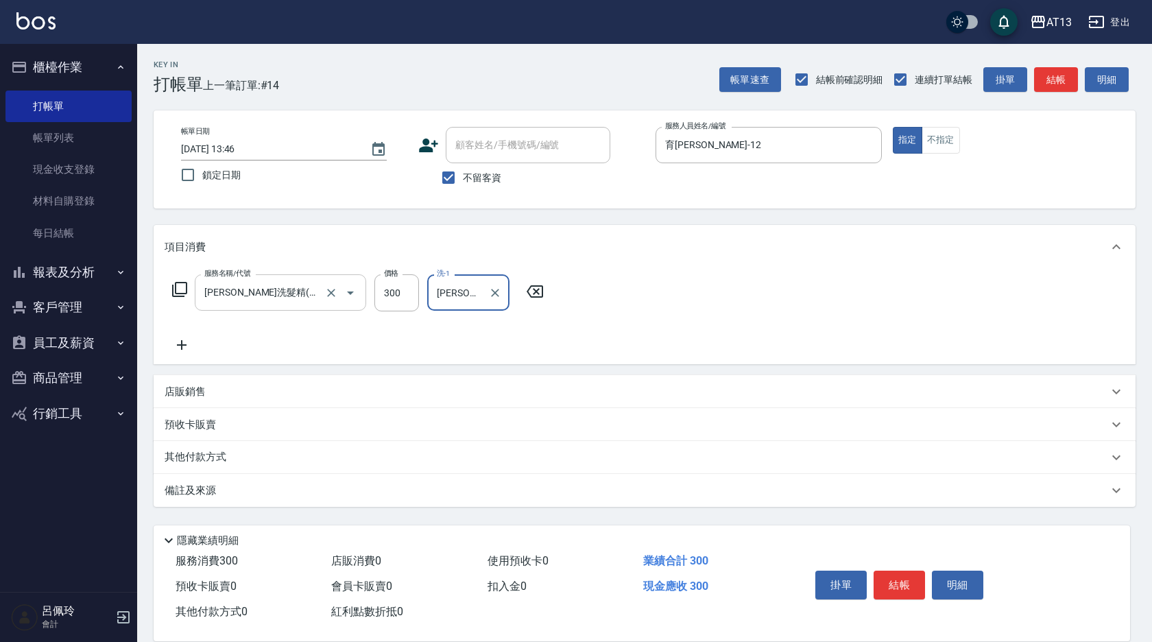
type input "[PERSON_NAME]-31"
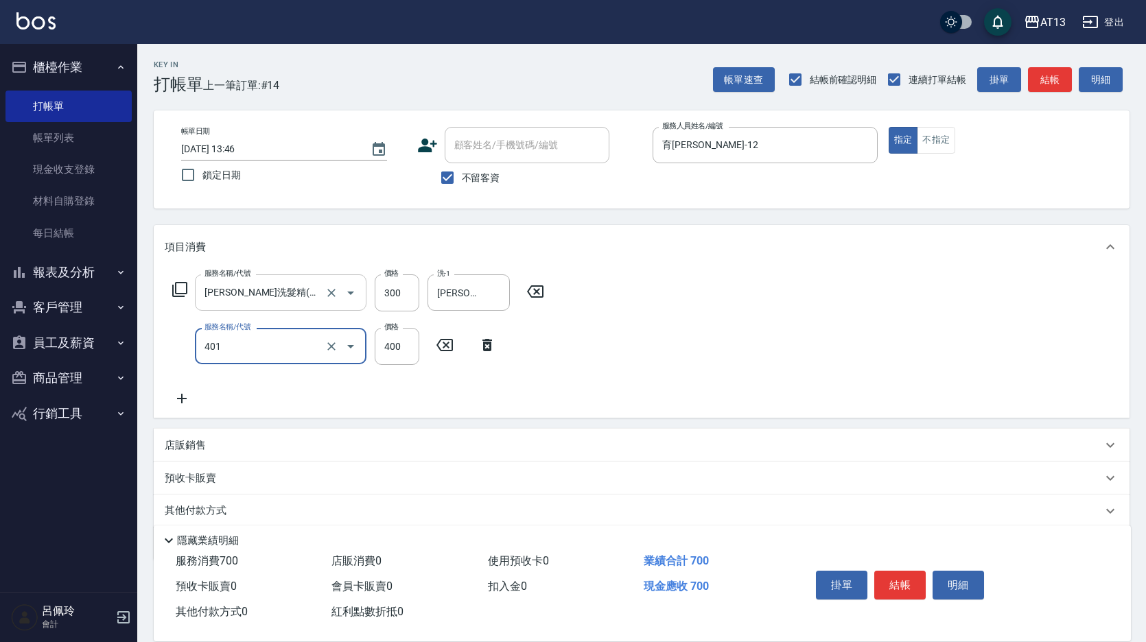
type input "剪髮(401)"
type input "500"
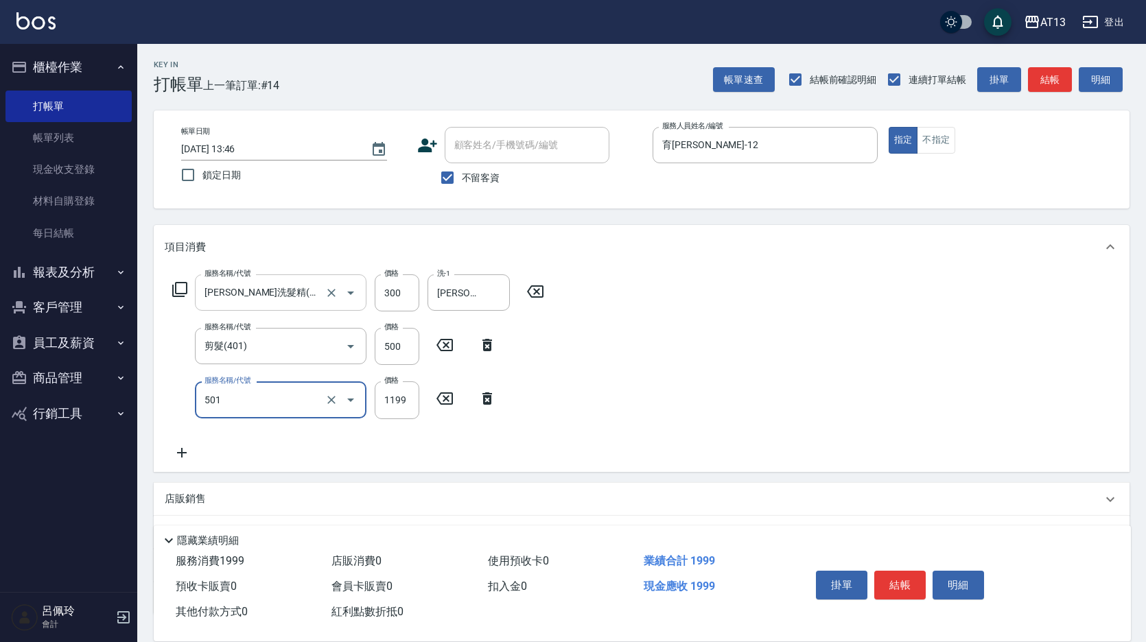
type input "染髮(501)"
type input "1300"
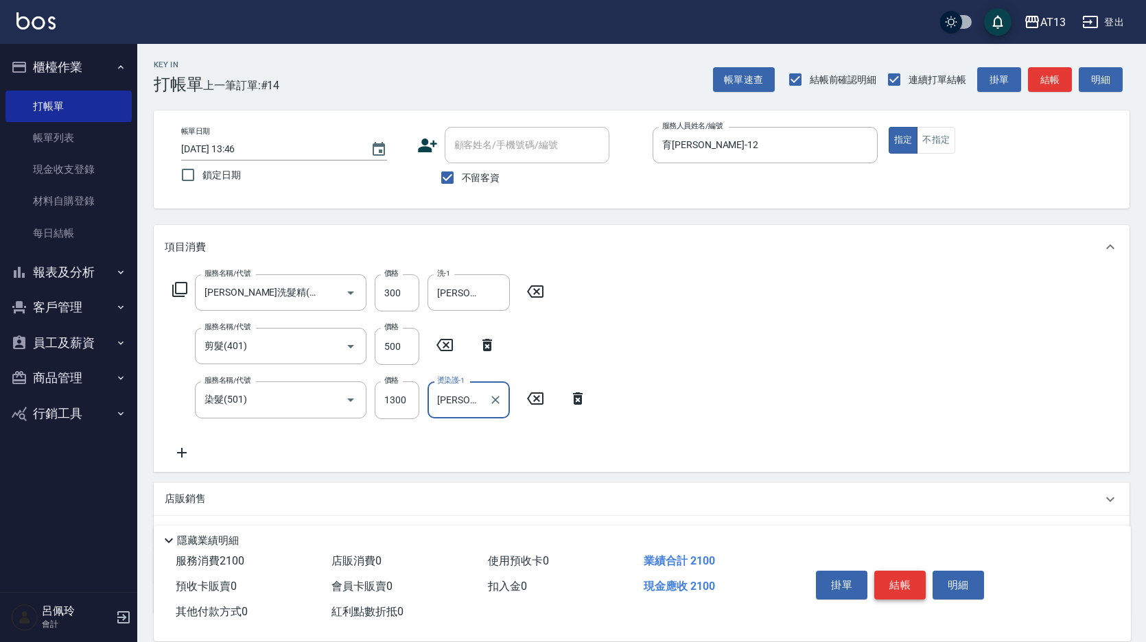
type input "[PERSON_NAME]-31"
click at [911, 576] on button "結帳" at bounding box center [899, 585] width 51 height 29
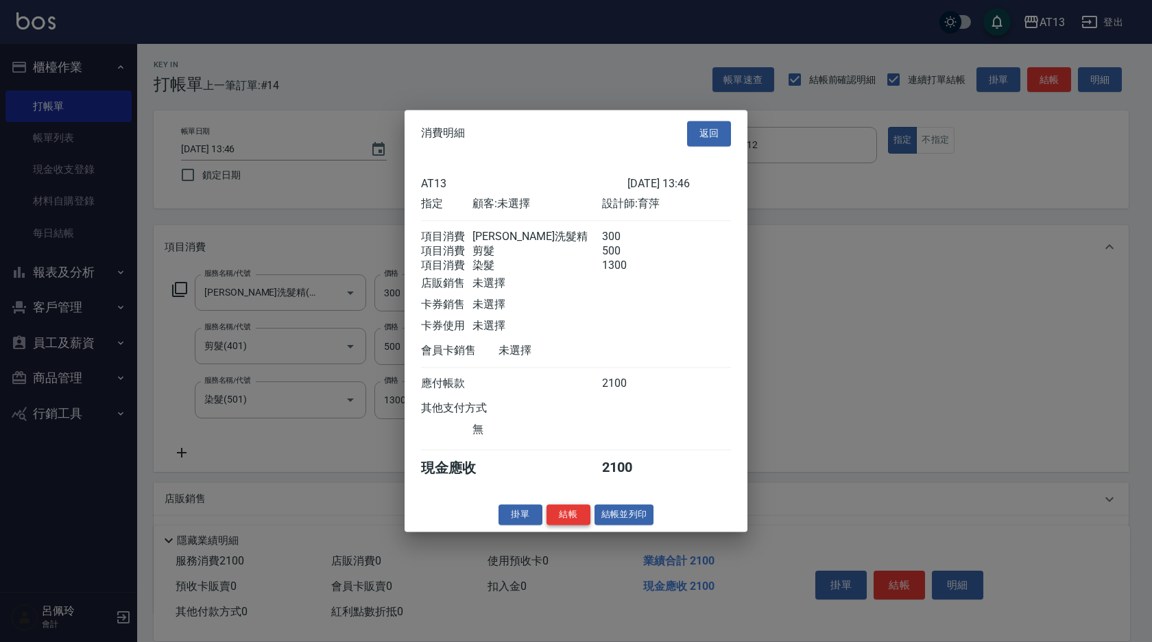
click at [581, 525] on button "結帳" at bounding box center [569, 514] width 44 height 21
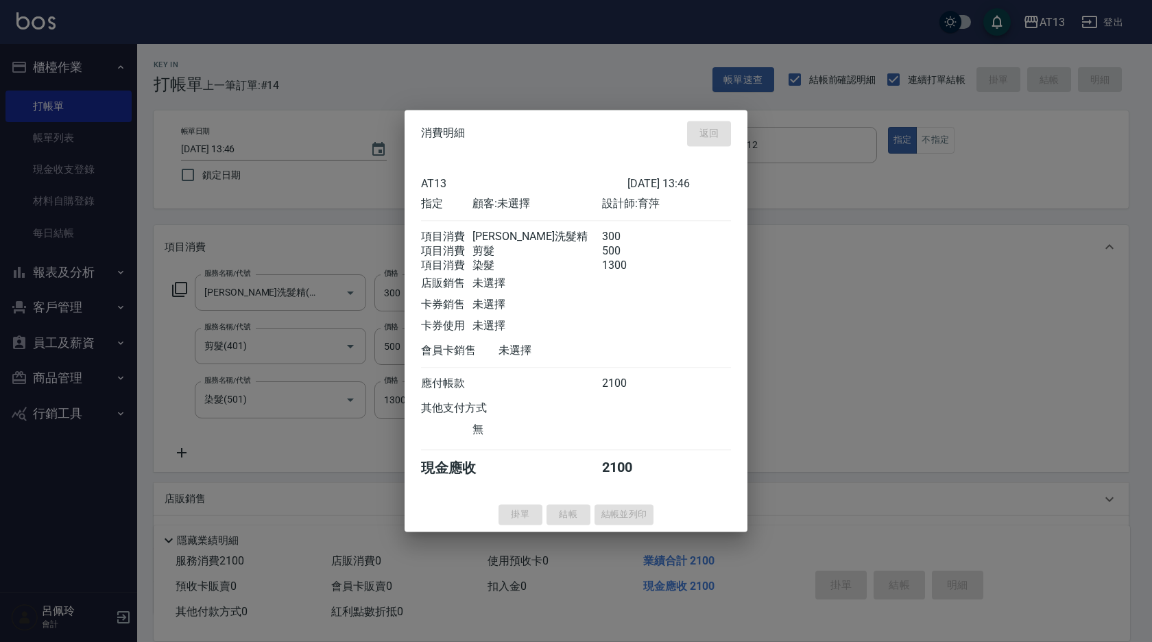
type input "[DATE] 13:47"
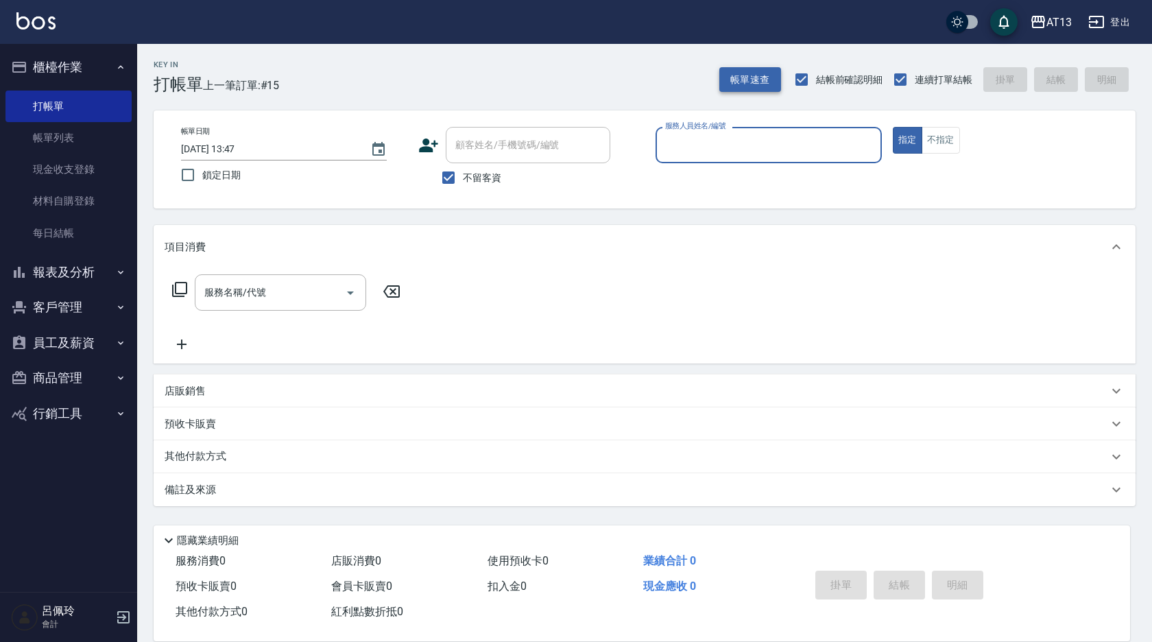
click at [768, 75] on button "帳單速查" at bounding box center [751, 79] width 62 height 25
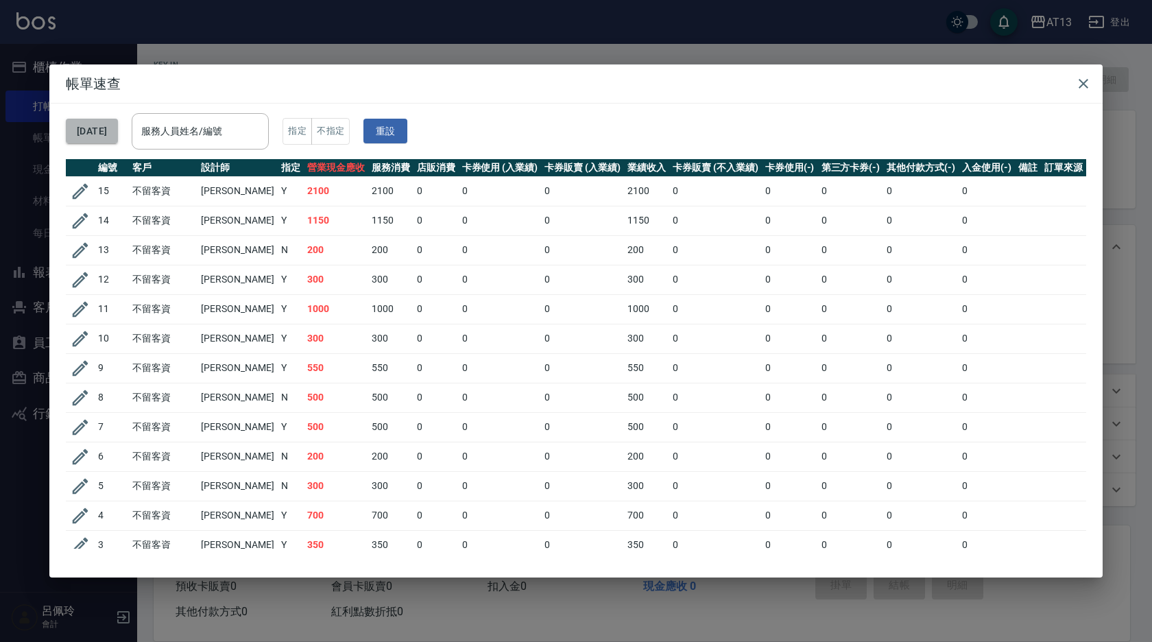
click at [118, 139] on button "[DATE]" at bounding box center [92, 131] width 52 height 25
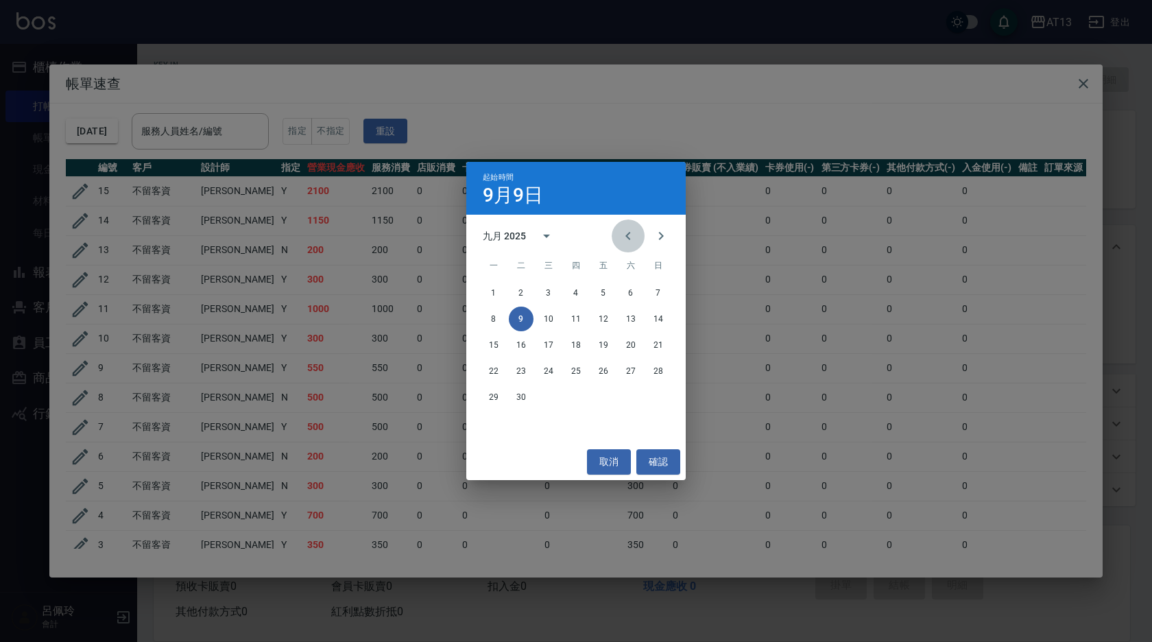
click at [632, 235] on icon "Previous month" at bounding box center [628, 236] width 16 height 16
click at [551, 294] on button "2" at bounding box center [548, 293] width 25 height 25
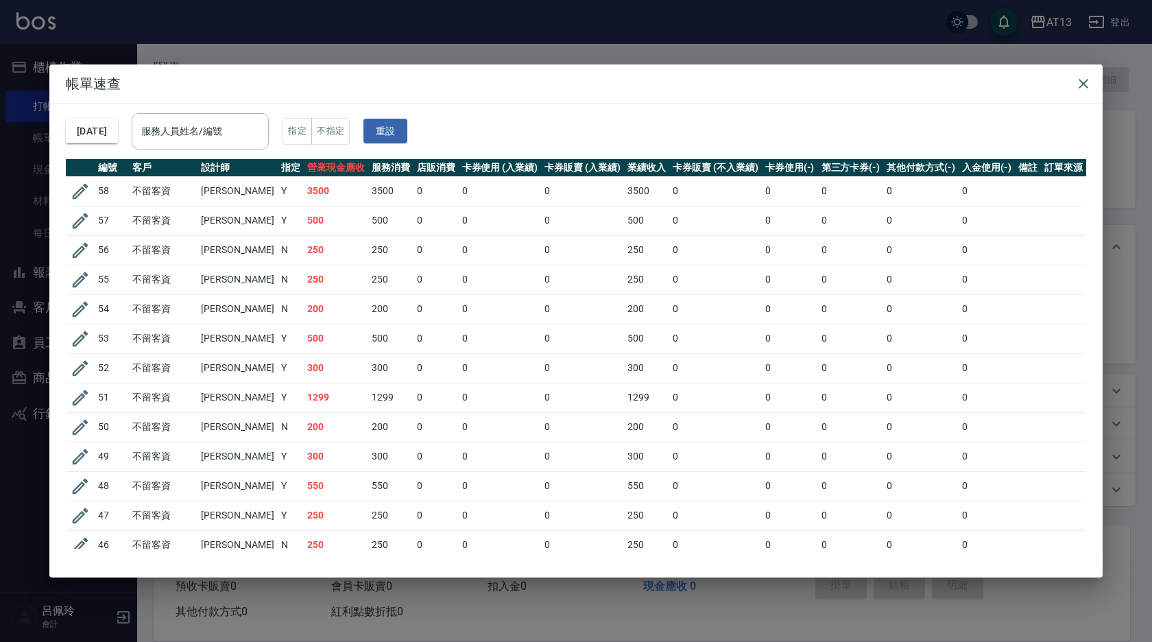
scroll to position [549, 0]
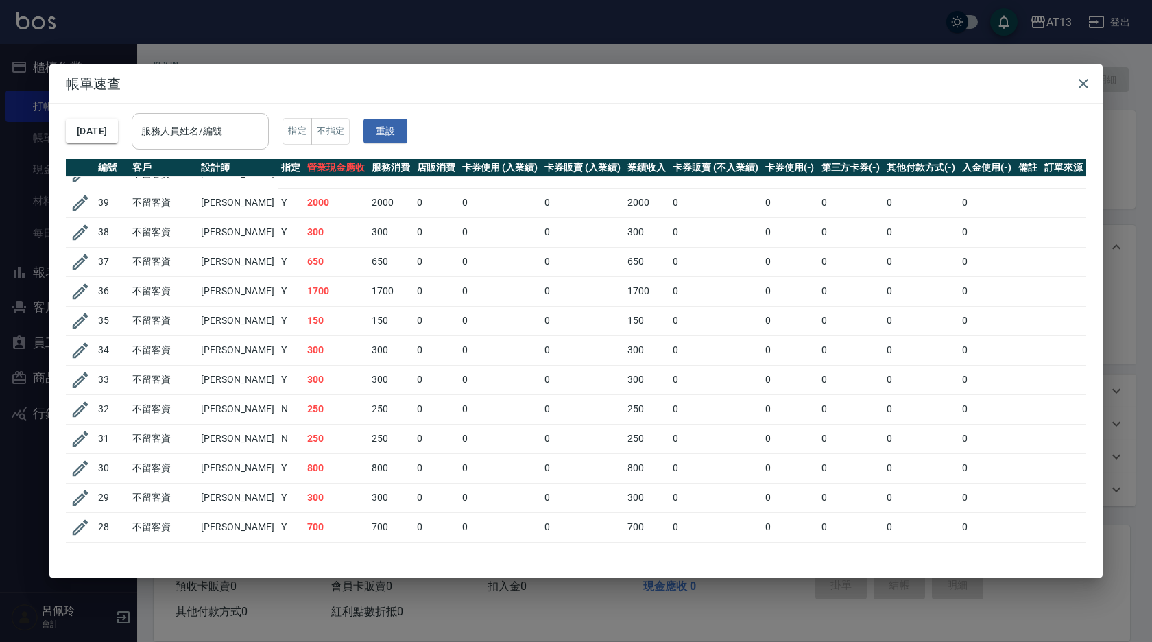
click at [262, 123] on input "服務人員姓名/編號" at bounding box center [200, 131] width 125 height 24
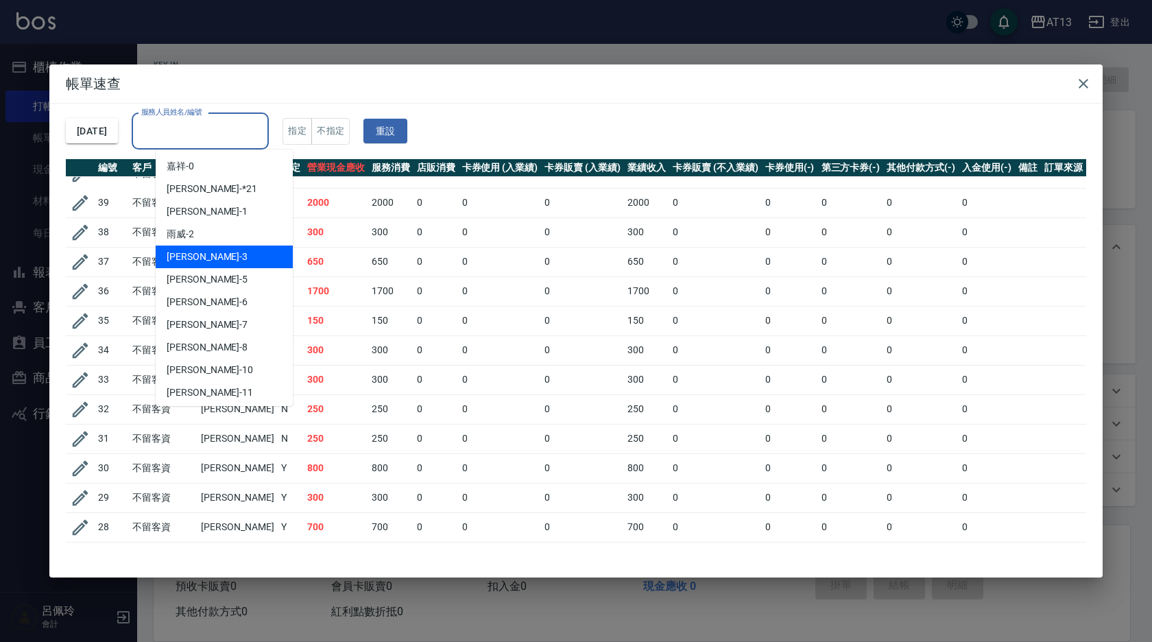
click at [250, 257] on div "[PERSON_NAME] -3" at bounding box center [224, 257] width 137 height 23
type input "[PERSON_NAME]-3"
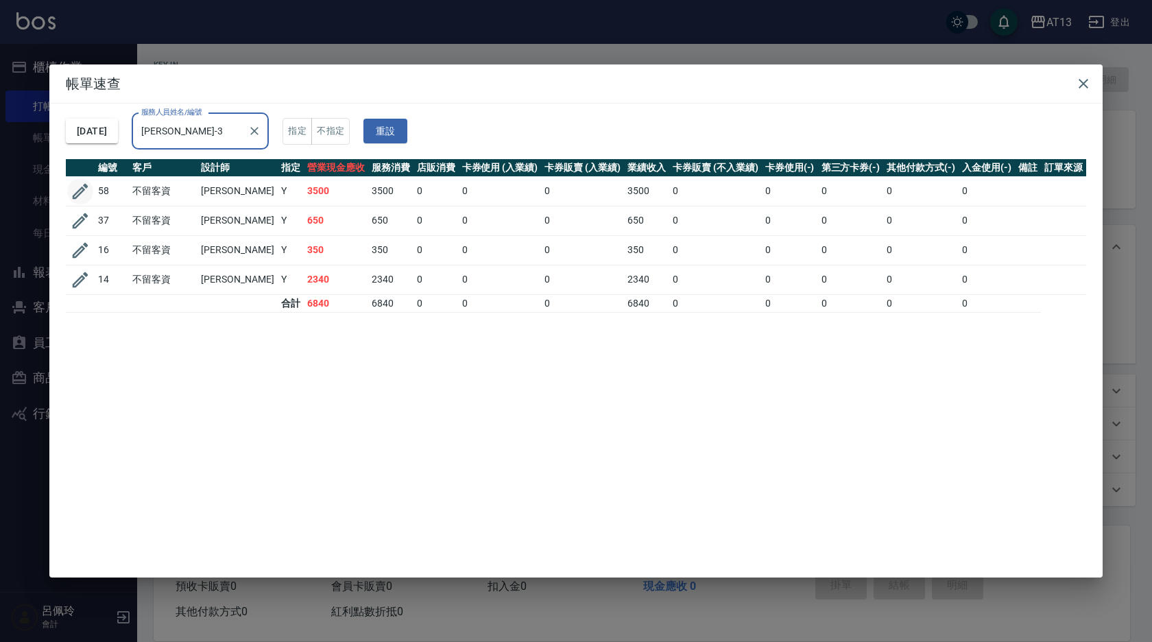
click at [91, 192] on button "button" at bounding box center [80, 191] width 26 height 26
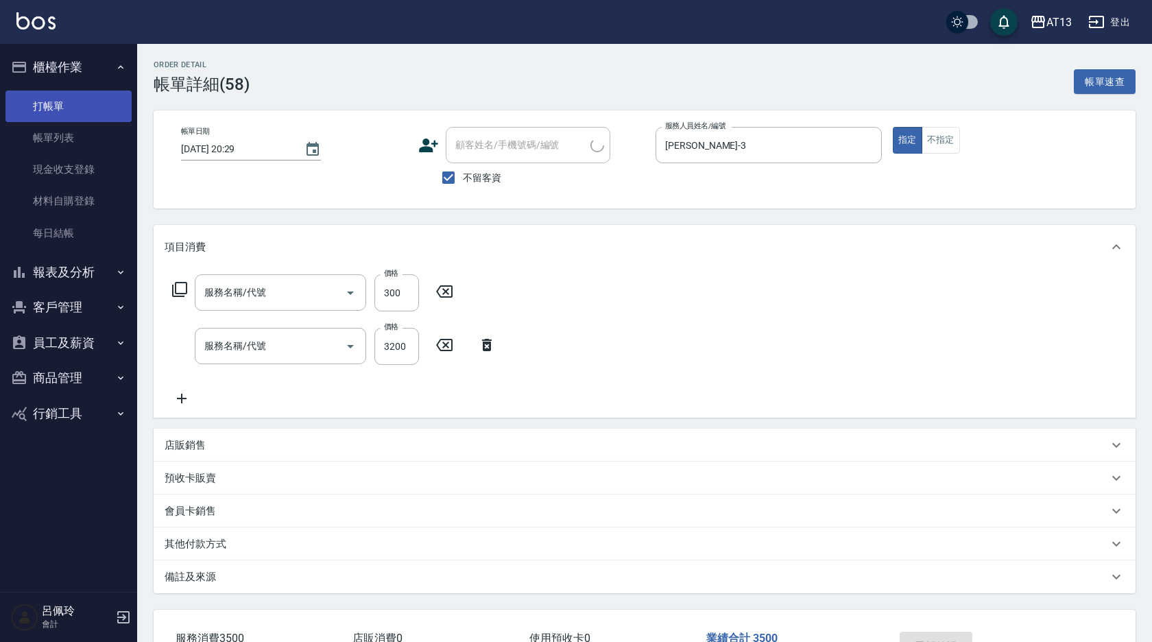
type input "[DATE] 20:29"
checkbox input "true"
type input "[PERSON_NAME]-3"
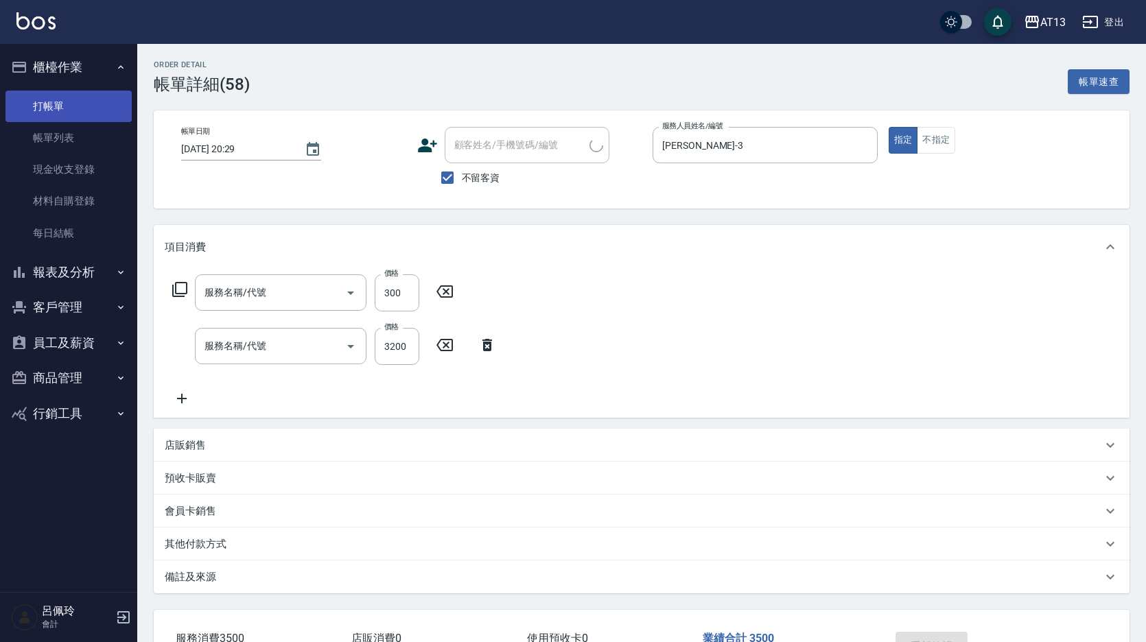
type input "[PERSON_NAME]洗髮精(210)"
type input "接髮(992)"
click at [95, 106] on link "打帳單" at bounding box center [68, 107] width 126 height 32
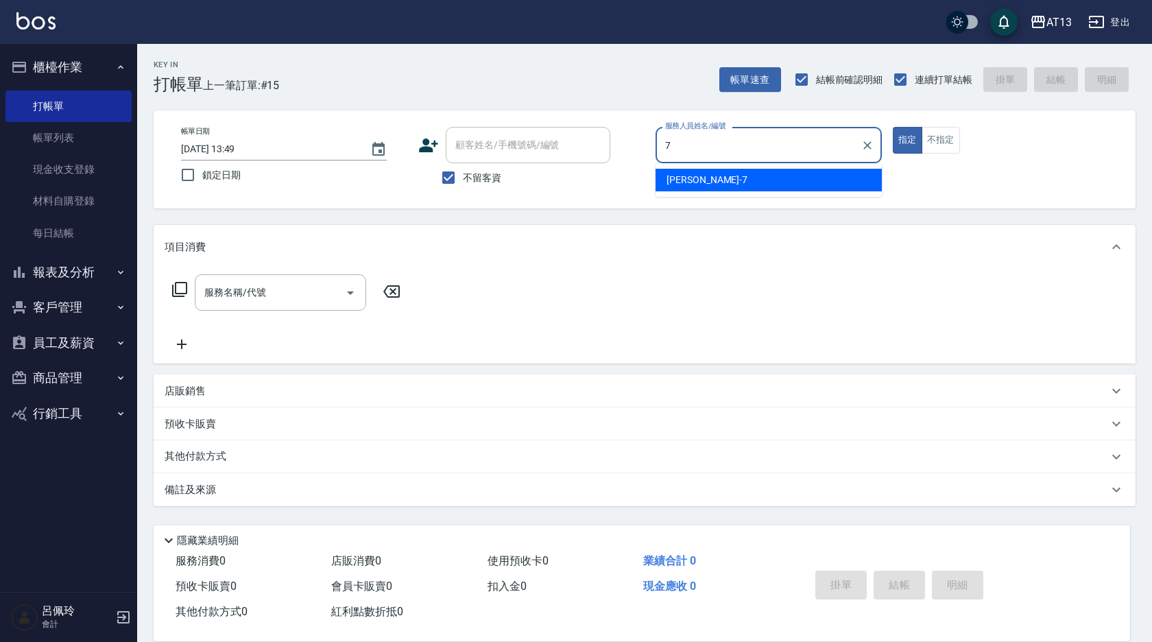
click at [670, 176] on span "[PERSON_NAME]-7" at bounding box center [707, 180] width 81 height 14
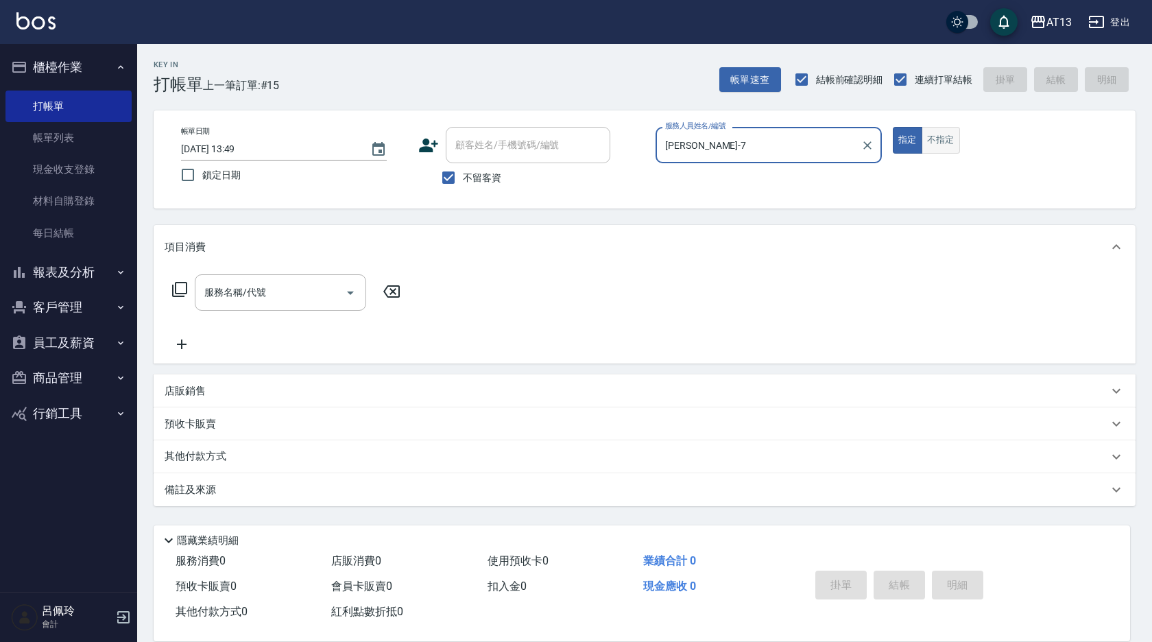
type input "[PERSON_NAME]-7"
click at [953, 150] on button "不指定" at bounding box center [941, 140] width 38 height 27
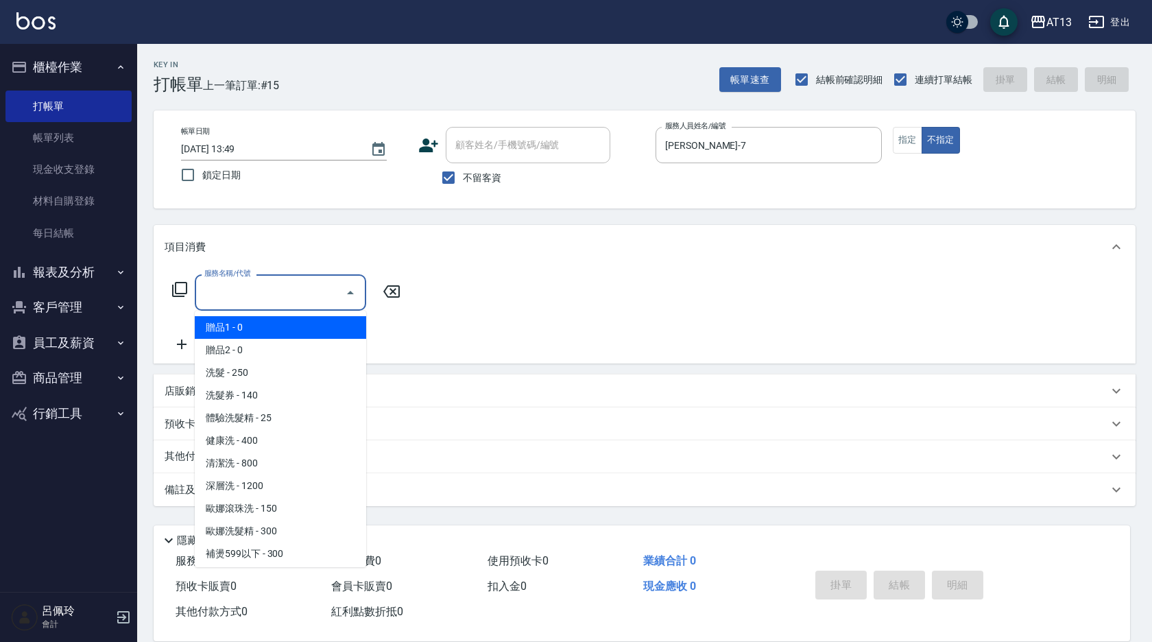
click at [301, 291] on input "服務名稱/代號" at bounding box center [270, 293] width 139 height 24
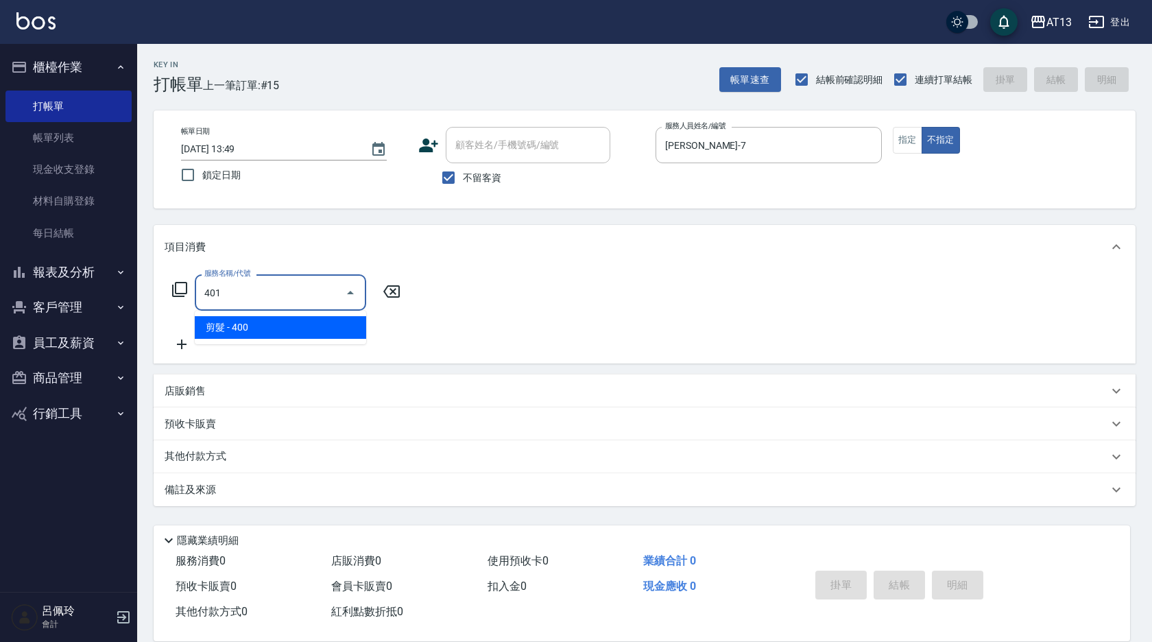
type input "剪髮(401)"
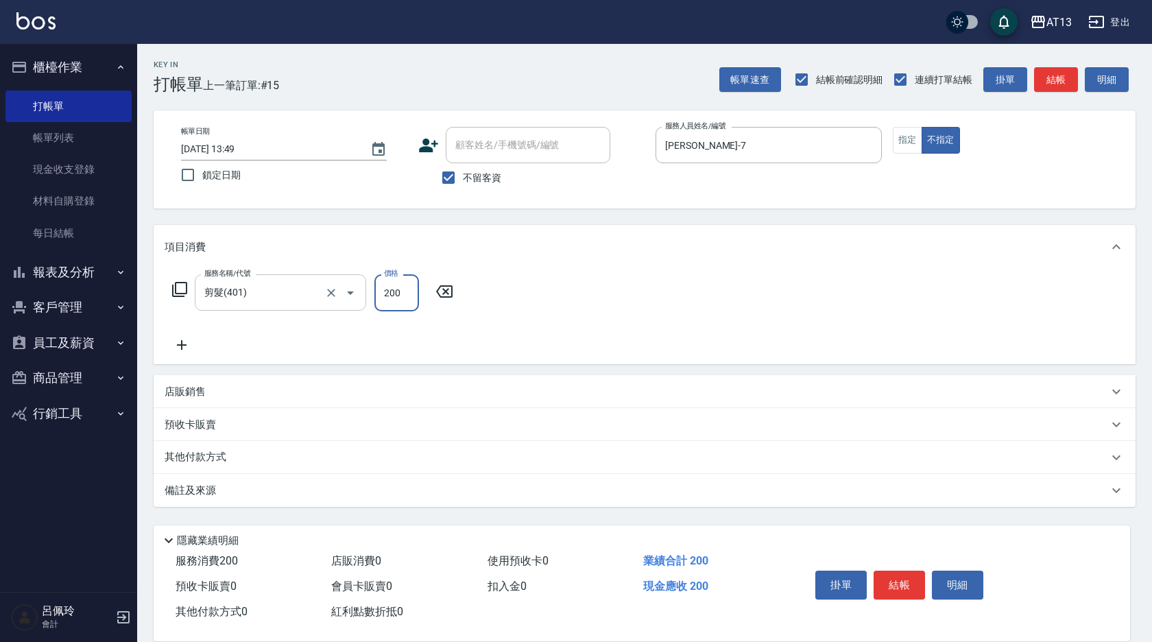
type input "200"
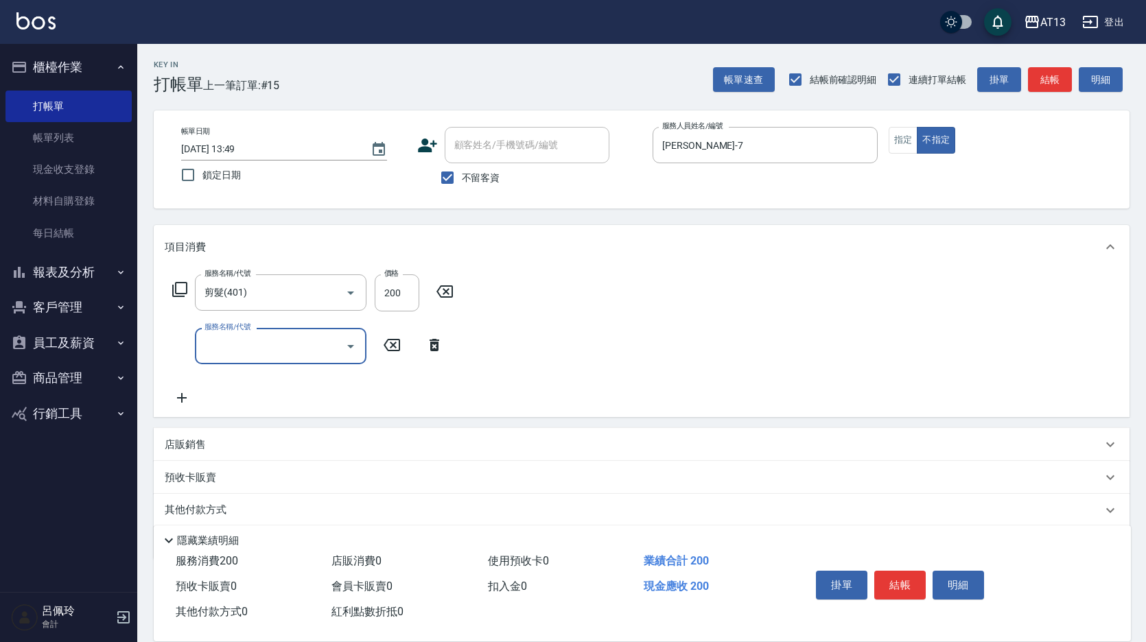
click at [904, 578] on button "結帳" at bounding box center [899, 585] width 51 height 29
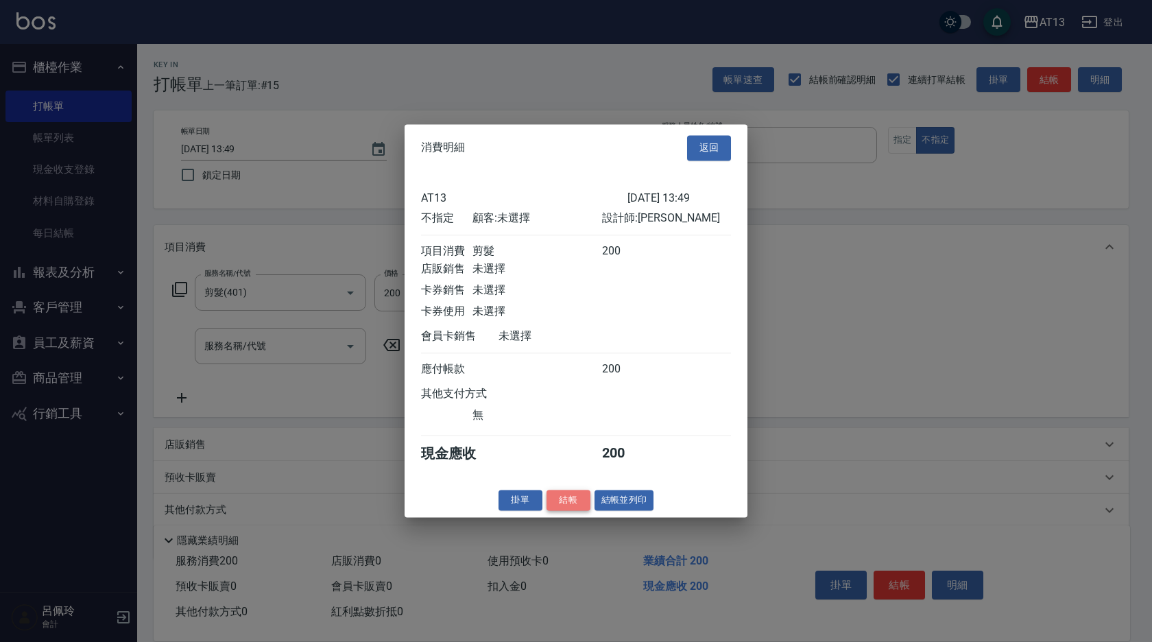
click at [558, 509] on button "結帳" at bounding box center [569, 500] width 44 height 21
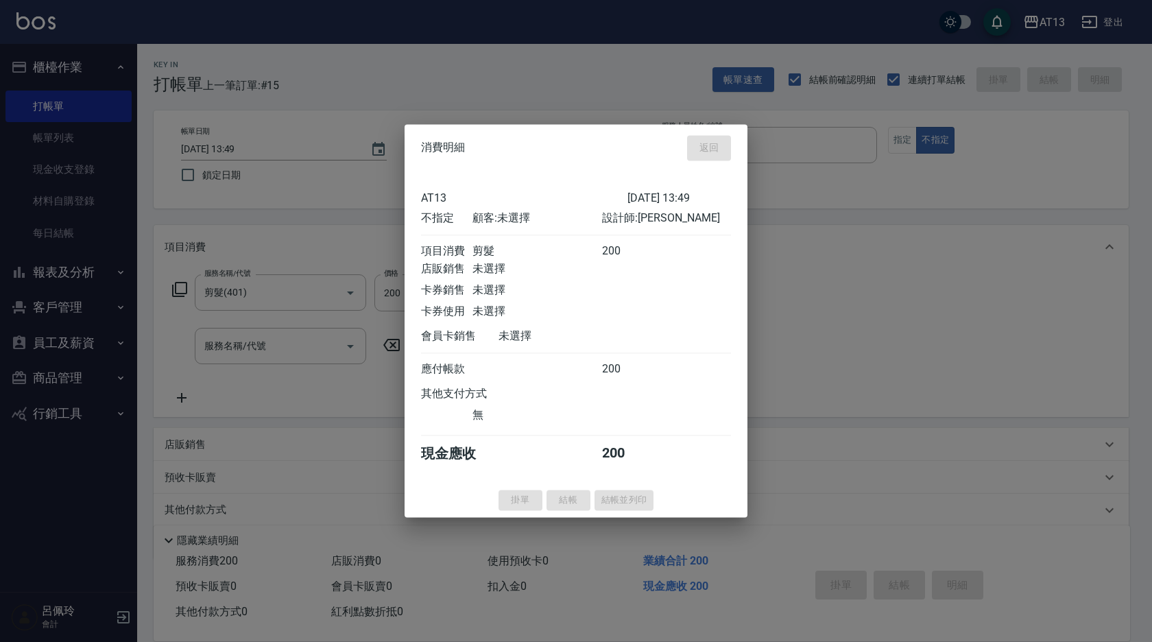
type input "[DATE] 13:55"
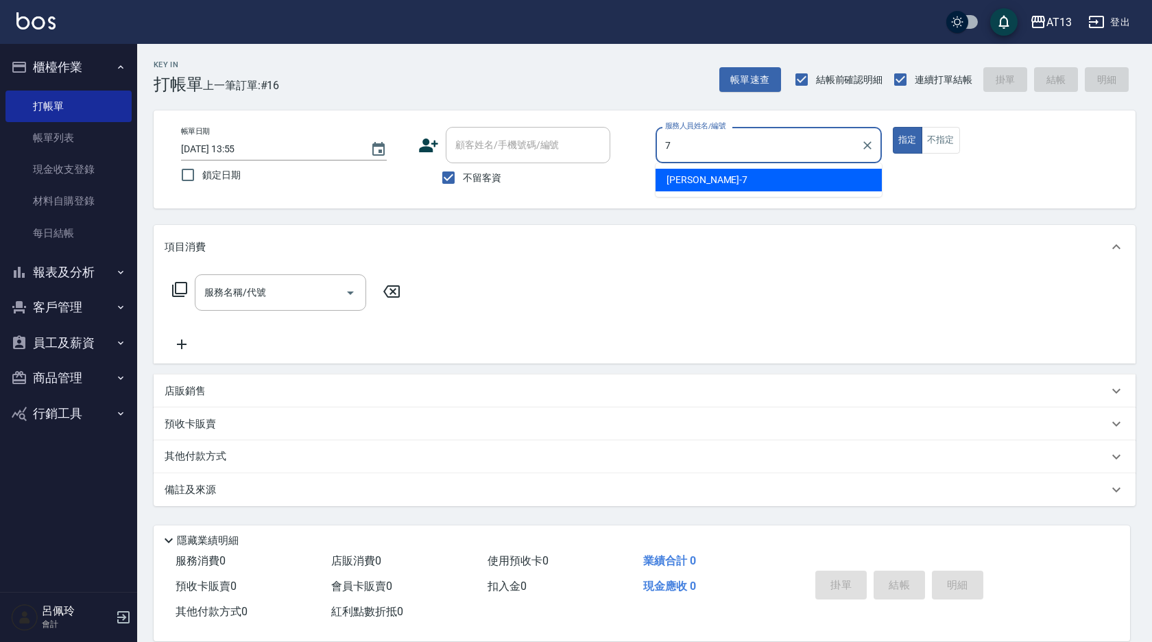
click at [677, 174] on span "[PERSON_NAME]-7" at bounding box center [707, 180] width 81 height 14
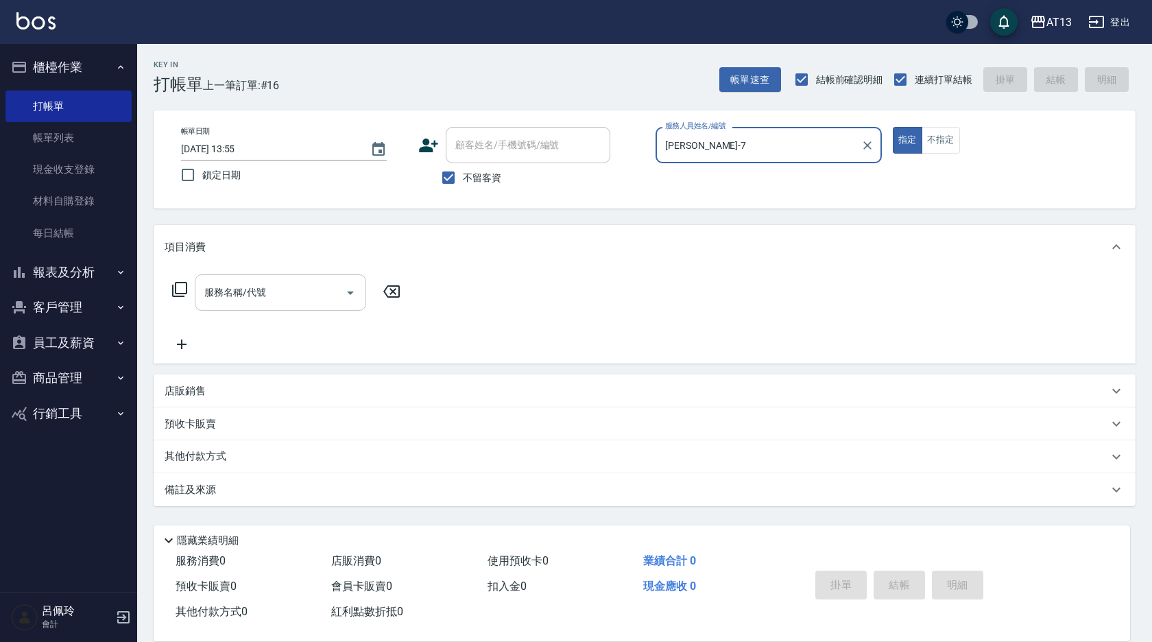
type input "[PERSON_NAME]-7"
click at [205, 290] on input "服務名稱/代號" at bounding box center [270, 293] width 139 height 24
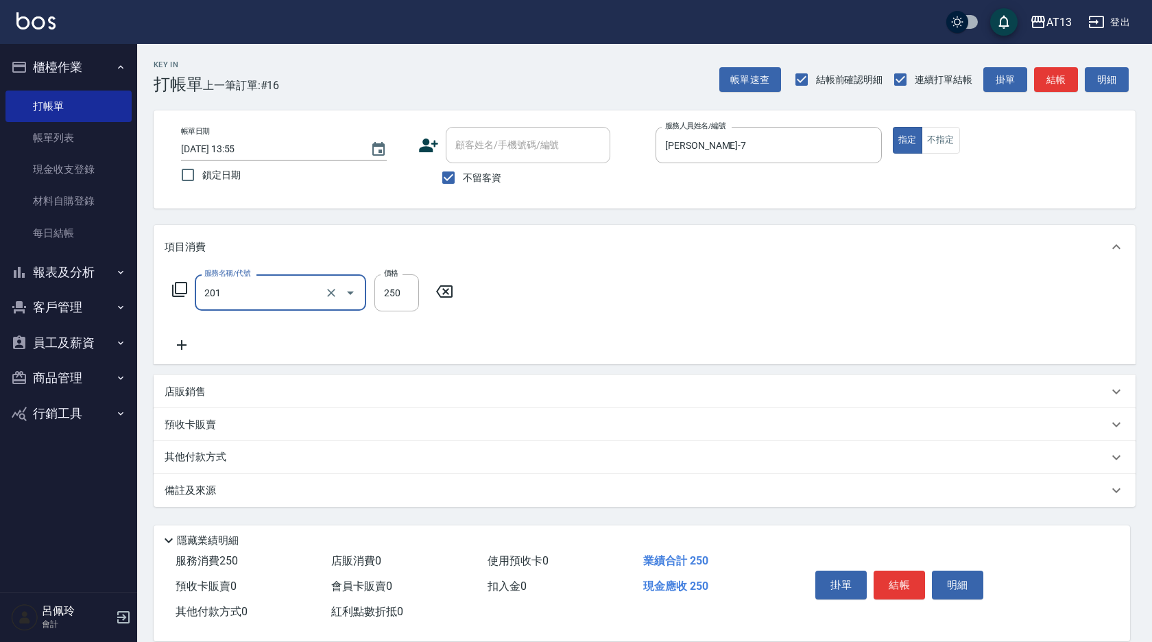
type input "洗髮(201)"
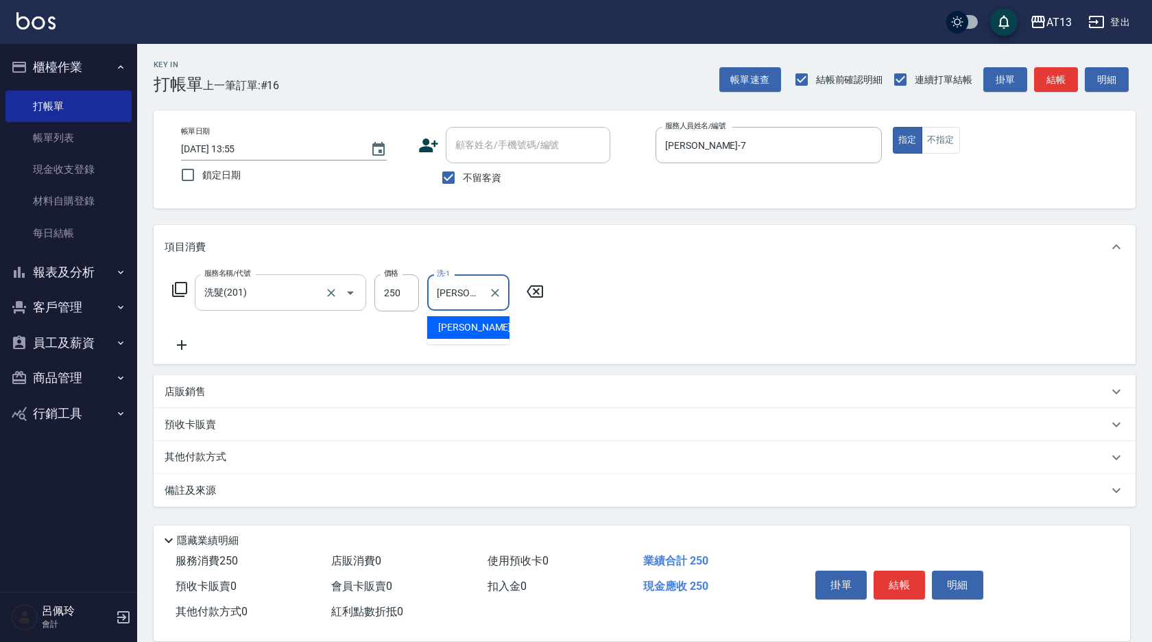
type input "[PERSON_NAME]-24"
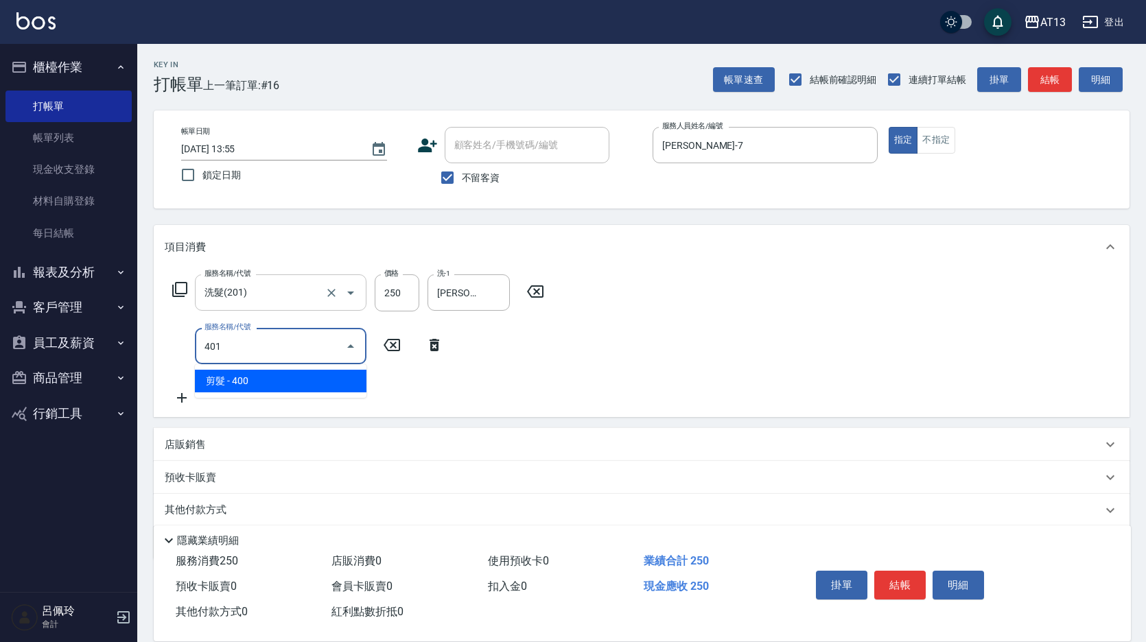
type input "剪髮(401)"
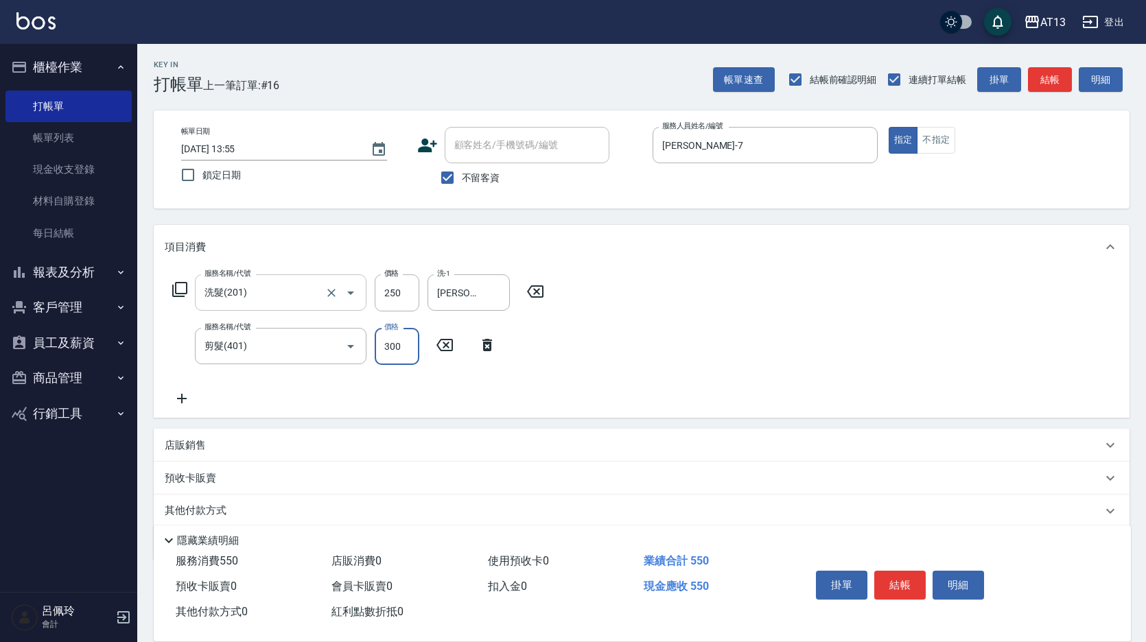
type input "300"
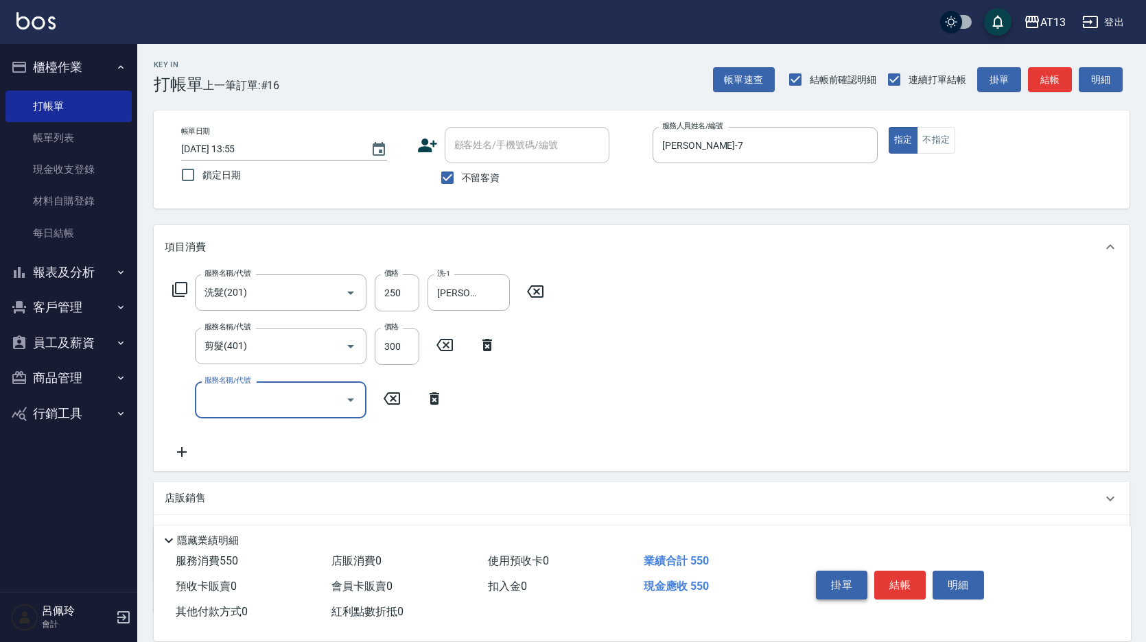
click at [905, 574] on button "結帳" at bounding box center [899, 585] width 51 height 29
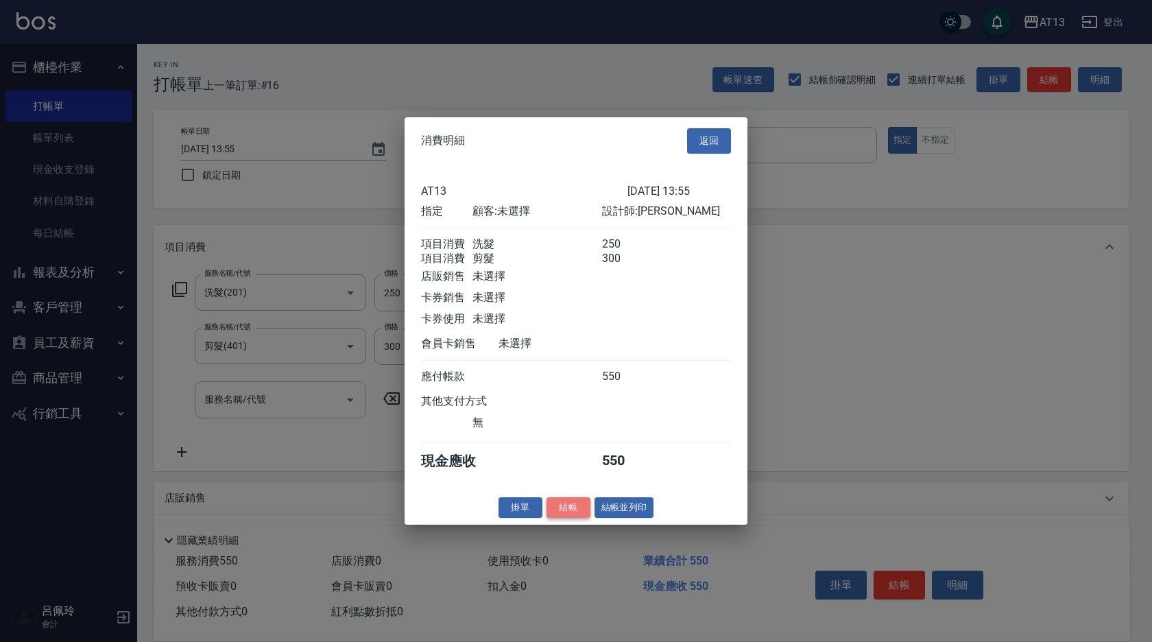
click at [567, 518] on button "結帳" at bounding box center [569, 507] width 44 height 21
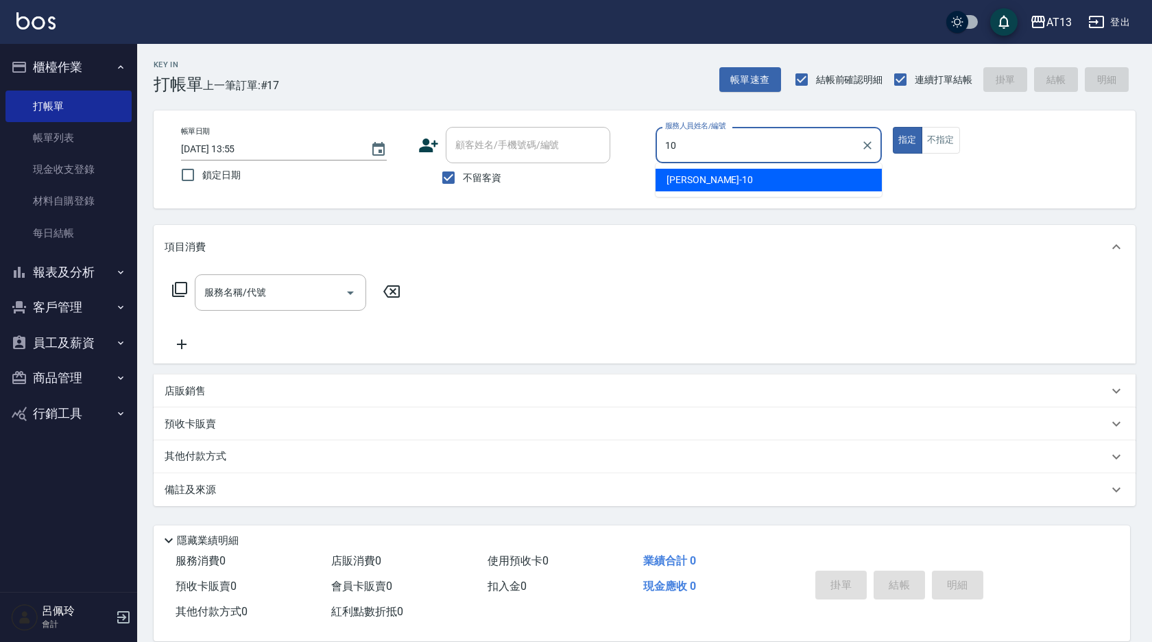
click at [715, 184] on div "[PERSON_NAME] -10" at bounding box center [769, 180] width 226 height 23
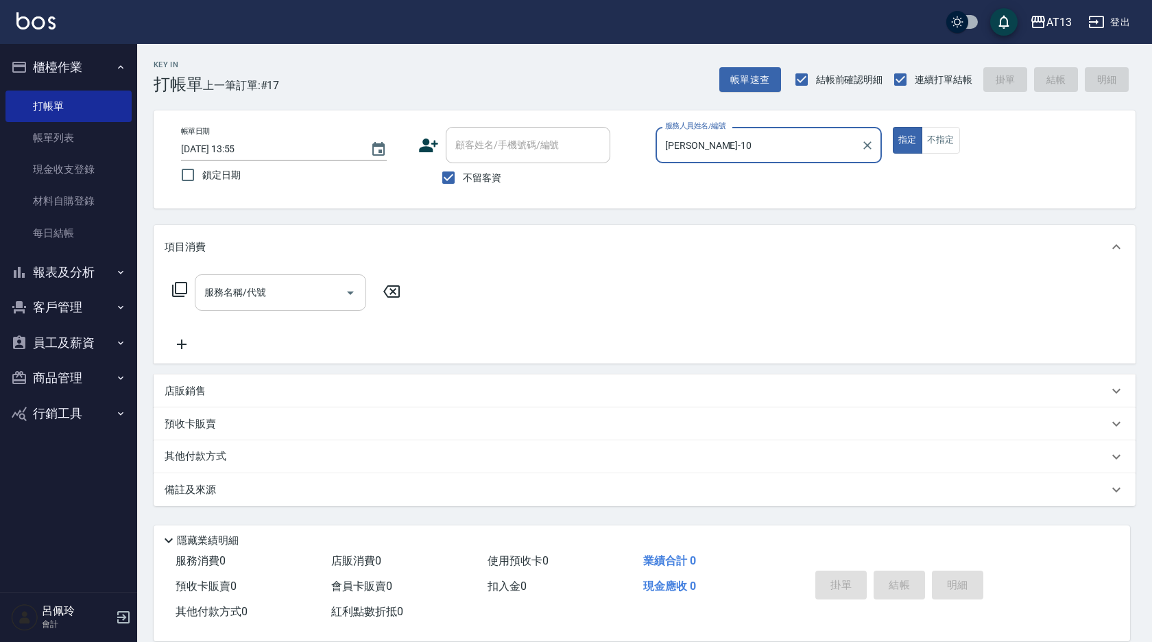
type input "[PERSON_NAME]-10"
click at [302, 291] on input "服務名稱/代號" at bounding box center [270, 293] width 139 height 24
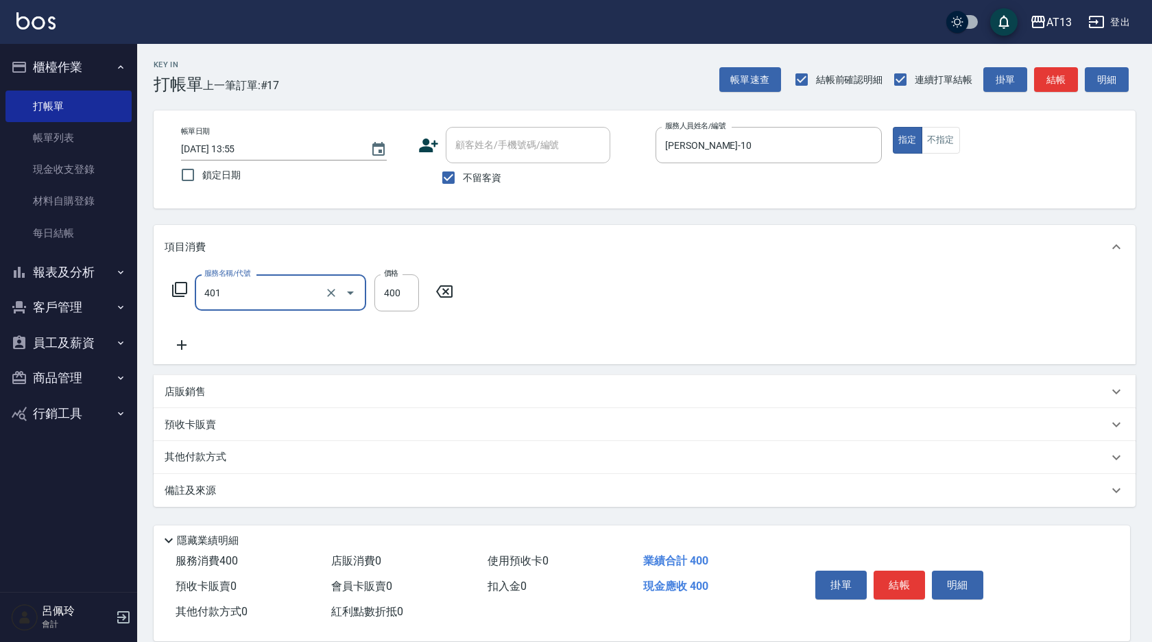
type input "剪髮(401)"
drag, startPoint x: 656, startPoint y: 348, endPoint x: 848, endPoint y: 466, distance: 225.8
click at [658, 348] on div "服務名稱/代號 剪髮(401) 服務名稱/代號 價格 400 價格" at bounding box center [645, 316] width 982 height 95
click at [897, 578] on button "結帳" at bounding box center [899, 585] width 51 height 29
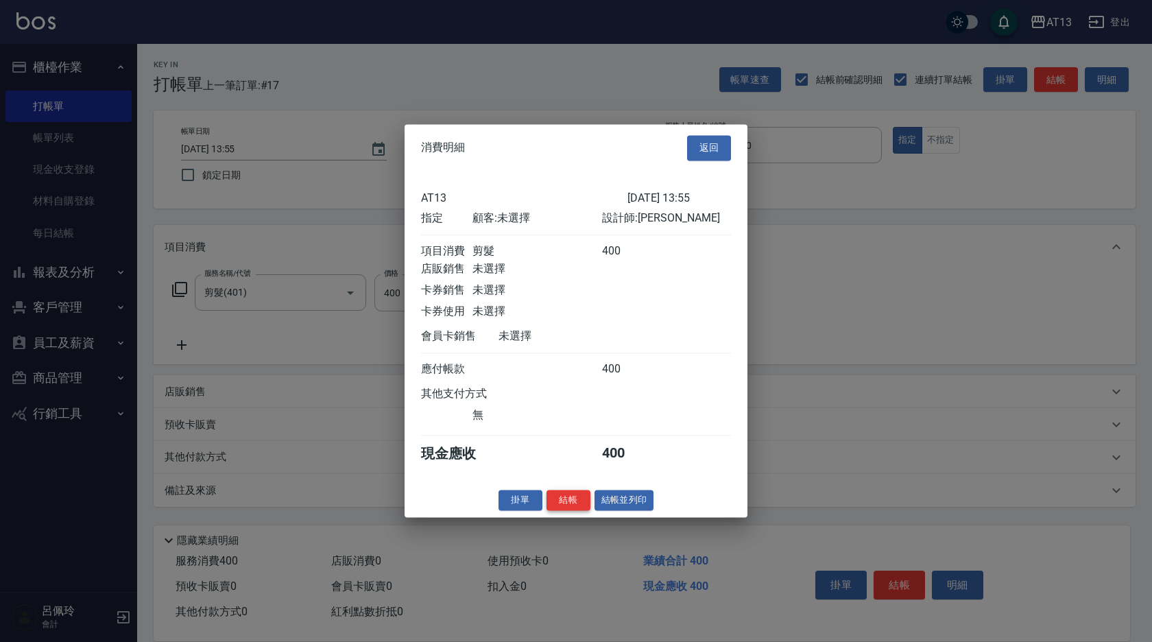
click at [567, 509] on button "結帳" at bounding box center [569, 500] width 44 height 21
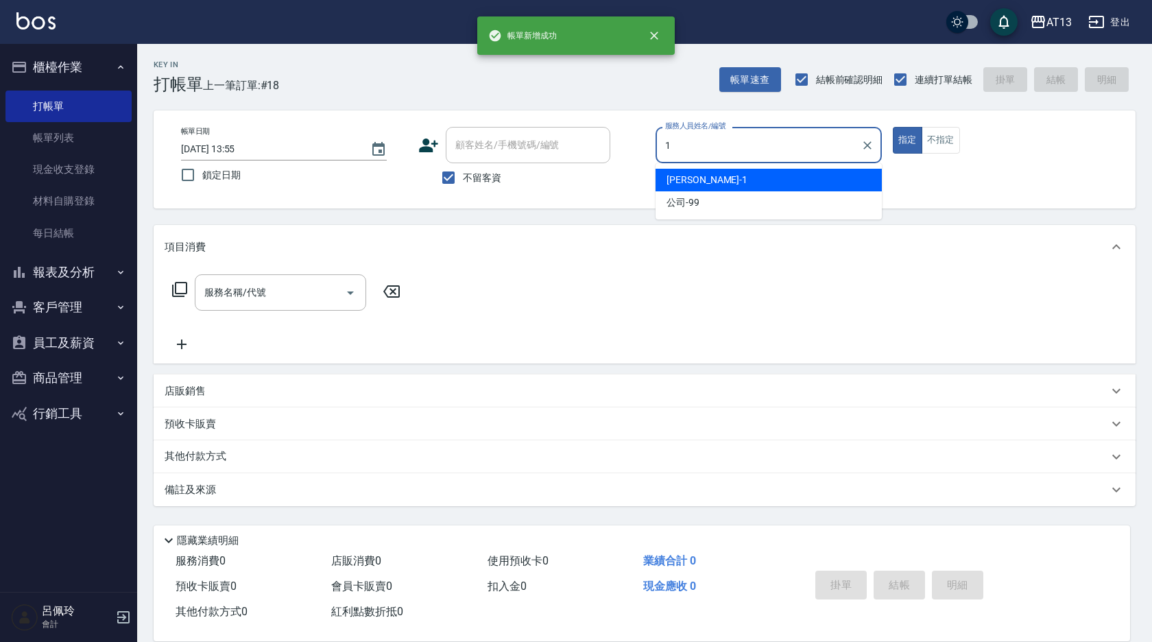
click at [677, 182] on span "[PERSON_NAME] -1" at bounding box center [707, 180] width 81 height 14
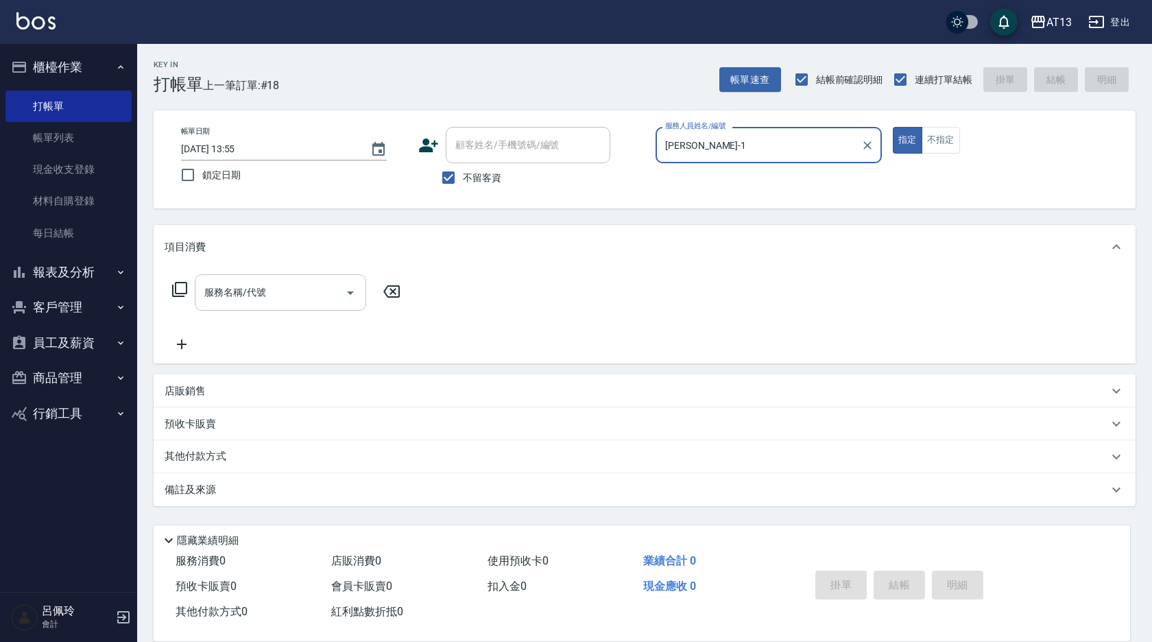
type input "[PERSON_NAME]-1"
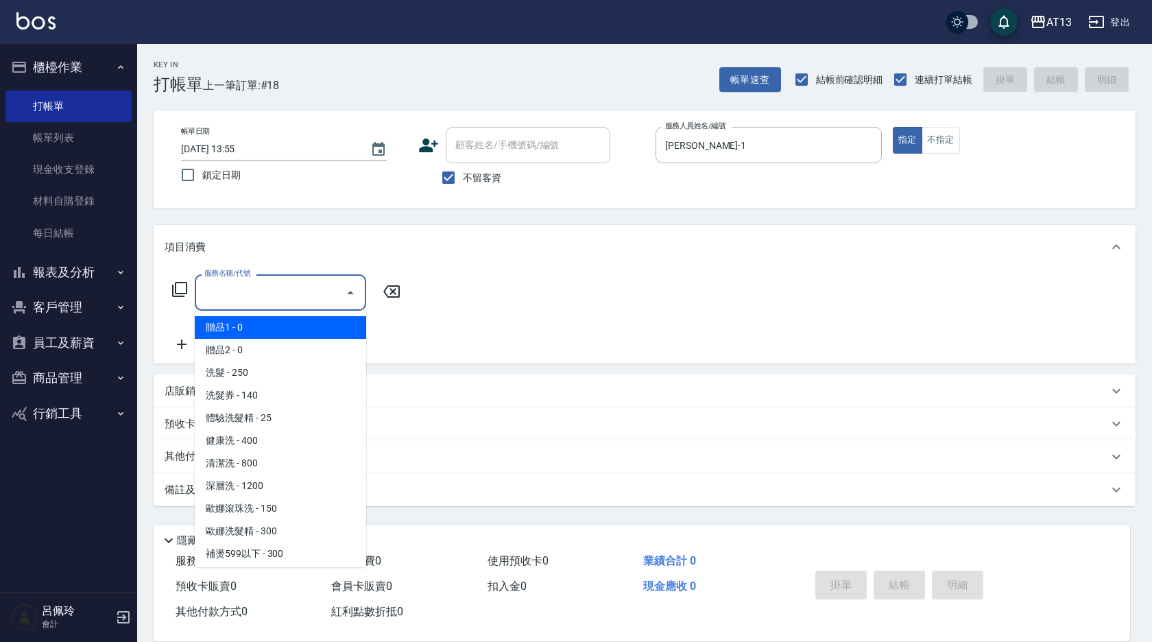
drag, startPoint x: 315, startPoint y: 296, endPoint x: 287, endPoint y: 317, distance: 34.3
click at [313, 296] on input "服務名稱/代號" at bounding box center [270, 293] width 139 height 24
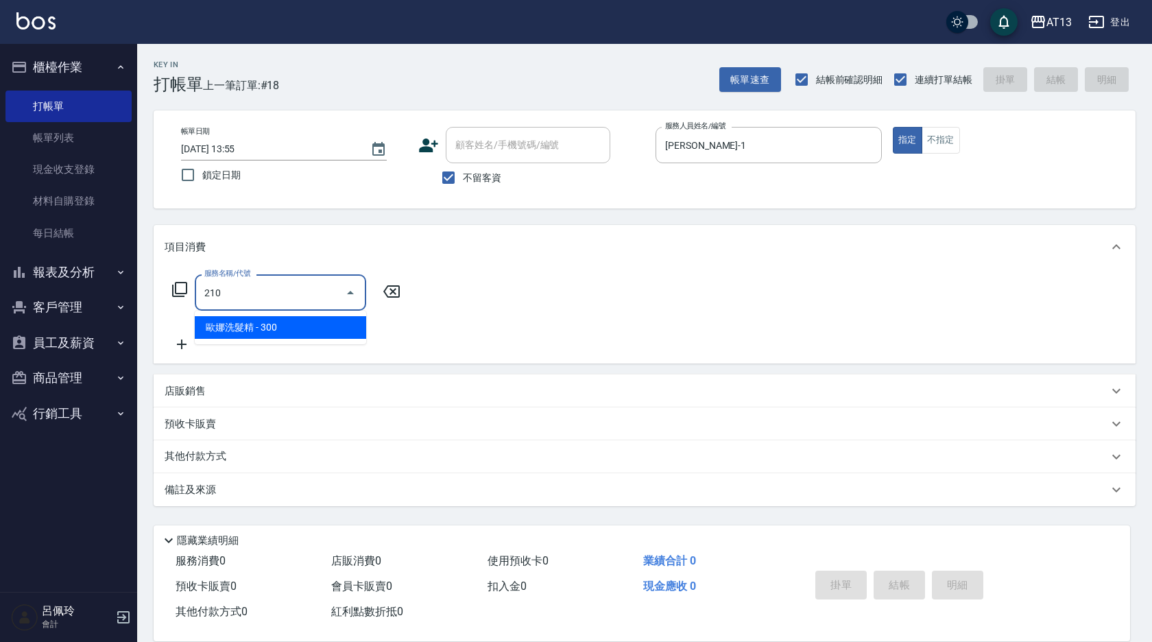
type input "[PERSON_NAME]洗髮精(210)"
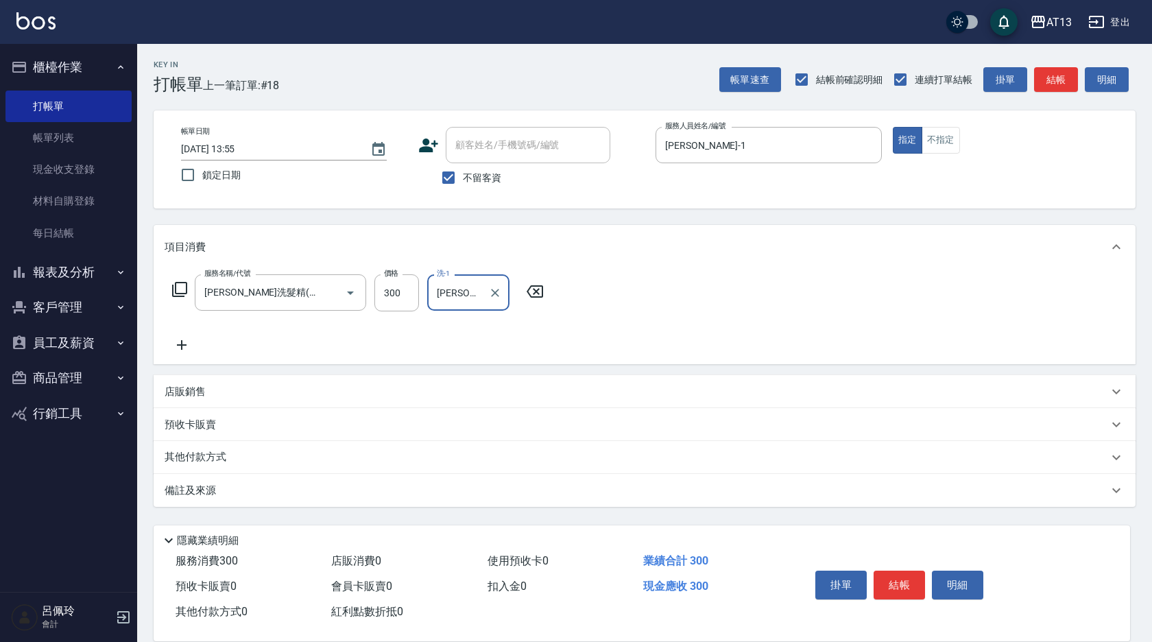
type input "[PERSON_NAME]-29"
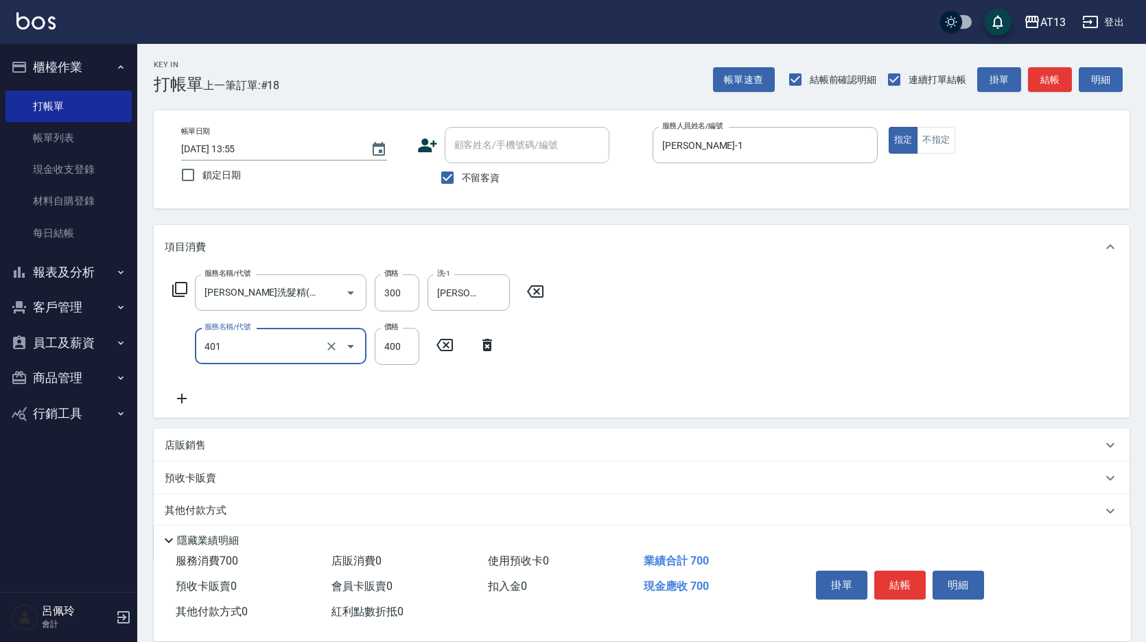
type input "剪髮(401)"
click at [809, 350] on div "服務名稱/代號 [PERSON_NAME]洗髮精(210) 服務名稱/代號 價格 300 價格 洗-1 [PERSON_NAME]-29 洗-1 服務名稱/代…" at bounding box center [641, 343] width 975 height 149
click at [909, 577] on button "結帳" at bounding box center [899, 585] width 51 height 29
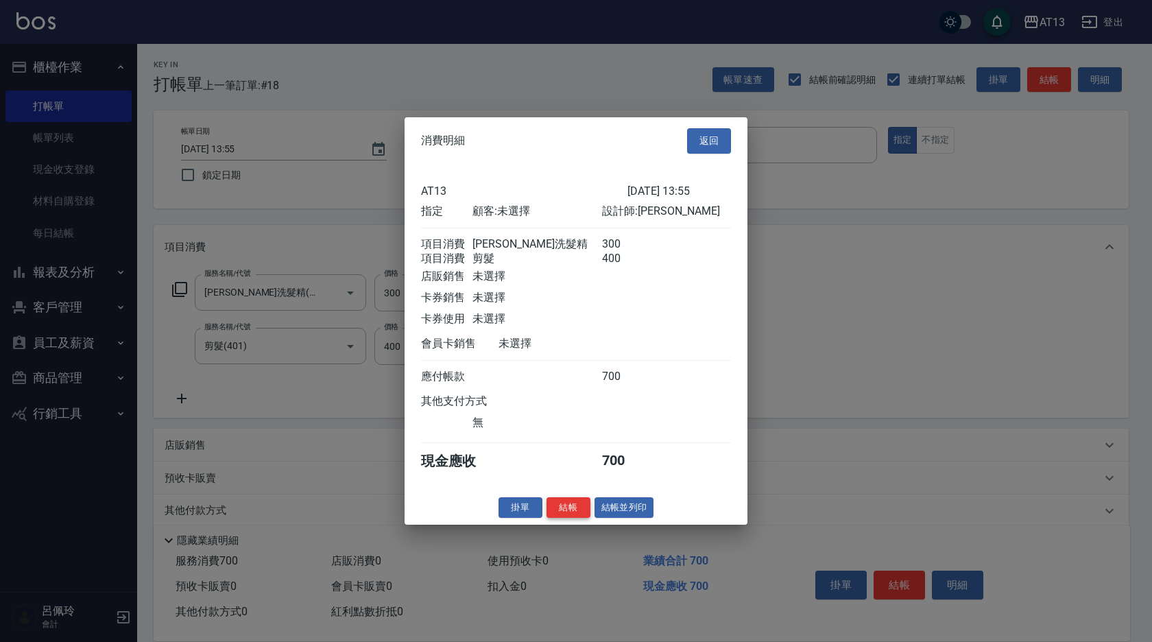
click at [568, 518] on button "結帳" at bounding box center [569, 507] width 44 height 21
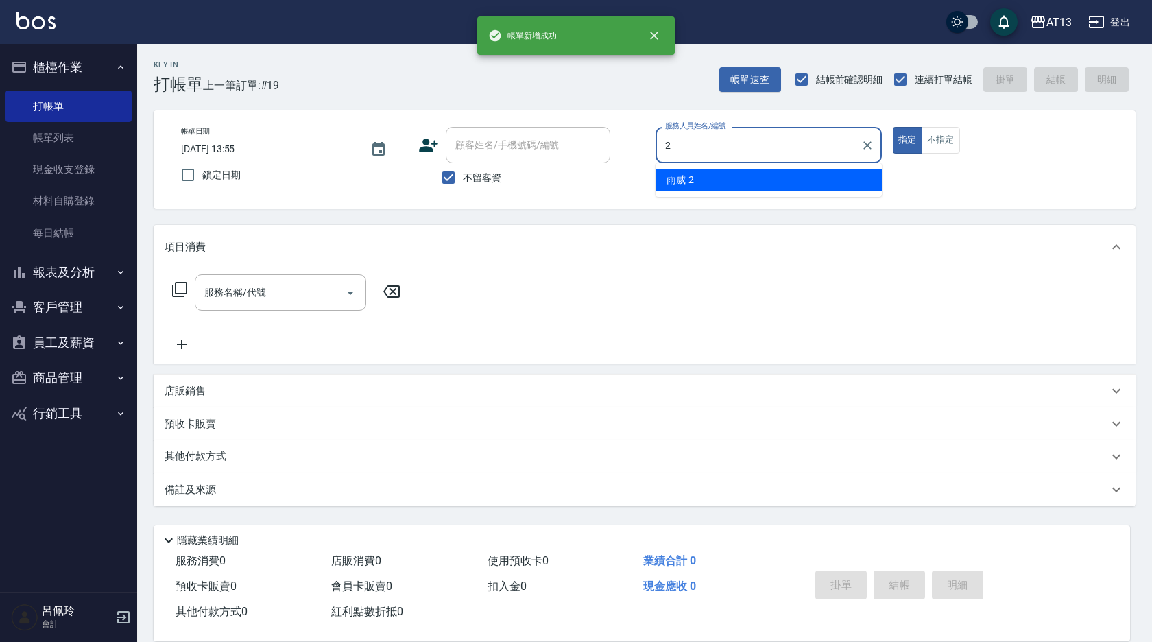
click at [736, 182] on div "雨威 -2" at bounding box center [769, 180] width 226 height 23
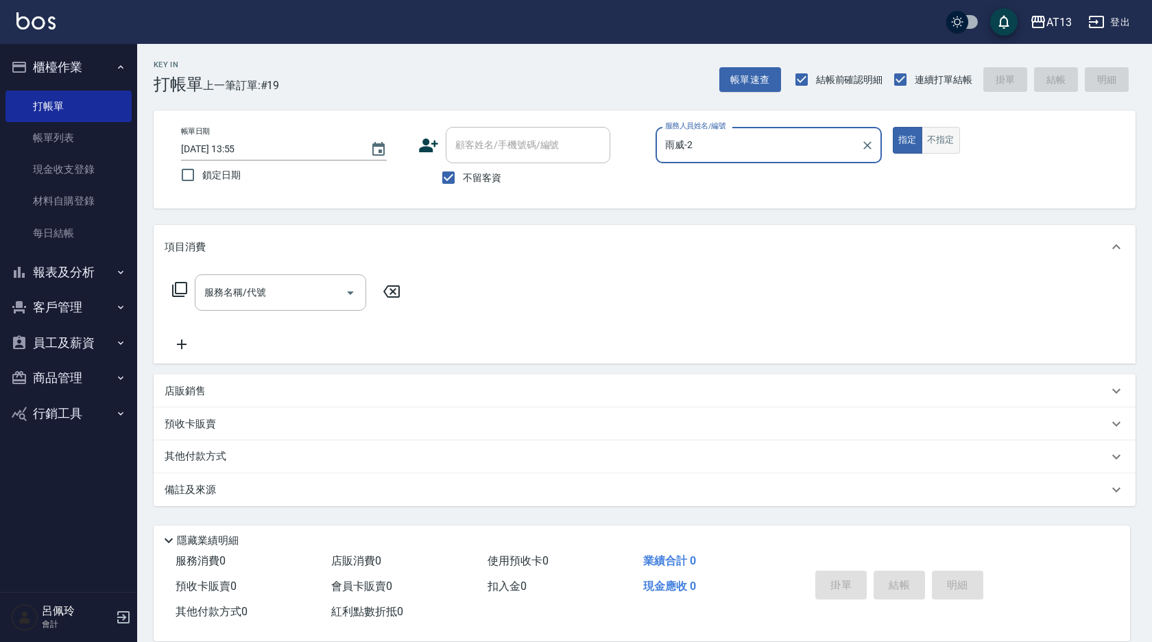
type input "雨威-2"
click at [940, 149] on button "不指定" at bounding box center [941, 140] width 38 height 27
click at [315, 283] on input "服務名稱/代號" at bounding box center [270, 293] width 139 height 24
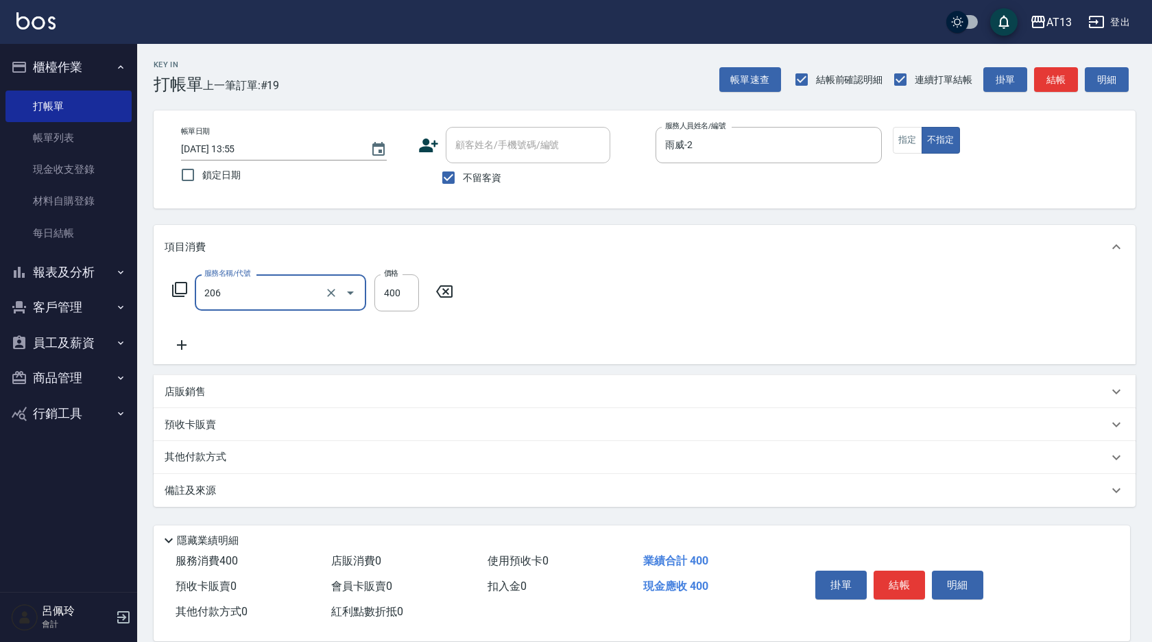
type input "健康洗(206)"
type input "雨威-2"
click at [905, 575] on button "結帳" at bounding box center [899, 585] width 51 height 29
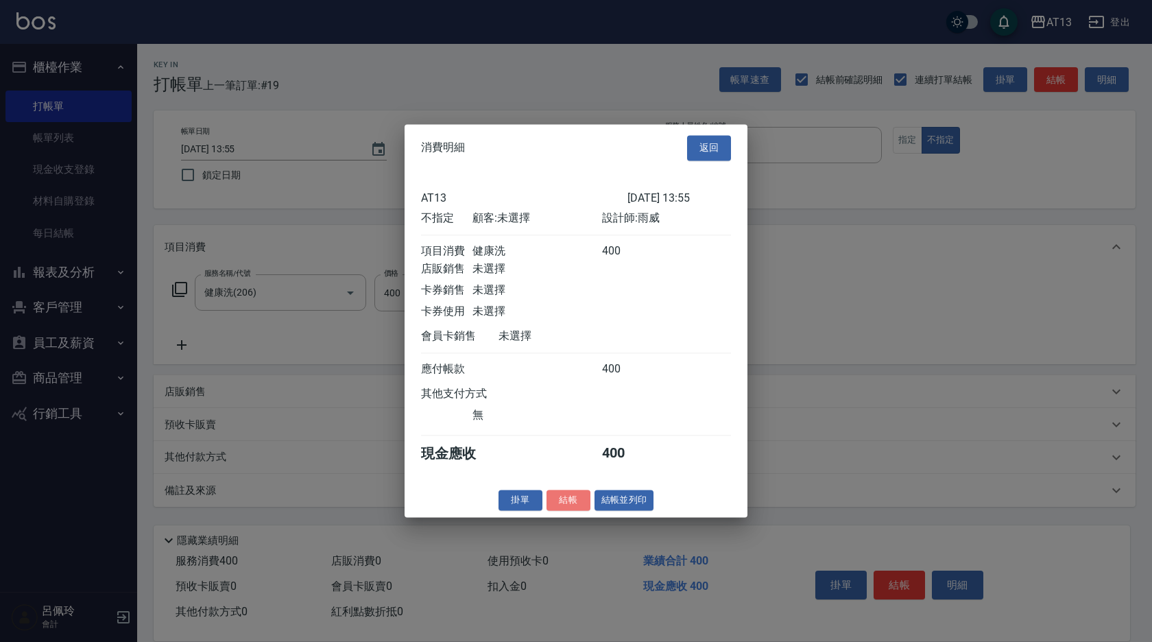
click at [564, 506] on button "結帳" at bounding box center [569, 500] width 44 height 21
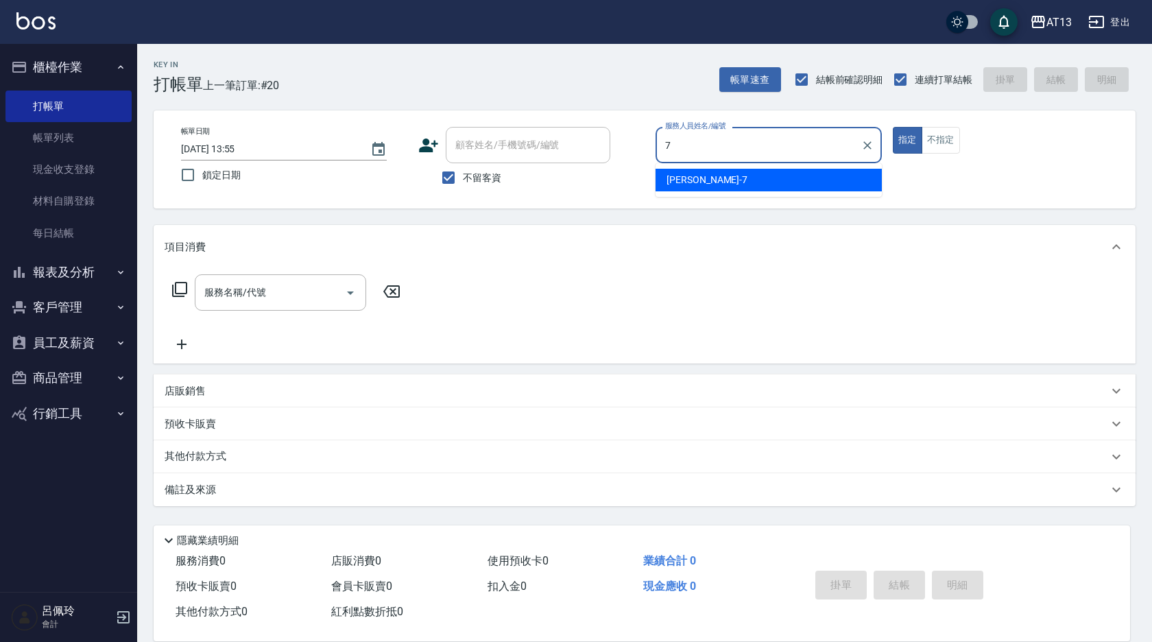
click at [679, 189] on div "[PERSON_NAME]-7" at bounding box center [769, 180] width 226 height 23
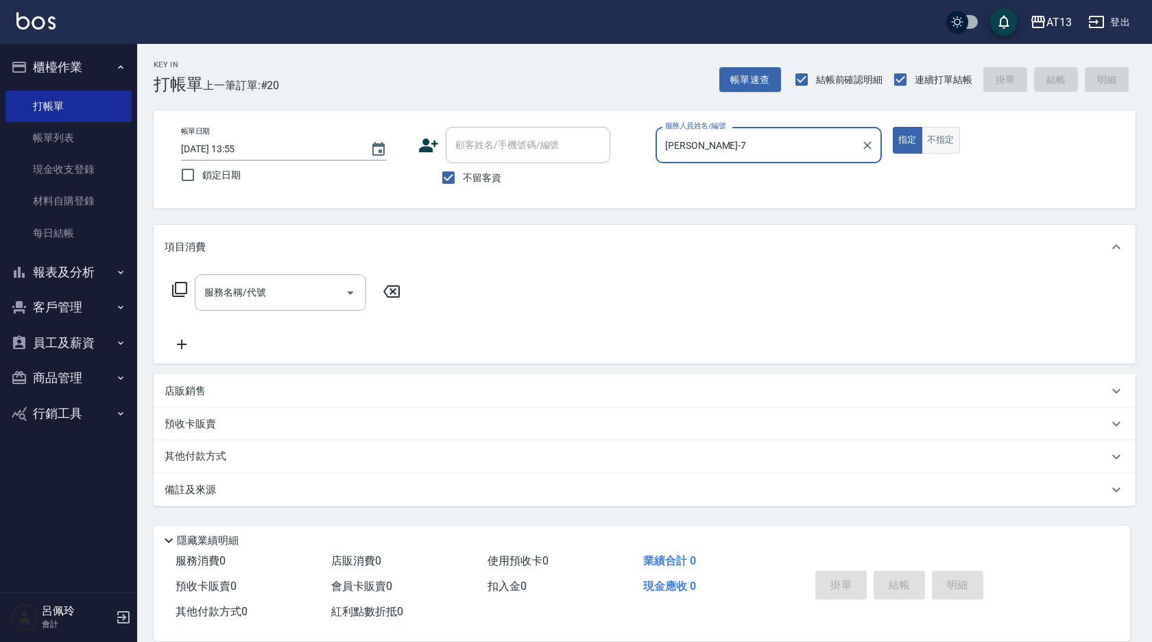
type input "[PERSON_NAME]-7"
click at [947, 144] on button "不指定" at bounding box center [941, 140] width 38 height 27
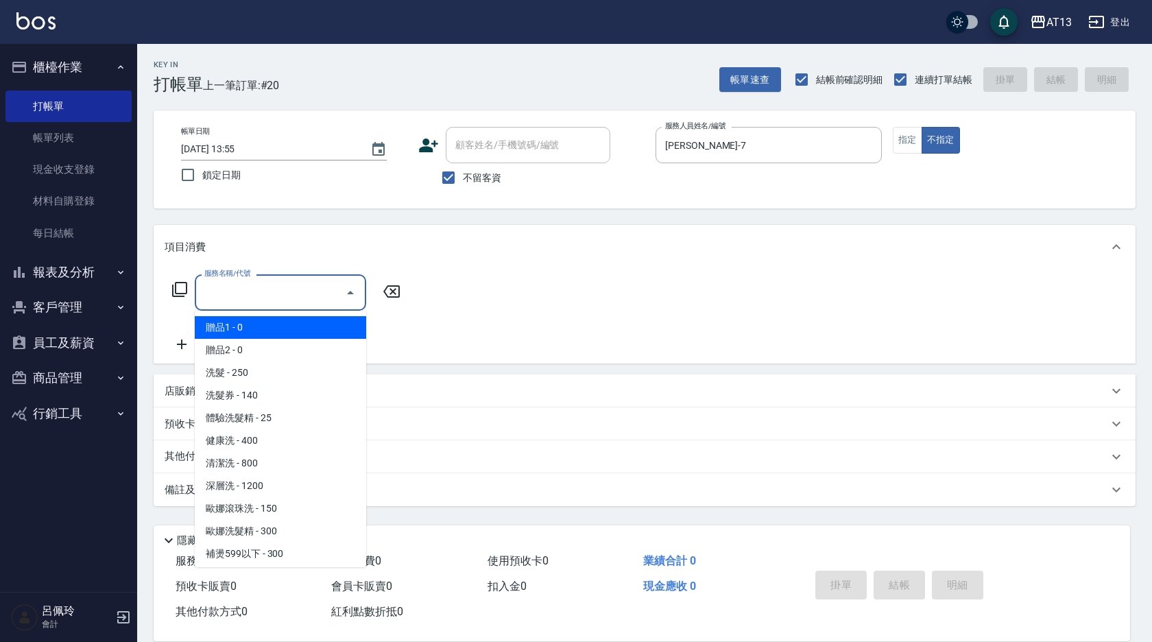
click at [217, 289] on div "服務名稱/代號 服務名稱/代號" at bounding box center [280, 292] width 171 height 36
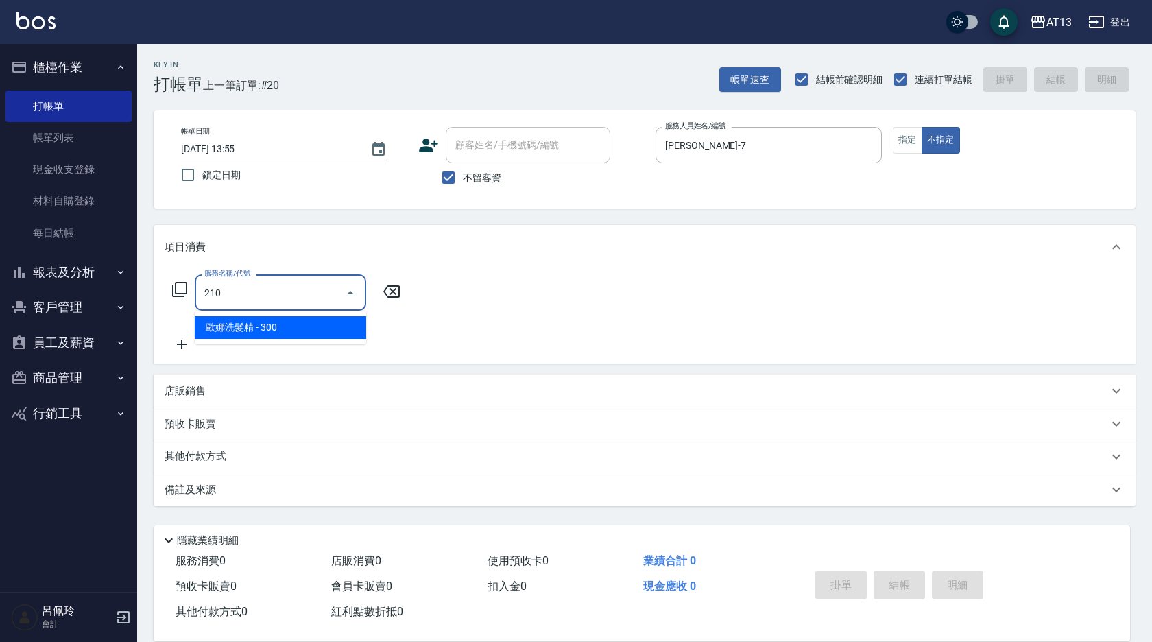
type input "[PERSON_NAME]洗髮精(210)"
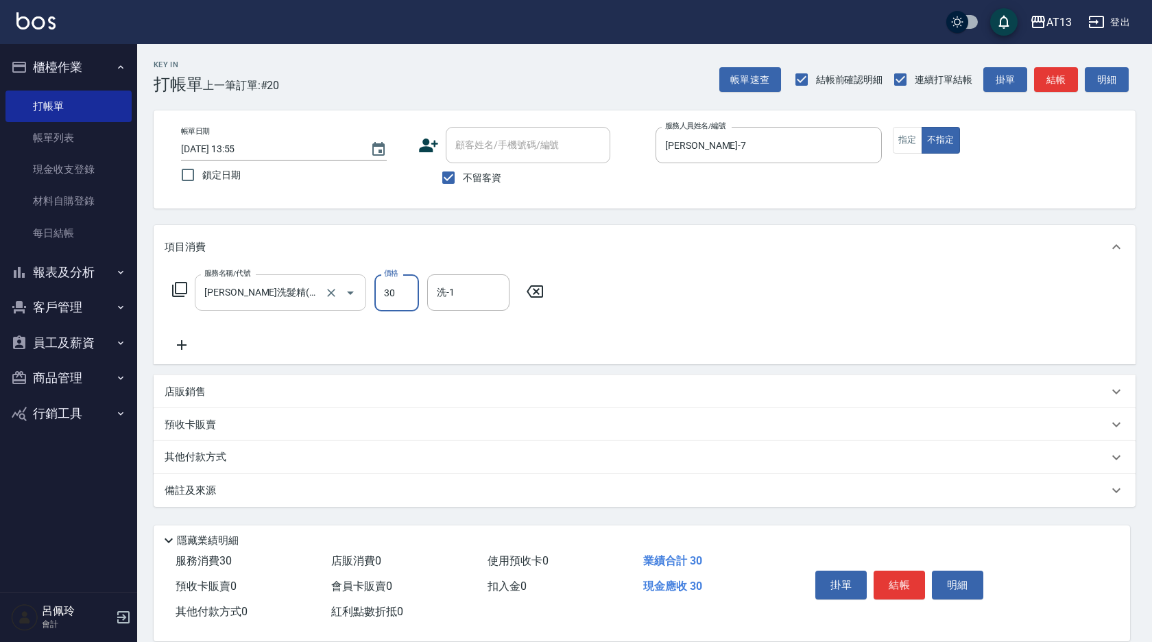
type input "300"
type input "[PERSON_NAME]-29"
click at [893, 582] on button "結帳" at bounding box center [899, 585] width 51 height 29
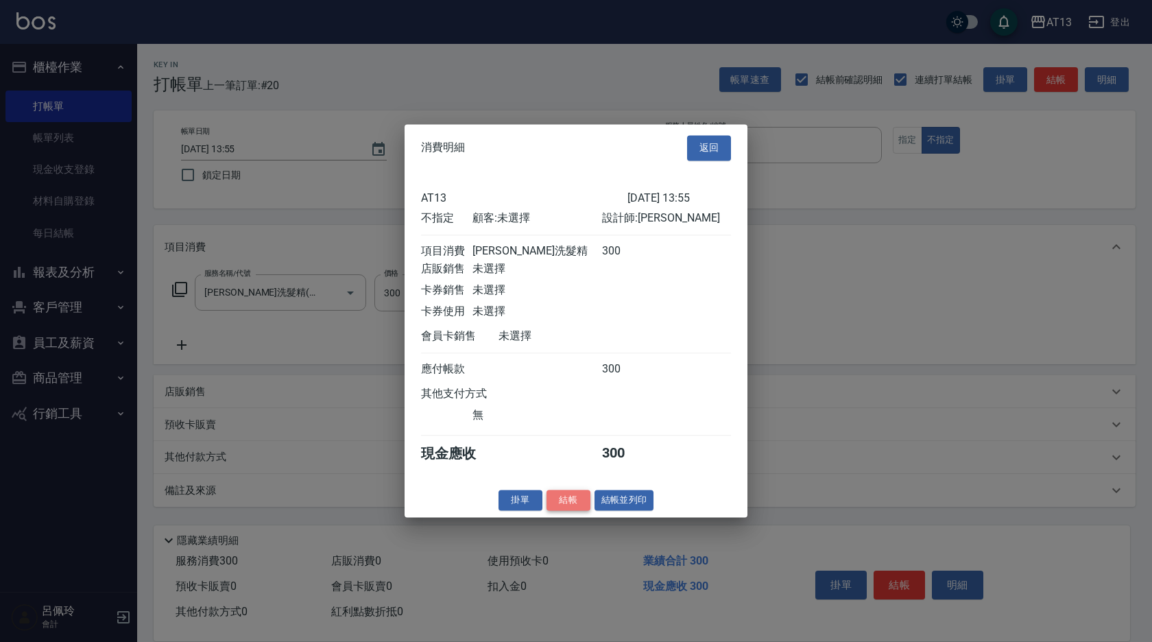
click at [584, 510] on button "結帳" at bounding box center [569, 500] width 44 height 21
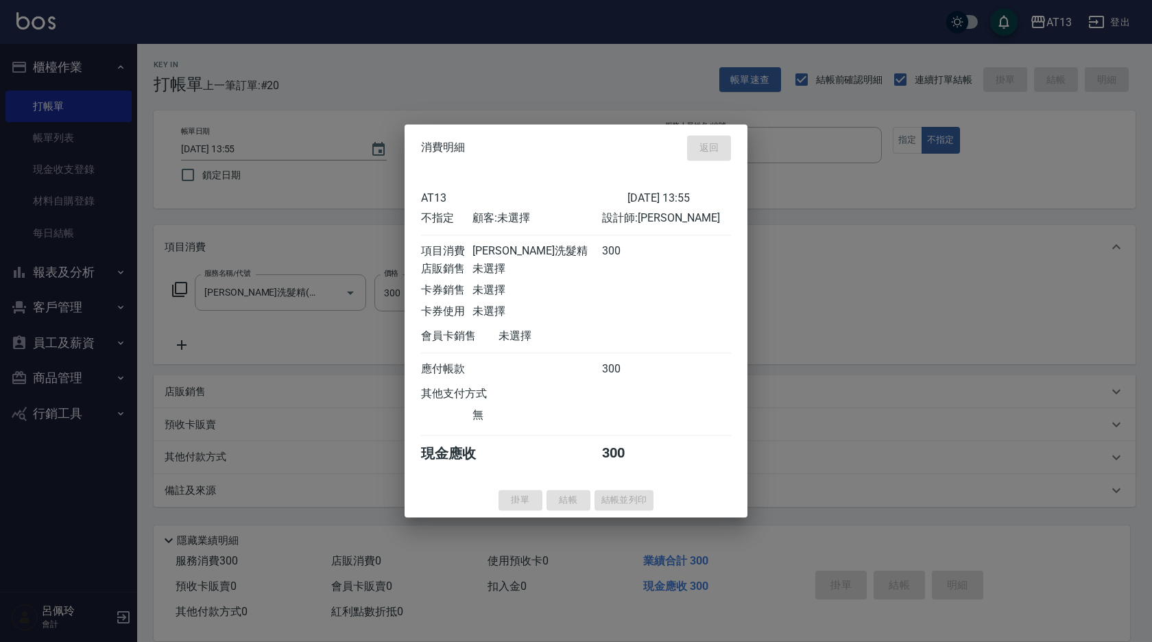
type input "[DATE] 13:56"
